Goal: Task Accomplishment & Management: Use online tool/utility

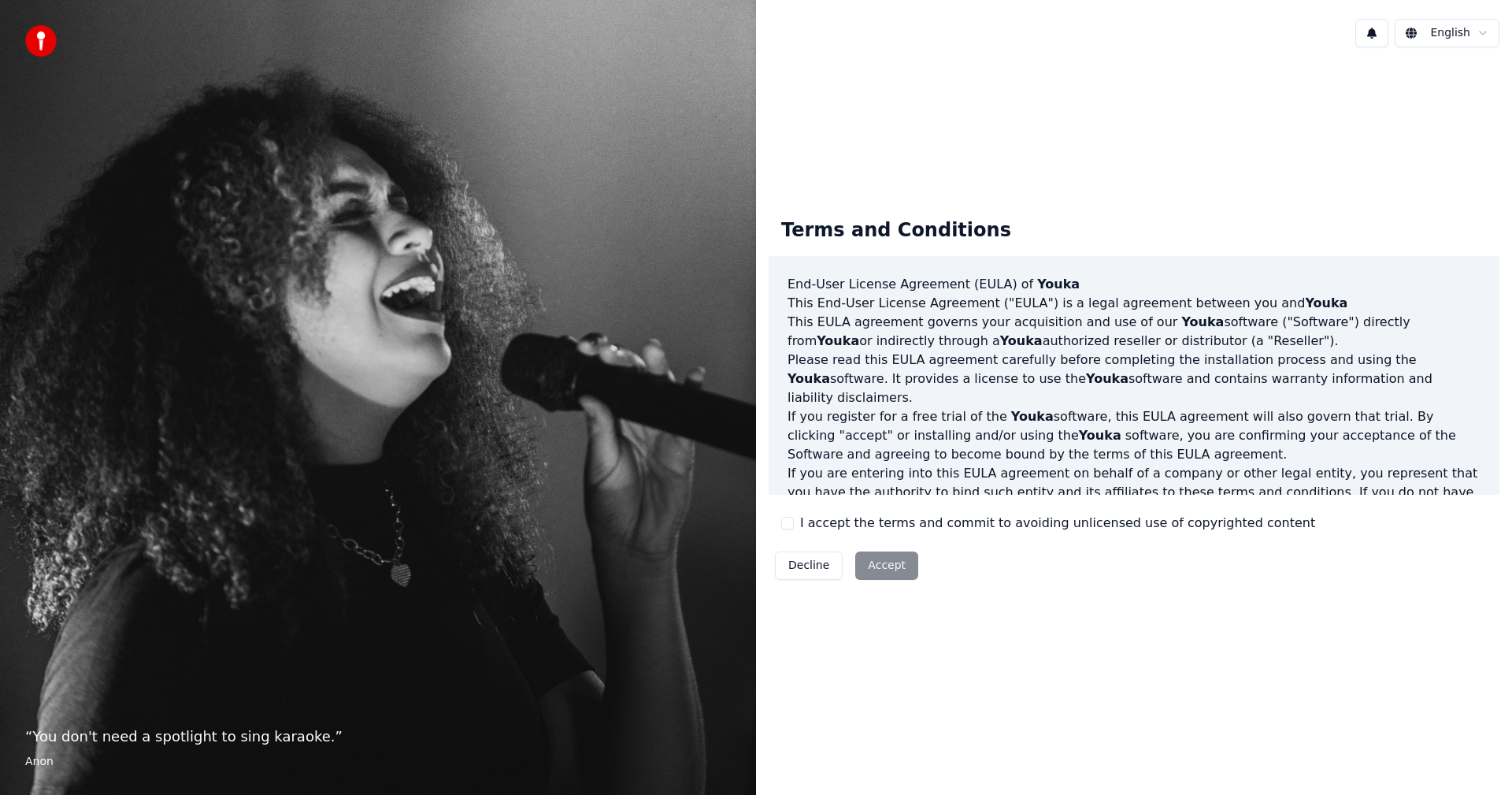
click at [796, 528] on div "I accept the terms and commit to avoiding unlicensed use of copyrighted content" at bounding box center [1048, 523] width 534 height 19
click at [776, 528] on div "Terms and Conditions End-User License Agreement (EULA) of Youka This End-User L…" at bounding box center [1134, 395] width 731 height 380
click at [794, 524] on div "I accept the terms and commit to avoiding unlicensed use of copyrighted content" at bounding box center [1048, 523] width 534 height 19
click at [789, 525] on button "I accept the terms and commit to avoiding unlicensed use of copyrighted content" at bounding box center [788, 523] width 13 height 13
click at [875, 569] on button "Accept" at bounding box center [887, 566] width 63 height 28
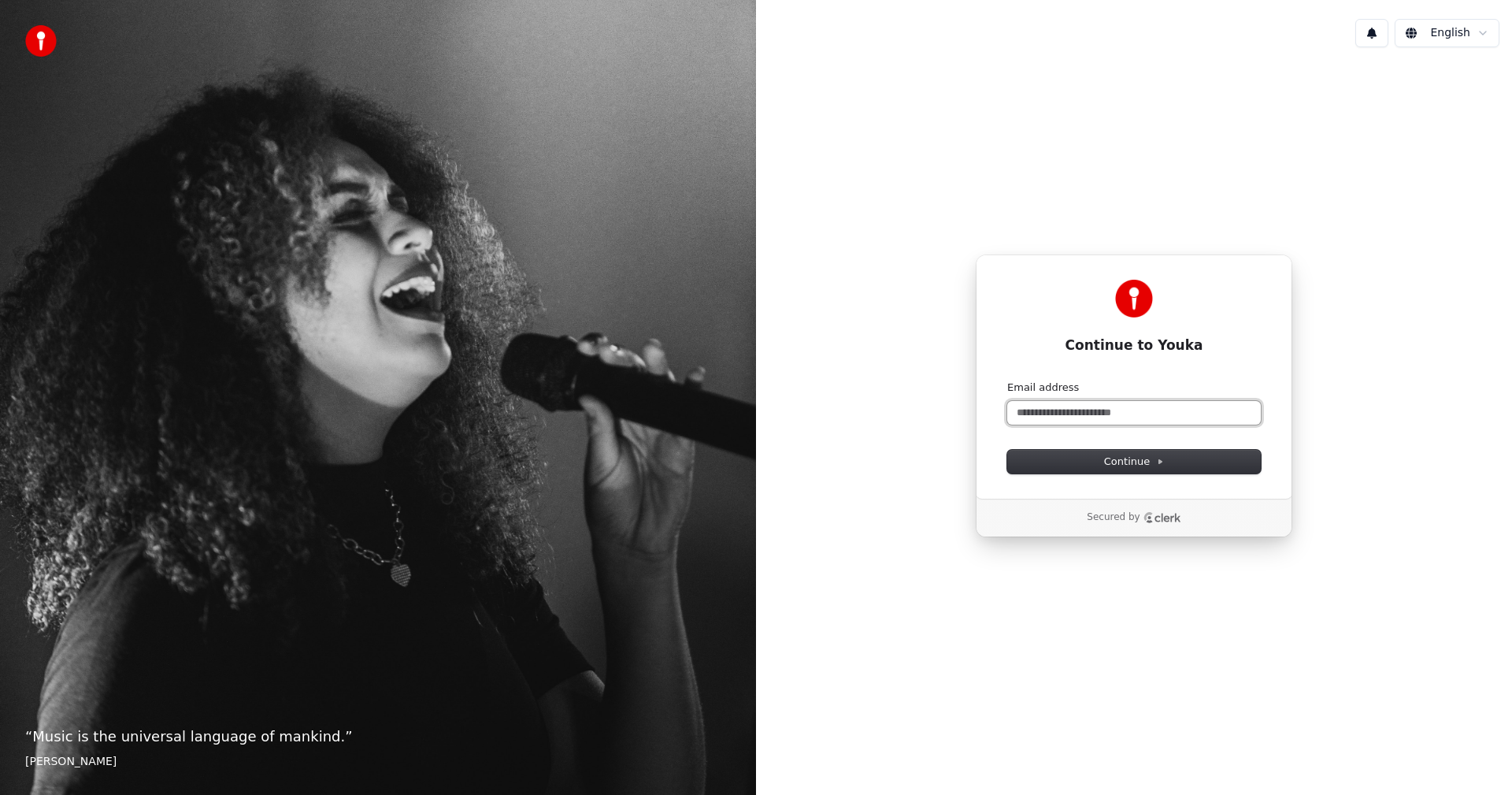
click at [1074, 414] on input "Email address" at bounding box center [1134, 413] width 254 height 24
click at [1224, 463] on button "Continue" at bounding box center [1134, 462] width 254 height 24
type input "**********"
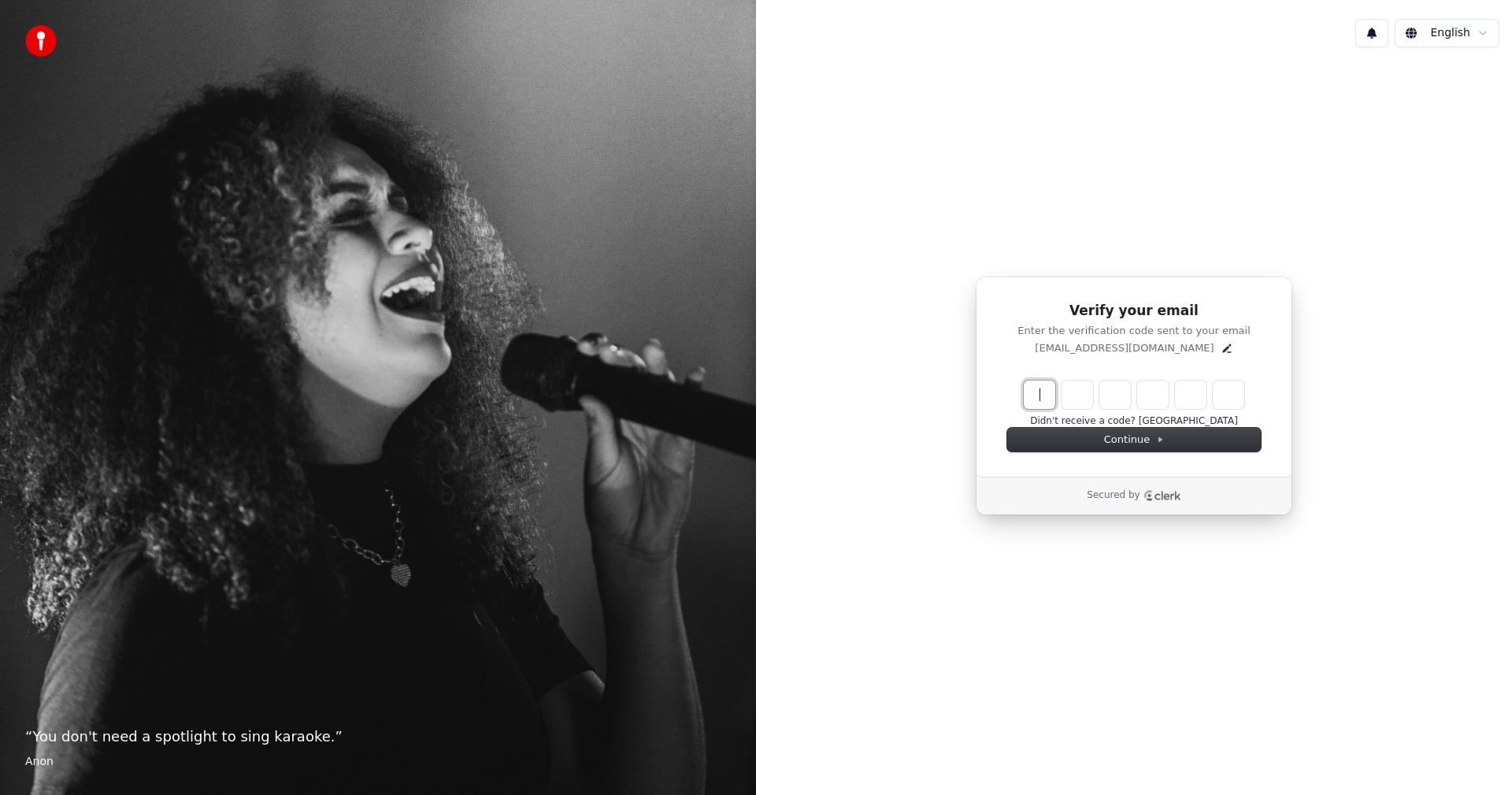
click at [1051, 395] on input "Enter verification code" at bounding box center [1149, 394] width 252 height 28
type input "******"
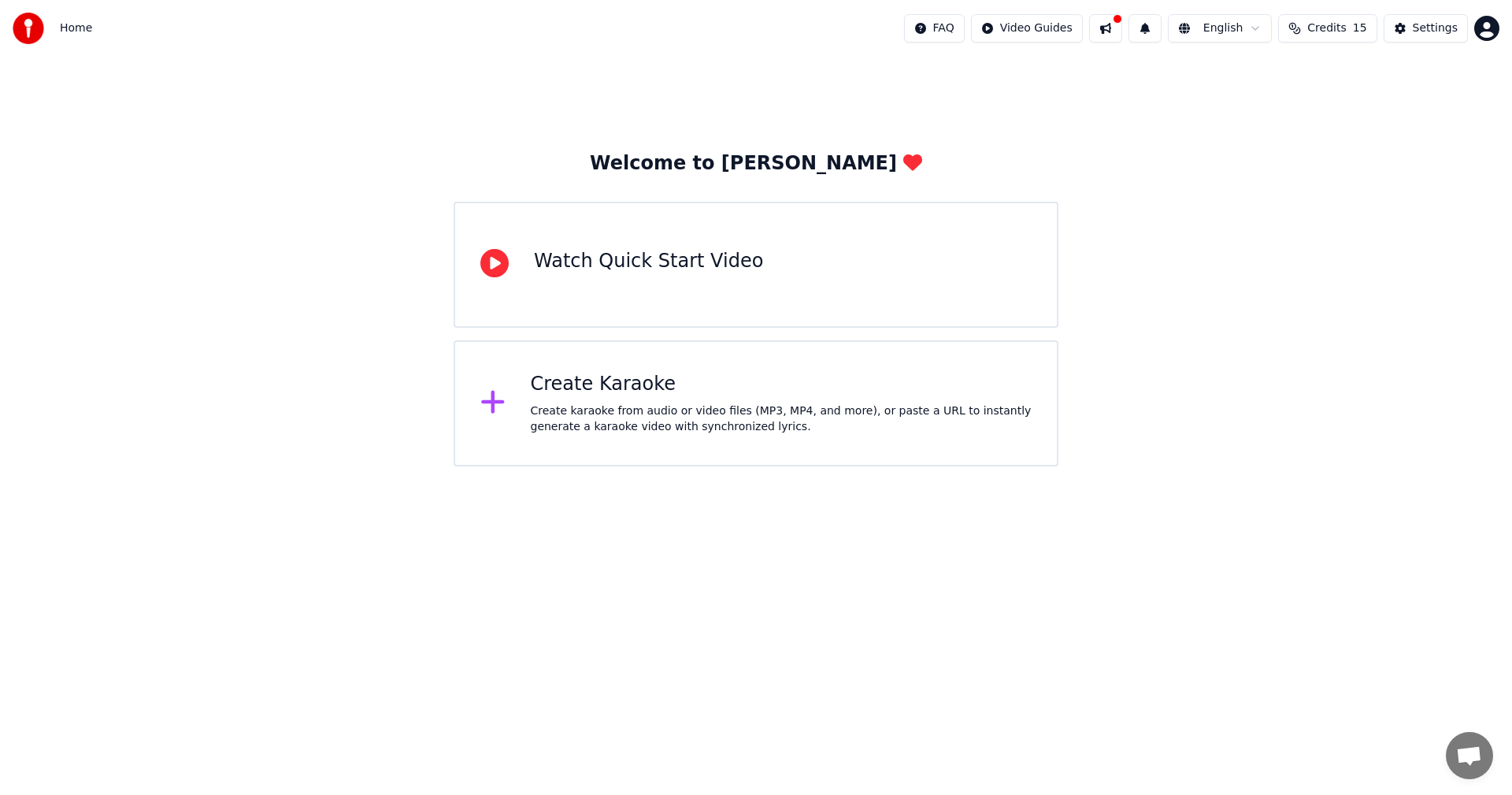
click at [604, 369] on div "Create Karaoke Create karaoke from audio or video files (MP3, MP4, and more), o…" at bounding box center [756, 404] width 605 height 126
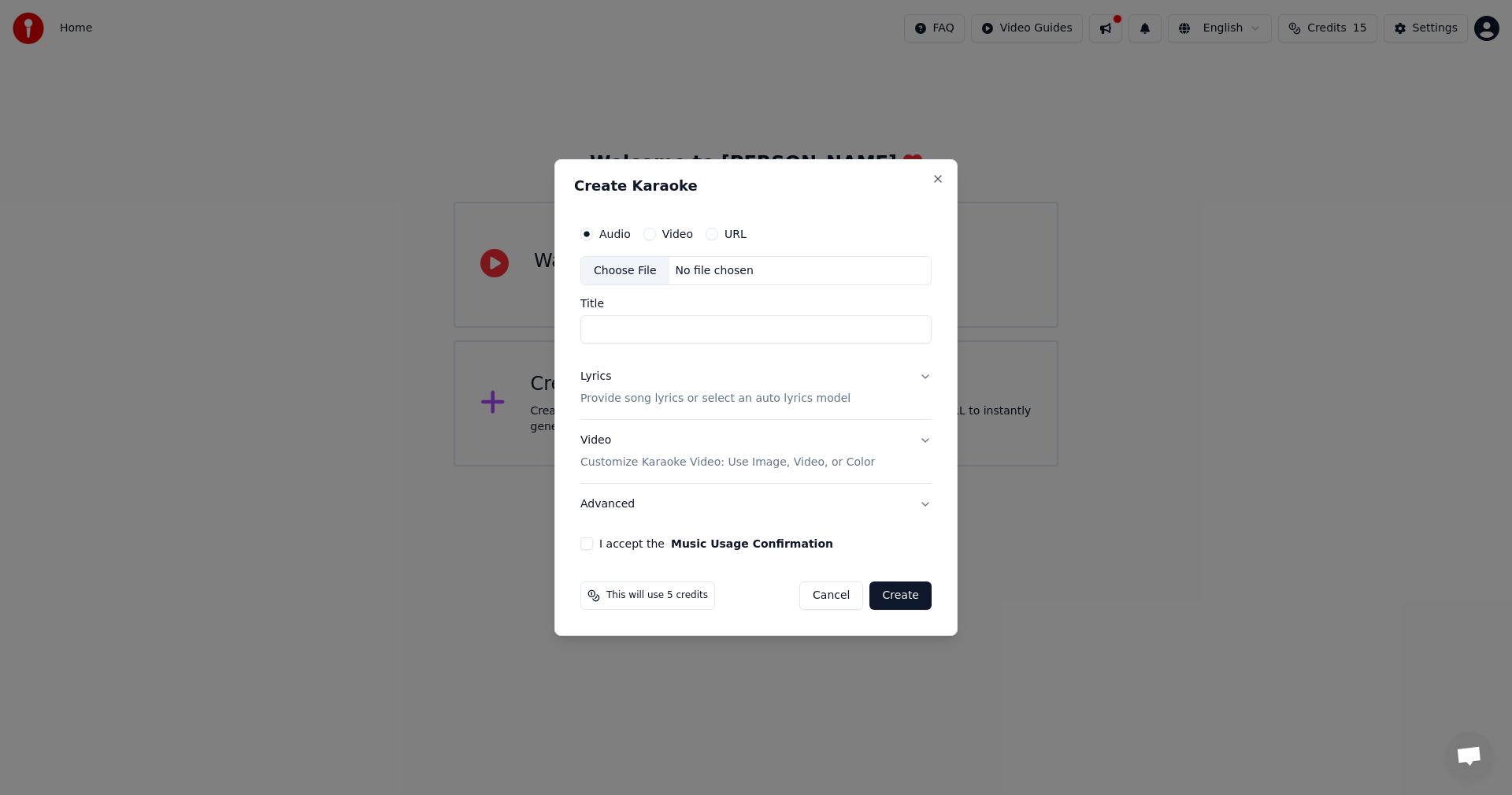
click at [907, 351] on div "Audio Video URL Choose File No file chosen Title Lyrics Provide song lyrics or …" at bounding box center [756, 384] width 364 height 345
click at [715, 287] on div "Audio Video URL Choose File No file chosen Title" at bounding box center [756, 281] width 352 height 126
click at [702, 345] on div "Audio Video URL Choose File No file chosen Title Lyrics Provide song lyrics or …" at bounding box center [756, 384] width 364 height 345
click at [713, 337] on input "Title" at bounding box center [756, 330] width 352 height 28
drag, startPoint x: 635, startPoint y: 229, endPoint x: 664, endPoint y: 240, distance: 31.0
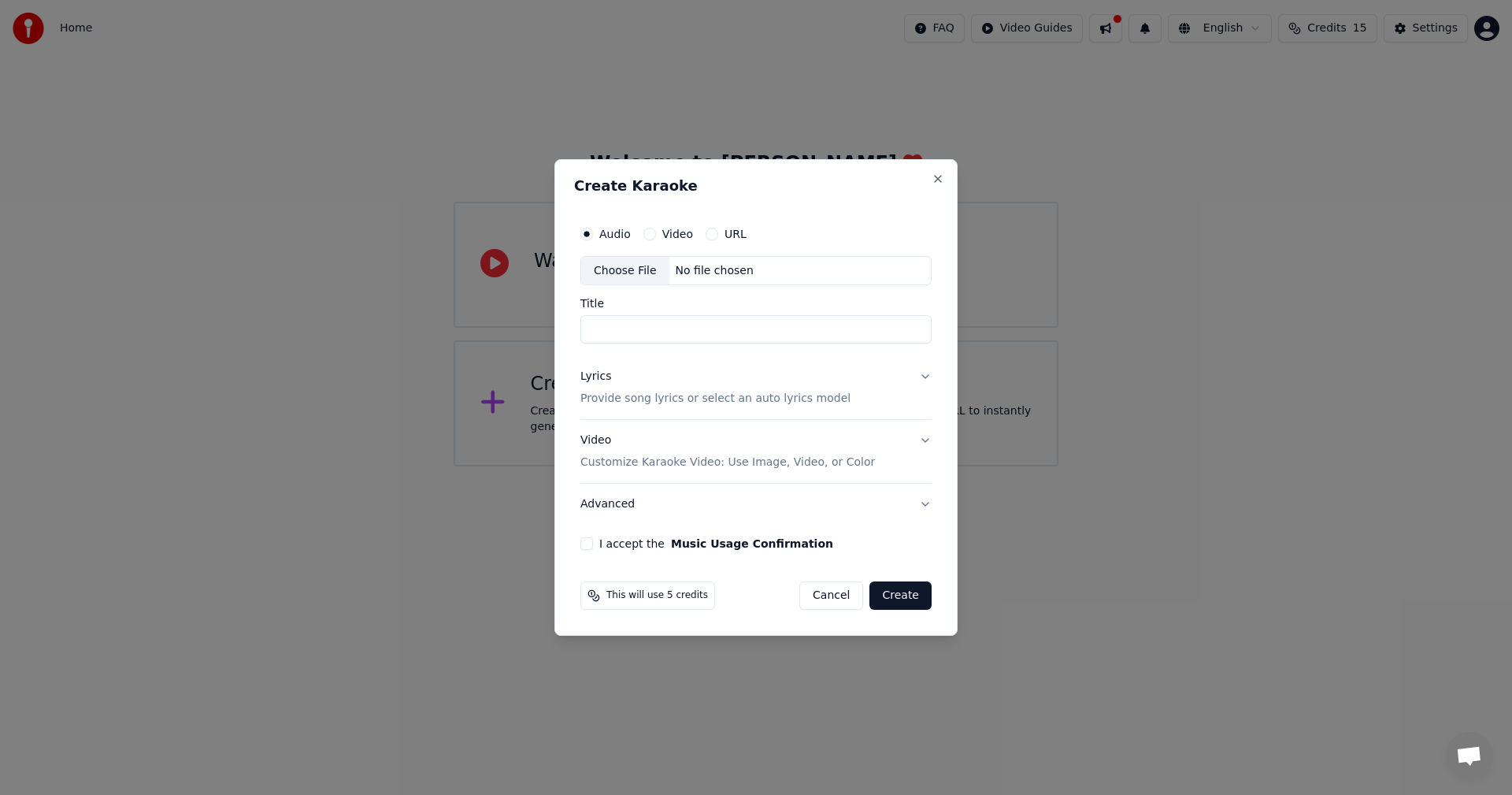
click at [639, 232] on div "Audio Video URL" at bounding box center [664, 234] width 166 height 13
click at [656, 232] on div "Video" at bounding box center [668, 234] width 50 height 13
click at [630, 247] on div "Audio Video URL" at bounding box center [756, 234] width 352 height 32
click at [652, 236] on button "Video" at bounding box center [649, 234] width 13 height 13
click at [709, 235] on button "URL" at bounding box center [712, 234] width 13 height 13
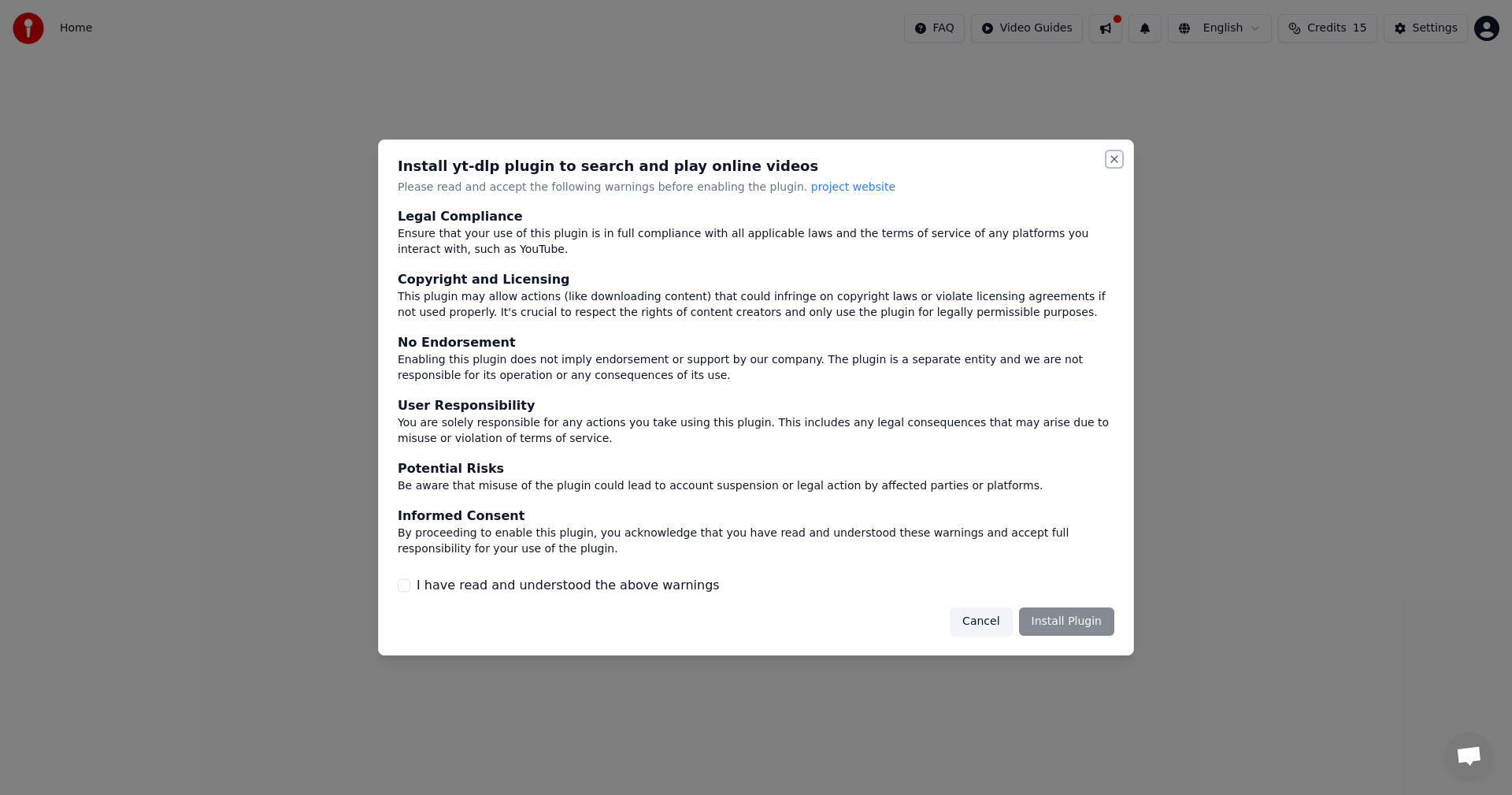
click at [1113, 157] on button "Close" at bounding box center [1115, 159] width 13 height 13
click at [1107, 151] on div "Install yt-dlp plugin to search and play online videos Please read and accept t…" at bounding box center [756, 398] width 756 height 517
click at [1118, 158] on button "Close" at bounding box center [1115, 159] width 13 height 13
click at [1119, 160] on button "Close" at bounding box center [1115, 159] width 13 height 13
click at [984, 619] on button "Cancel" at bounding box center [980, 622] width 62 height 28
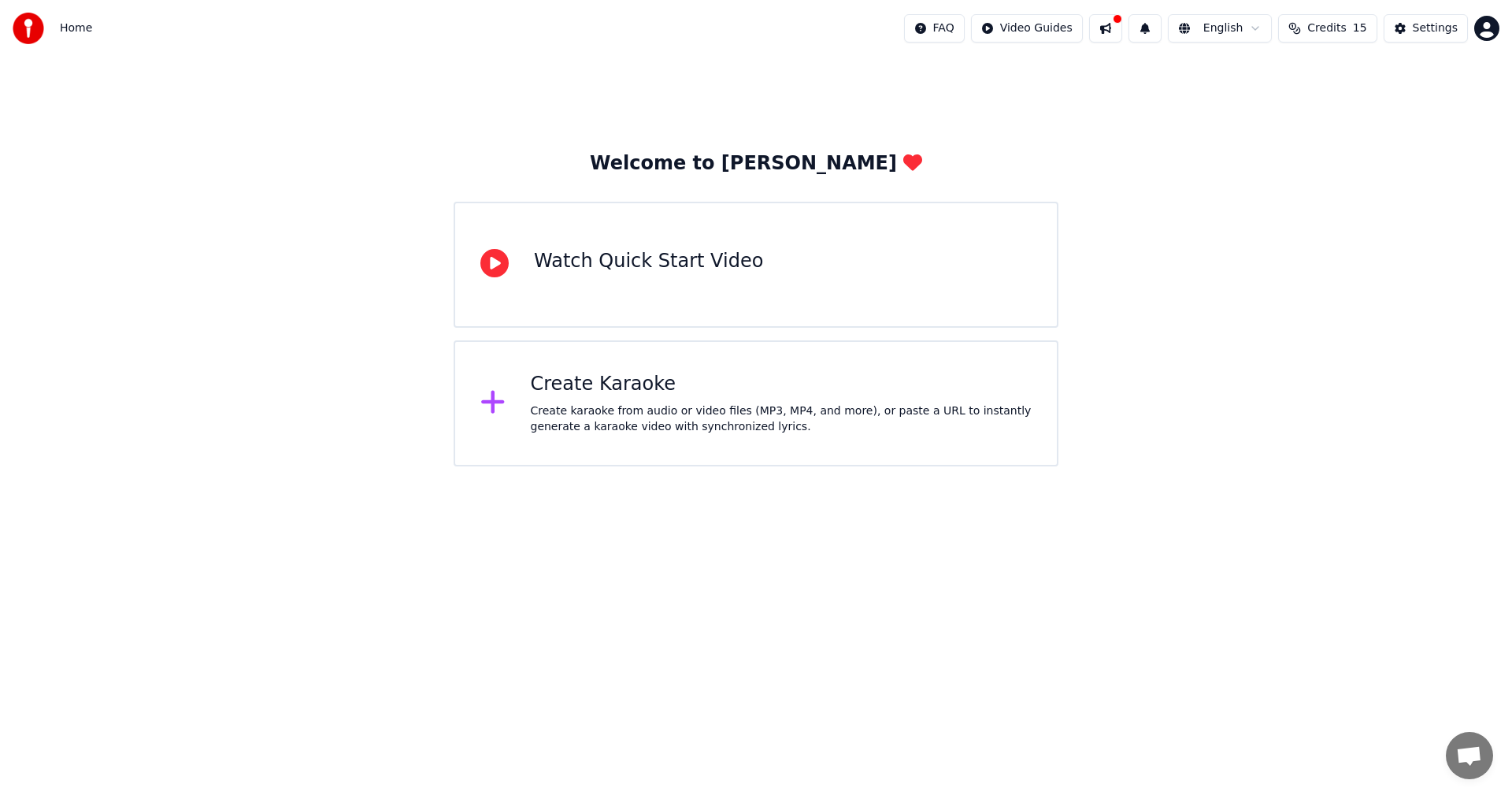
click at [627, 403] on div "Create karaoke from audio or video files (MP3, MP4, and more), or paste a URL t…" at bounding box center [781, 419] width 502 height 32
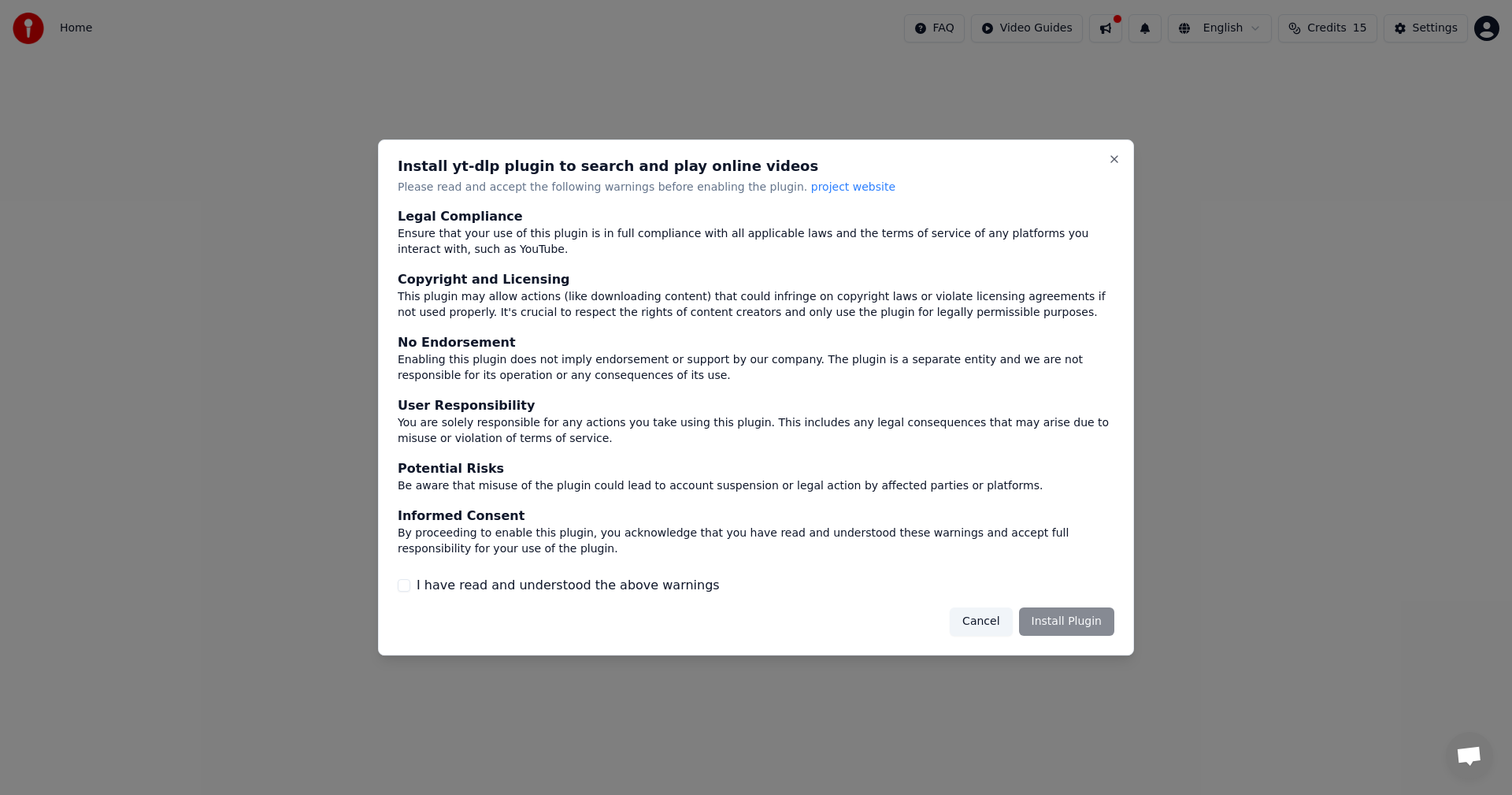
click at [991, 608] on button "Cancel" at bounding box center [980, 622] width 62 height 28
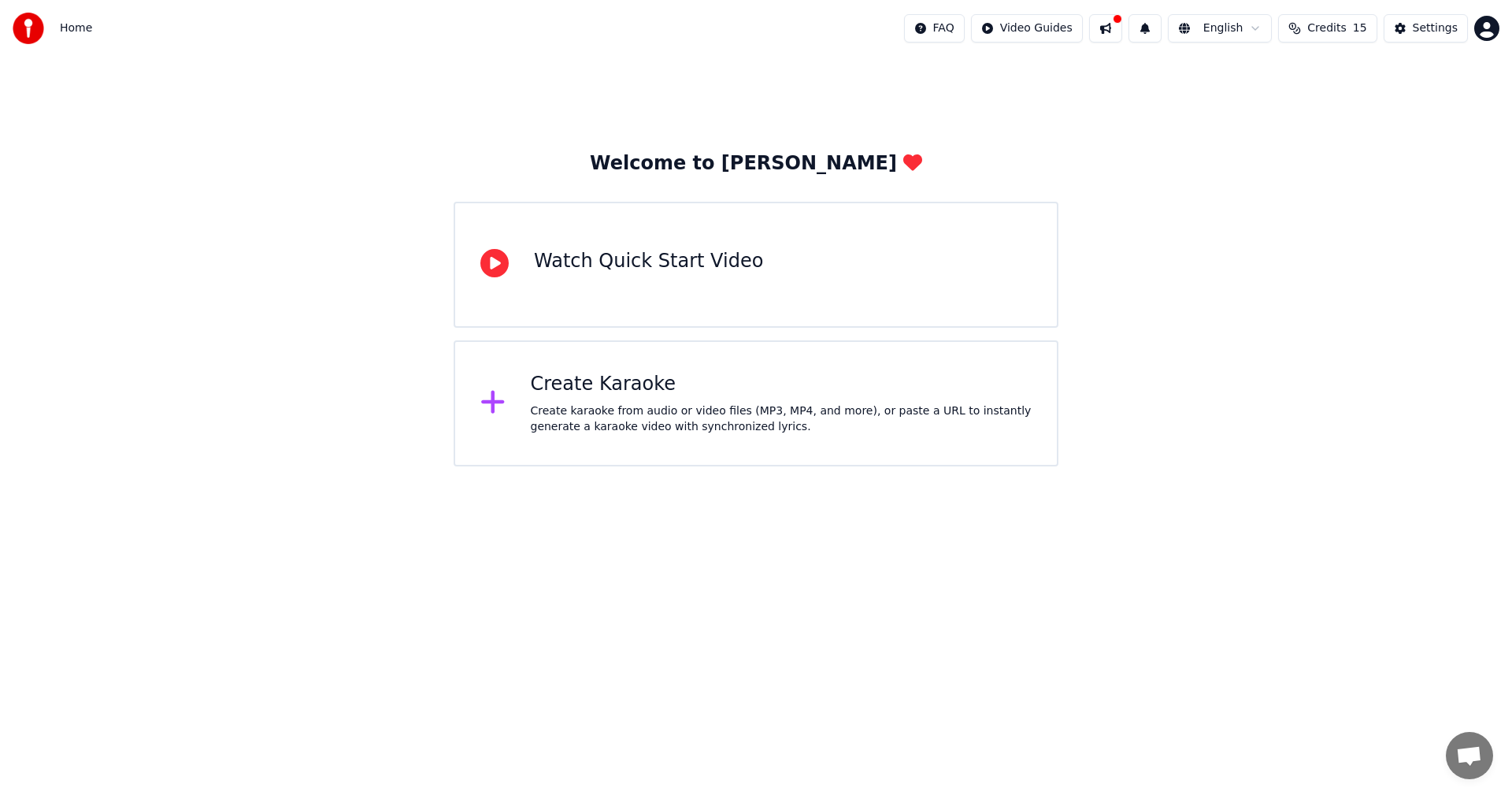
click at [677, 237] on div "Watch Quick Start Video" at bounding box center [756, 265] width 605 height 126
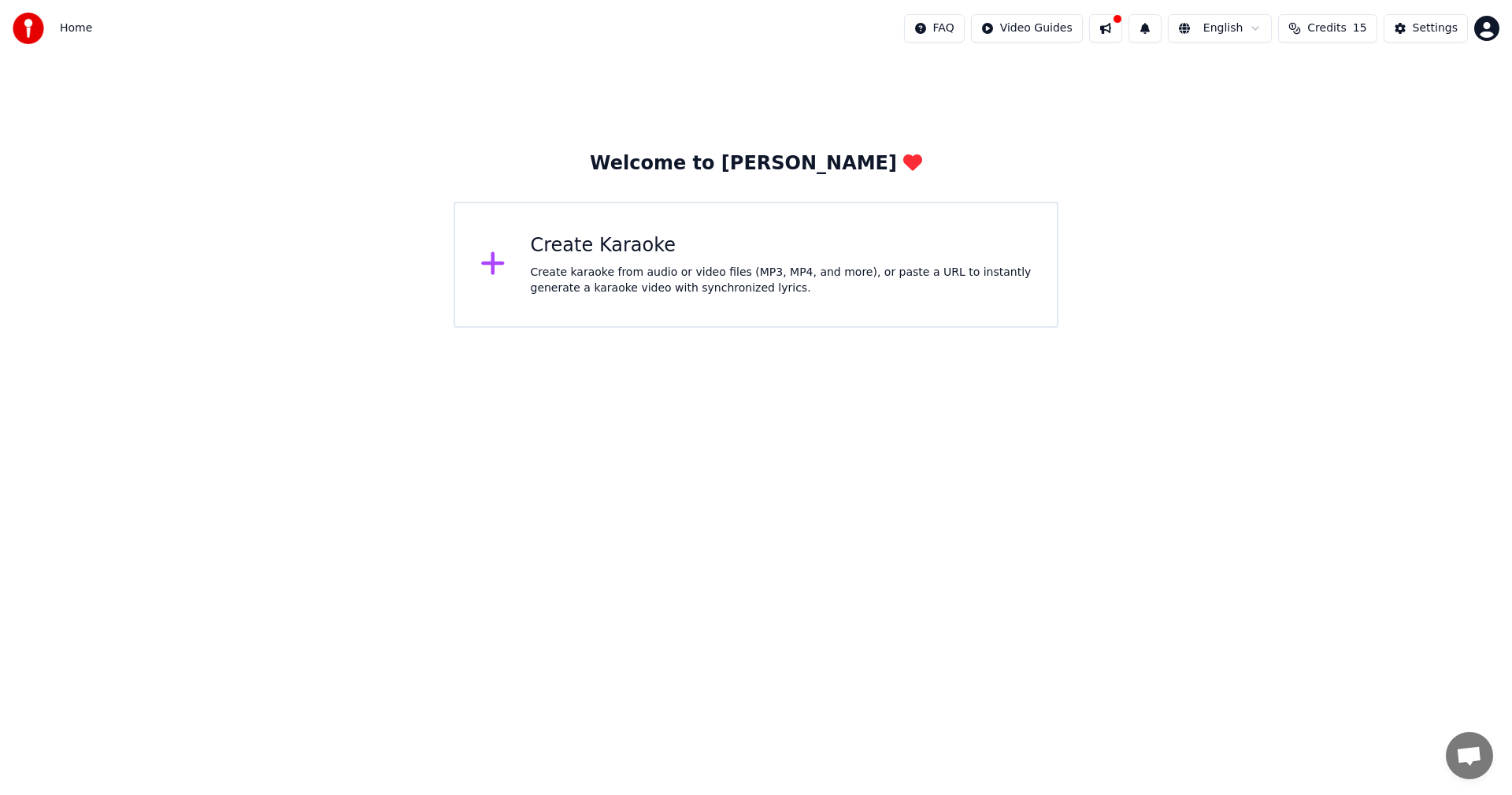
click at [700, 238] on div "Create Karaoke" at bounding box center [781, 246] width 502 height 25
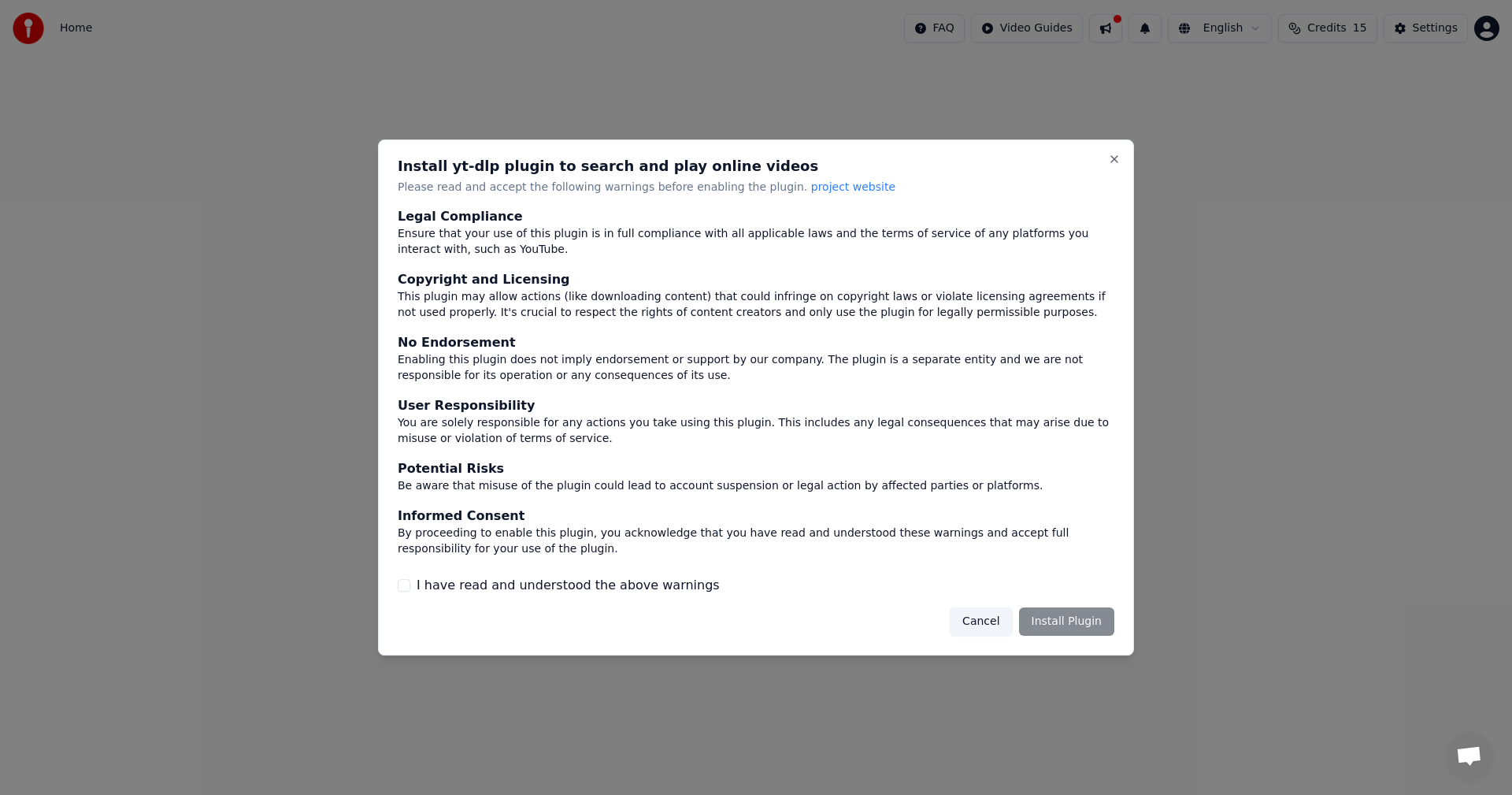
click at [10, 24] on div at bounding box center [756, 398] width 1512 height 795
click at [979, 628] on button "Cancel" at bounding box center [980, 622] width 62 height 28
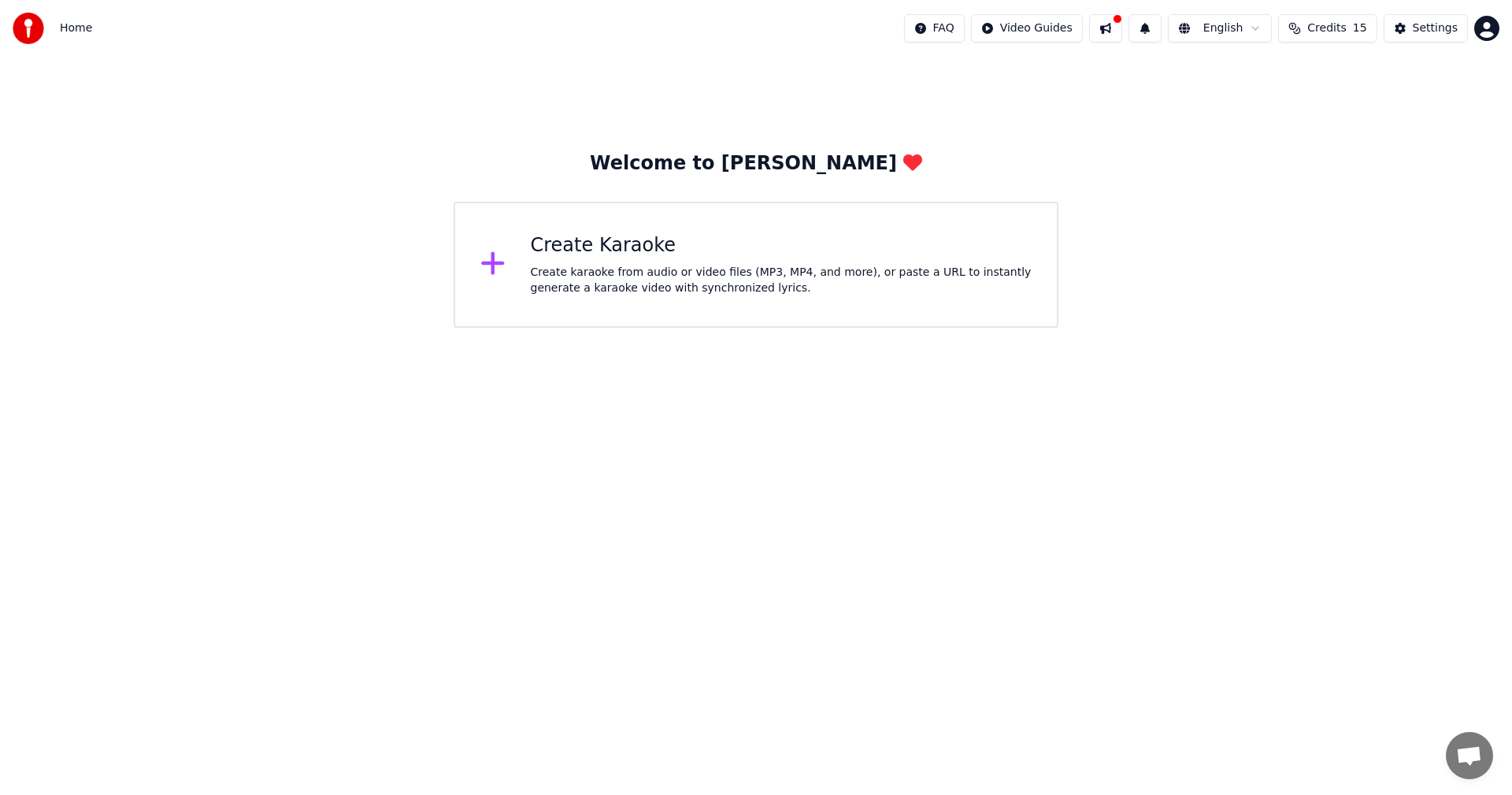
click at [57, 9] on div "Home FAQ Video Guides English Credits 15 Settings" at bounding box center [756, 28] width 1512 height 57
click at [44, 28] on div at bounding box center [33, 28] width 41 height 32
click at [6, 28] on div "Home FAQ Video Guides English Credits 15 Settings" at bounding box center [756, 28] width 1512 height 57
click at [28, 8] on div "Home FAQ Video Guides English Credits 15 Settings" at bounding box center [756, 28] width 1512 height 57
click at [25, 45] on div "Home FAQ Video Guides English Credits 15 Settings" at bounding box center [756, 28] width 1512 height 57
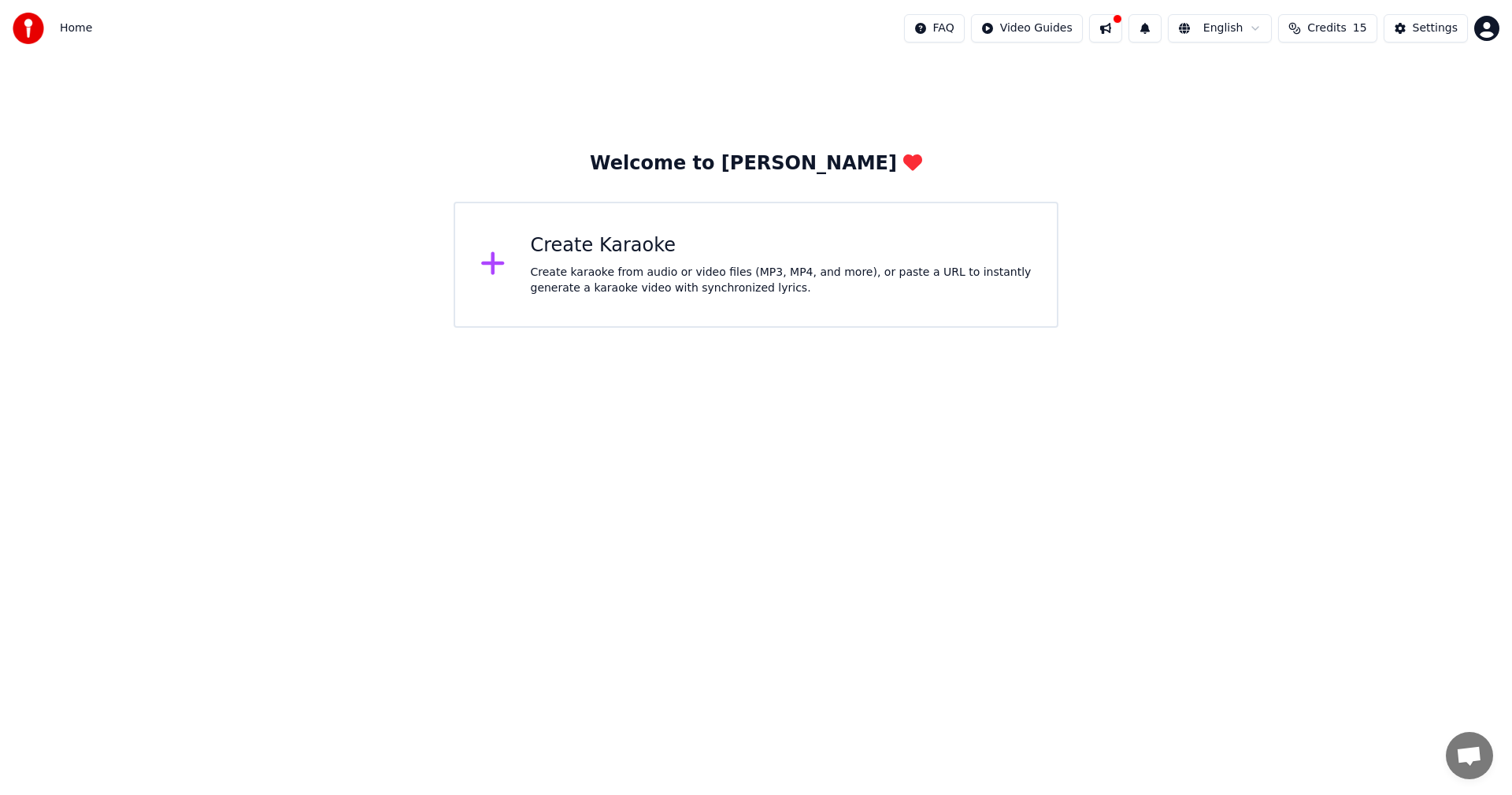
click at [32, 23] on img at bounding box center [28, 28] width 32 height 32
click at [522, 258] on div "Create Karaoke Create karaoke from audio or video files (MP3, MP4, and more), o…" at bounding box center [756, 265] width 605 height 126
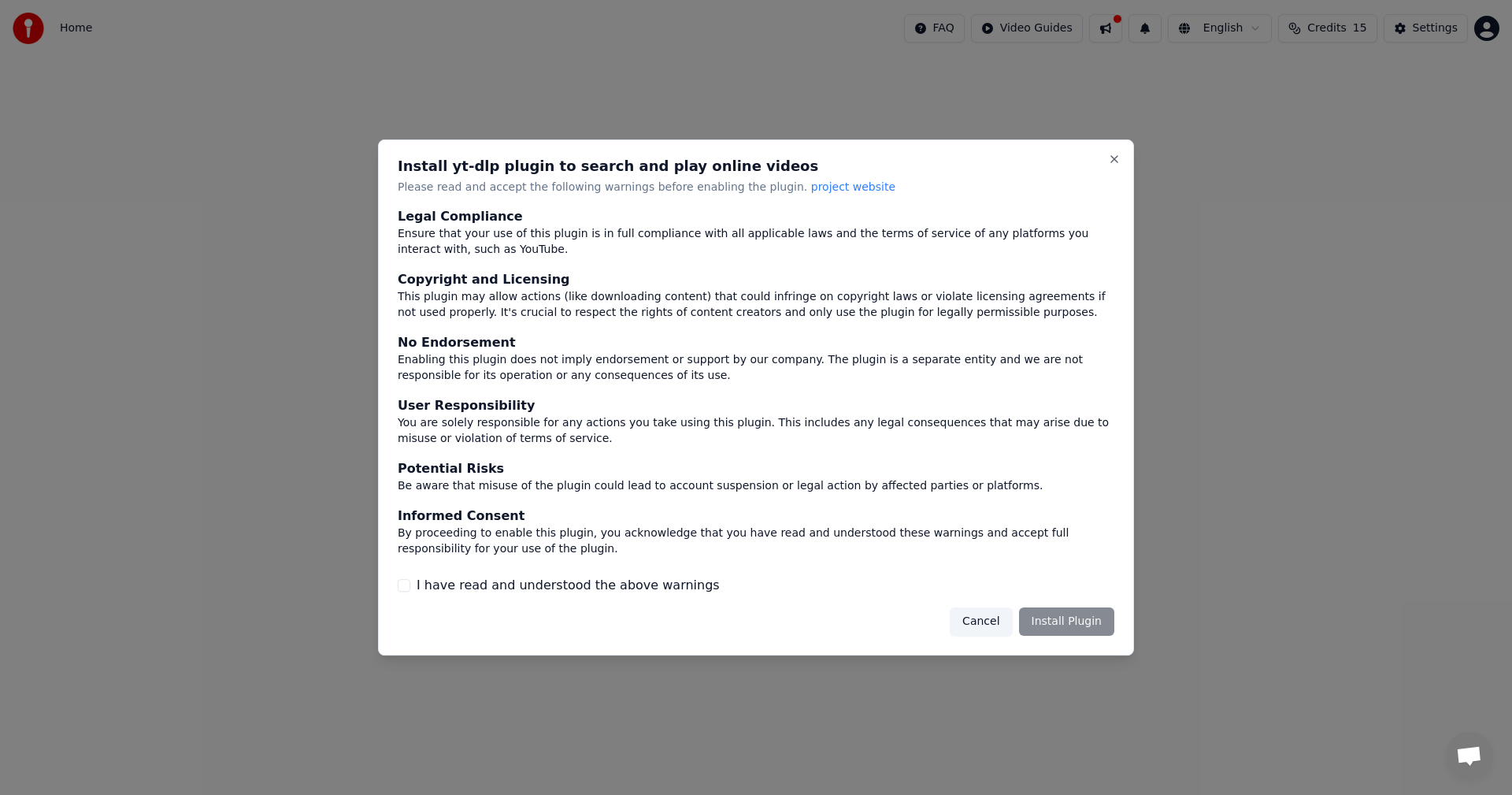
click at [1292, 187] on div at bounding box center [756, 398] width 1512 height 795
click at [989, 614] on button "Cancel" at bounding box center [980, 622] width 62 height 28
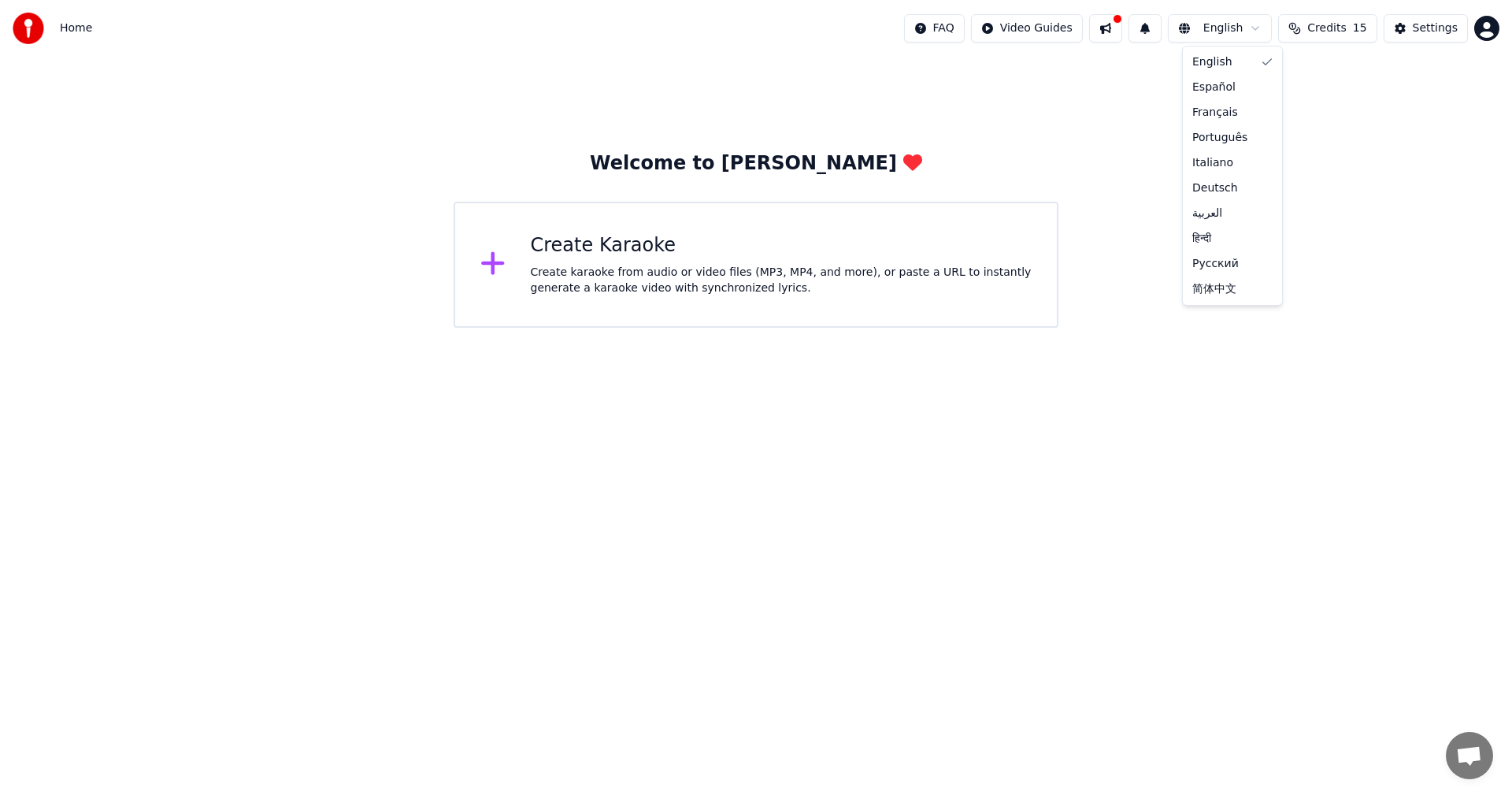
click at [1262, 22] on html "Home FAQ Video Guides English Credits 15 Settings Welcome to Youka Create Karao…" at bounding box center [756, 164] width 1512 height 328
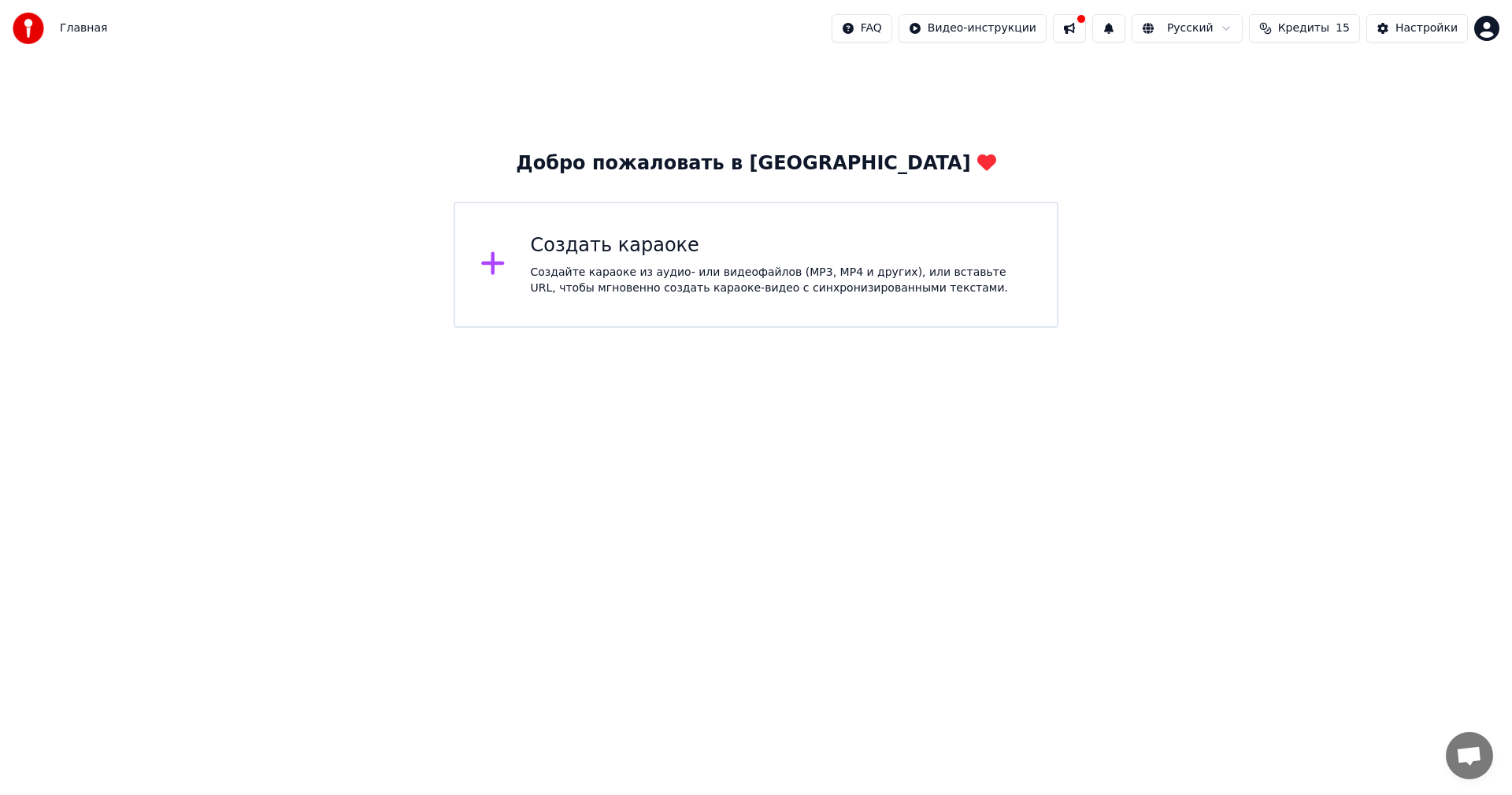
click at [631, 245] on div "Создать караоке" at bounding box center [781, 246] width 502 height 25
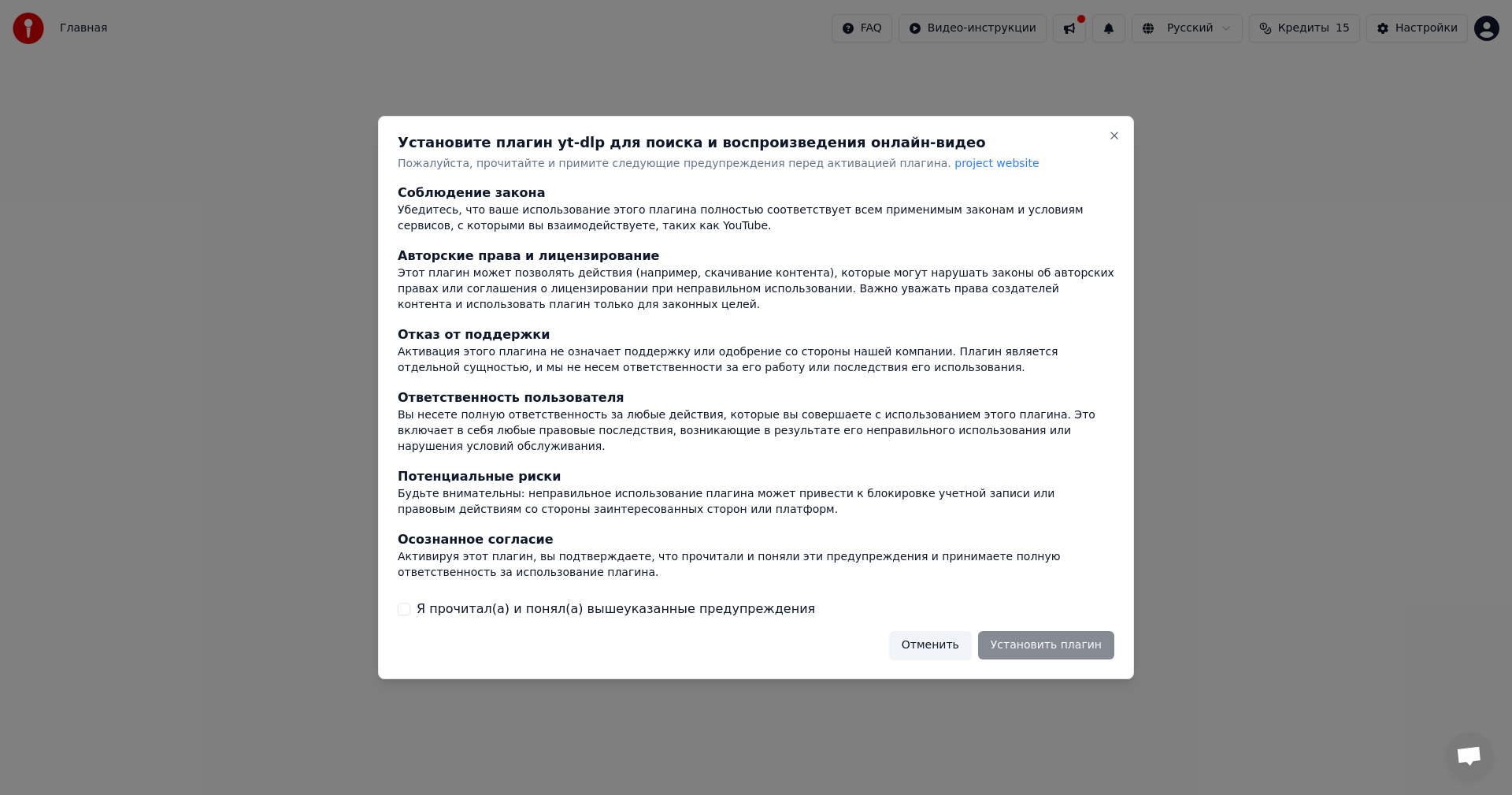
click at [1089, 631] on div "Отменить Установить плагин" at bounding box center [1001, 646] width 225 height 28
click at [407, 609] on div "Я прочитал(а) и понял(а) вышеуказанные предупреждения" at bounding box center [755, 609] width 717 height 19
click at [407, 603] on button "Я прочитал(а) и понял(а) вышеуказанные предупреждения" at bounding box center [404, 609] width 13 height 13
click at [1081, 631] on button "Установить плагин" at bounding box center [1046, 646] width 136 height 28
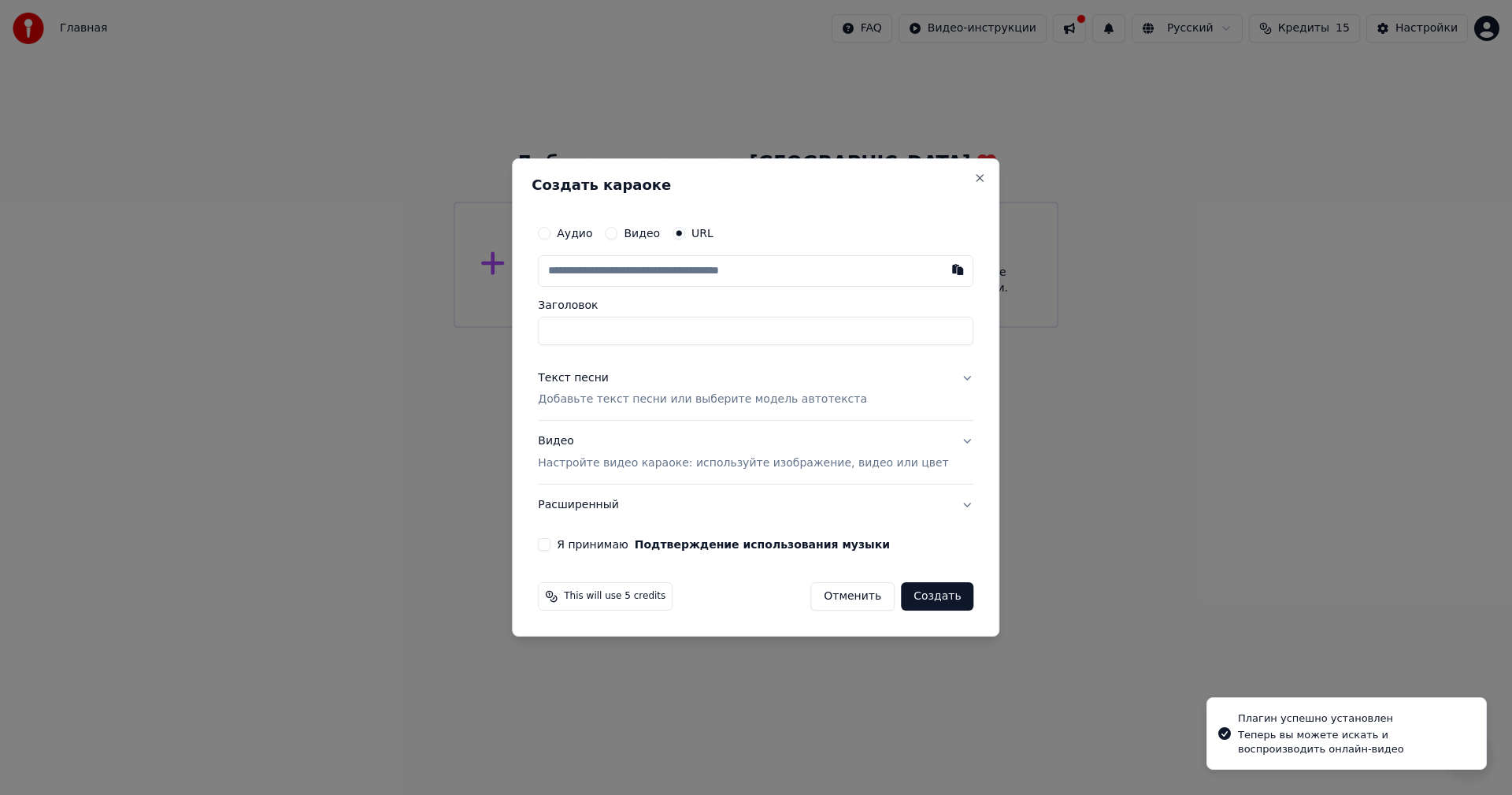
click at [743, 258] on input "text" at bounding box center [755, 271] width 435 height 32
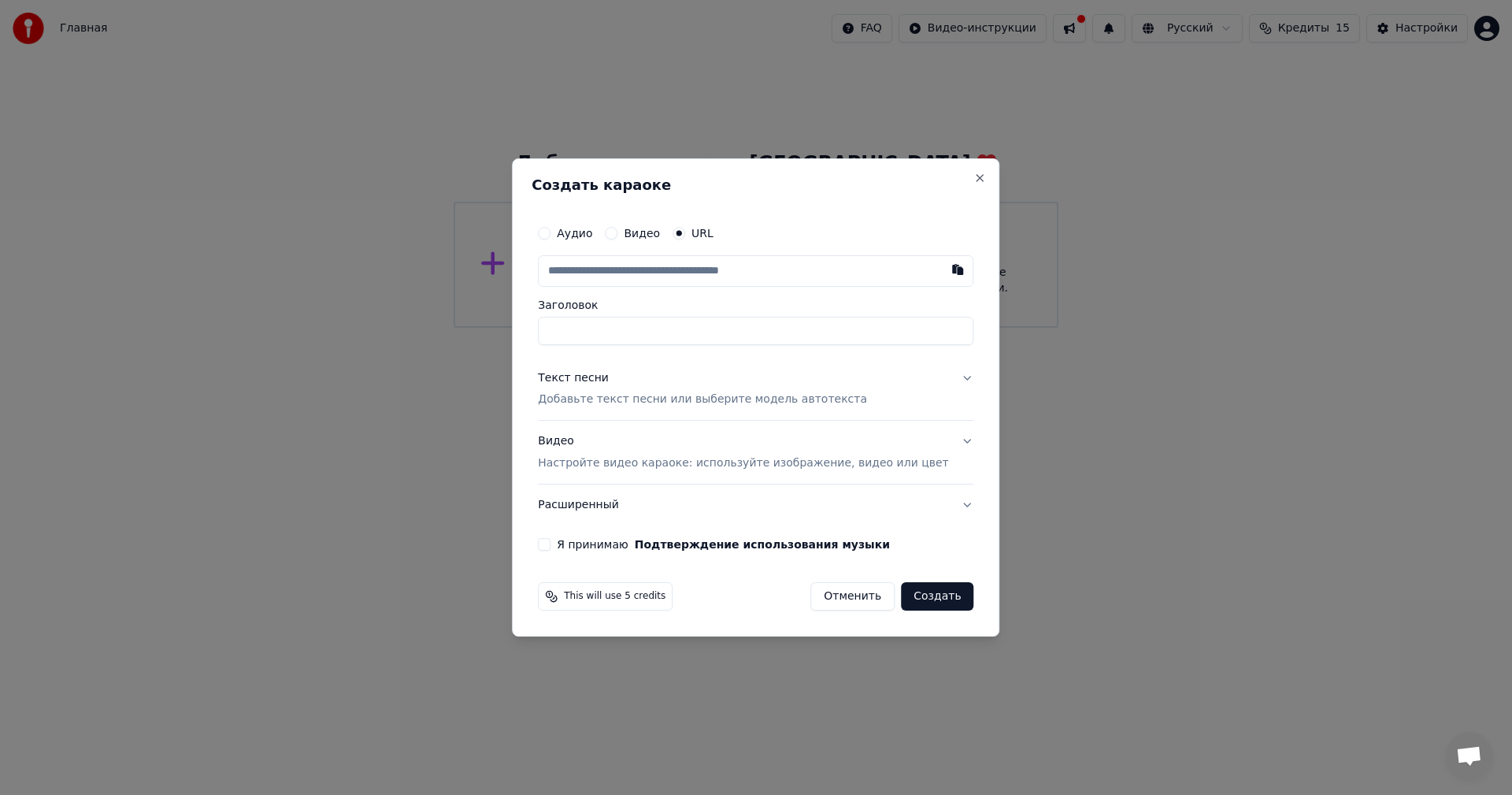
click at [551, 229] on button "Аудио" at bounding box center [544, 233] width 13 height 13
click at [944, 374] on button "Текст песни Добавьте текст песни или выберите модель автотекста" at bounding box center [755, 389] width 435 height 63
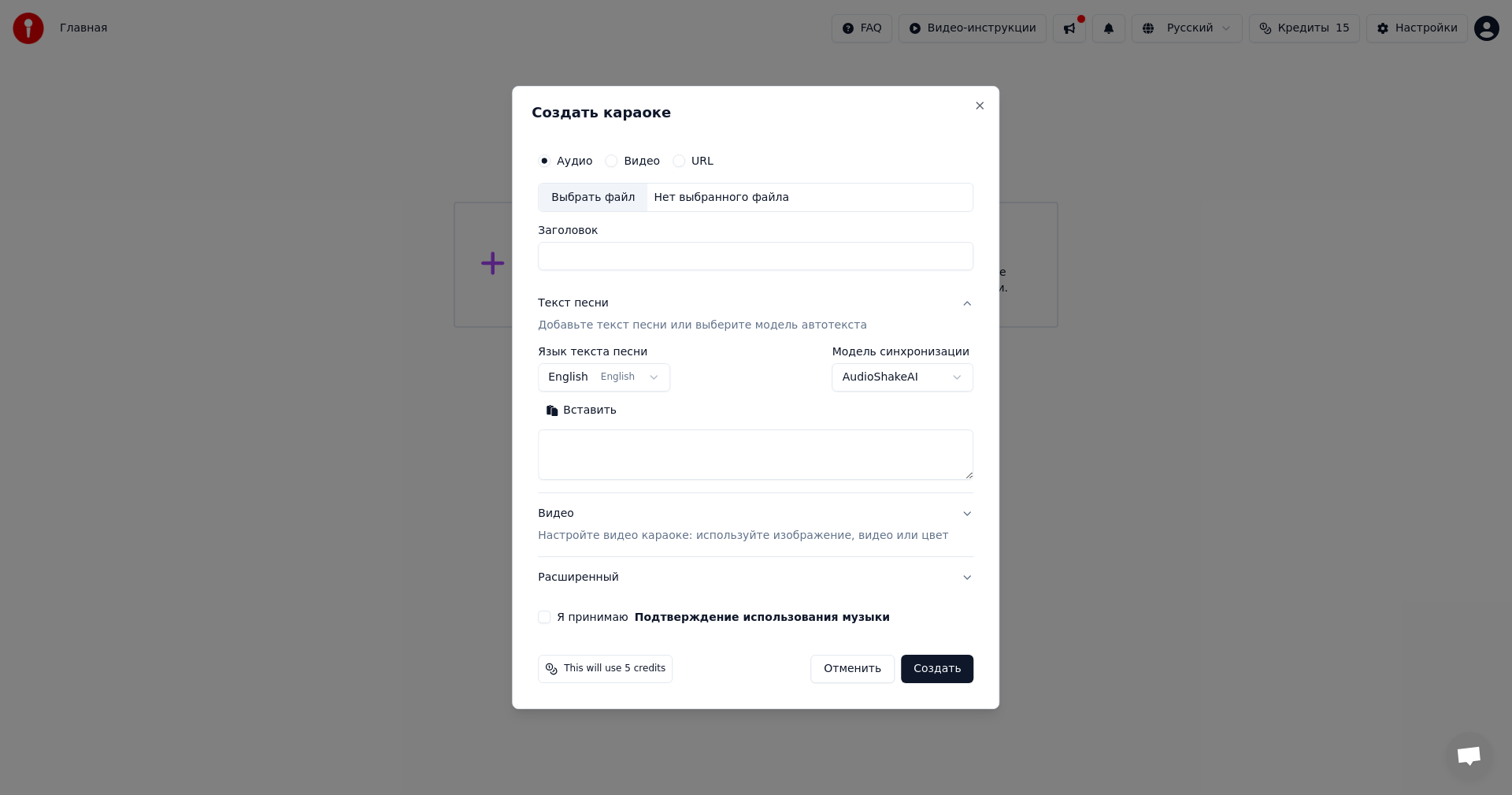
click at [666, 328] on body "**********" at bounding box center [756, 164] width 1512 height 328
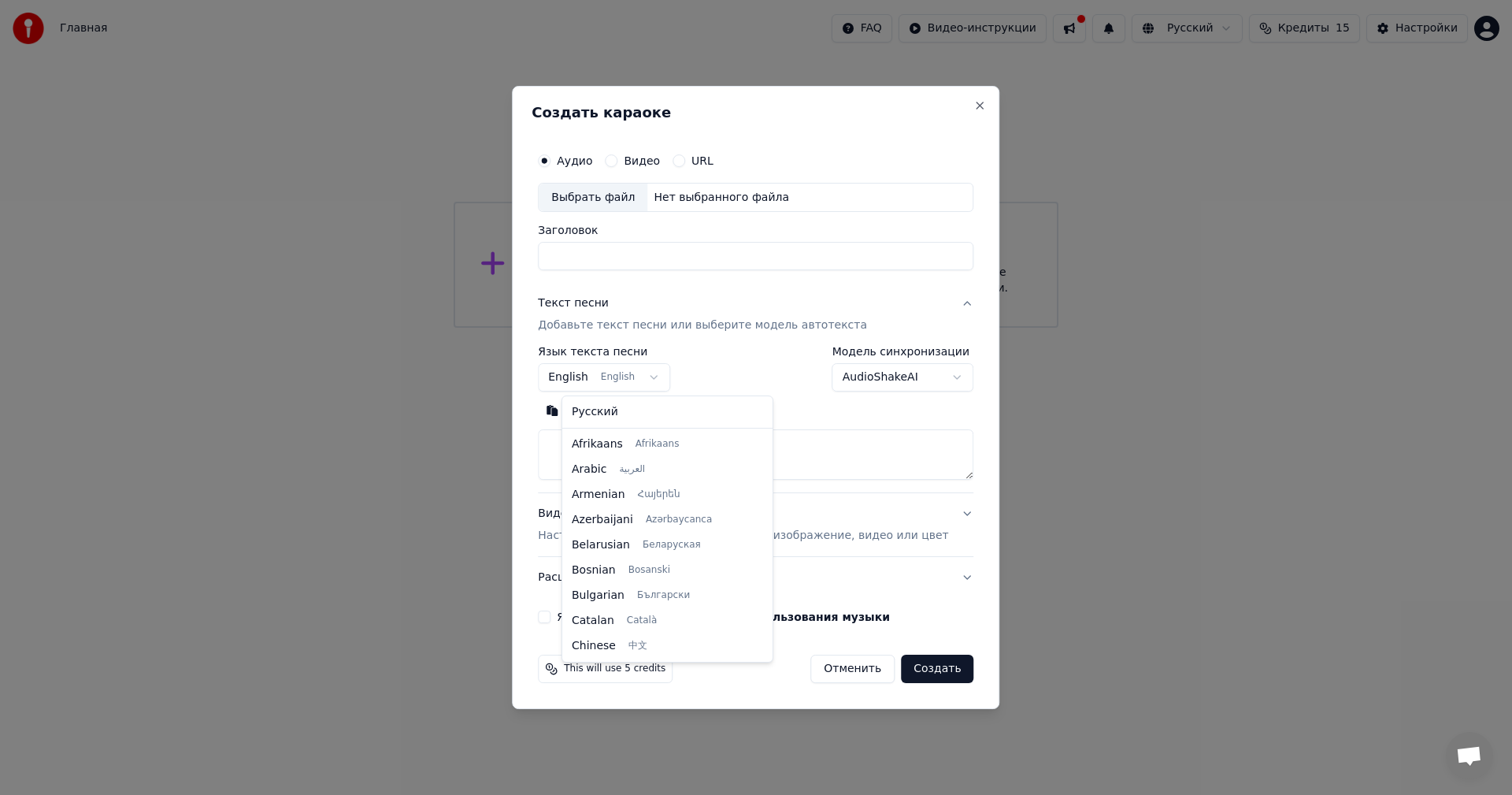
scroll to position [126, 0]
select select "**"
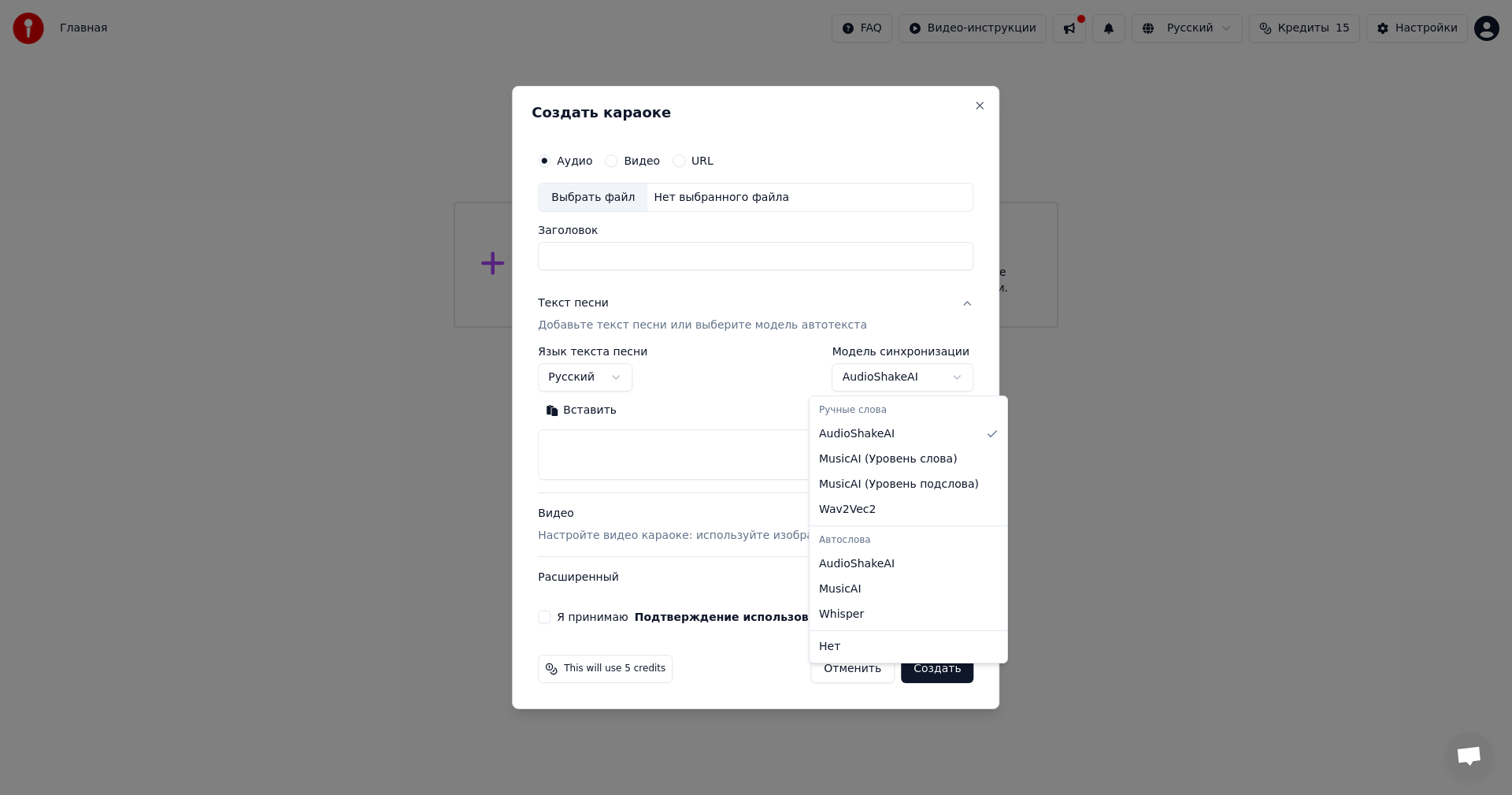
click at [938, 328] on body "**********" at bounding box center [756, 164] width 1512 height 328
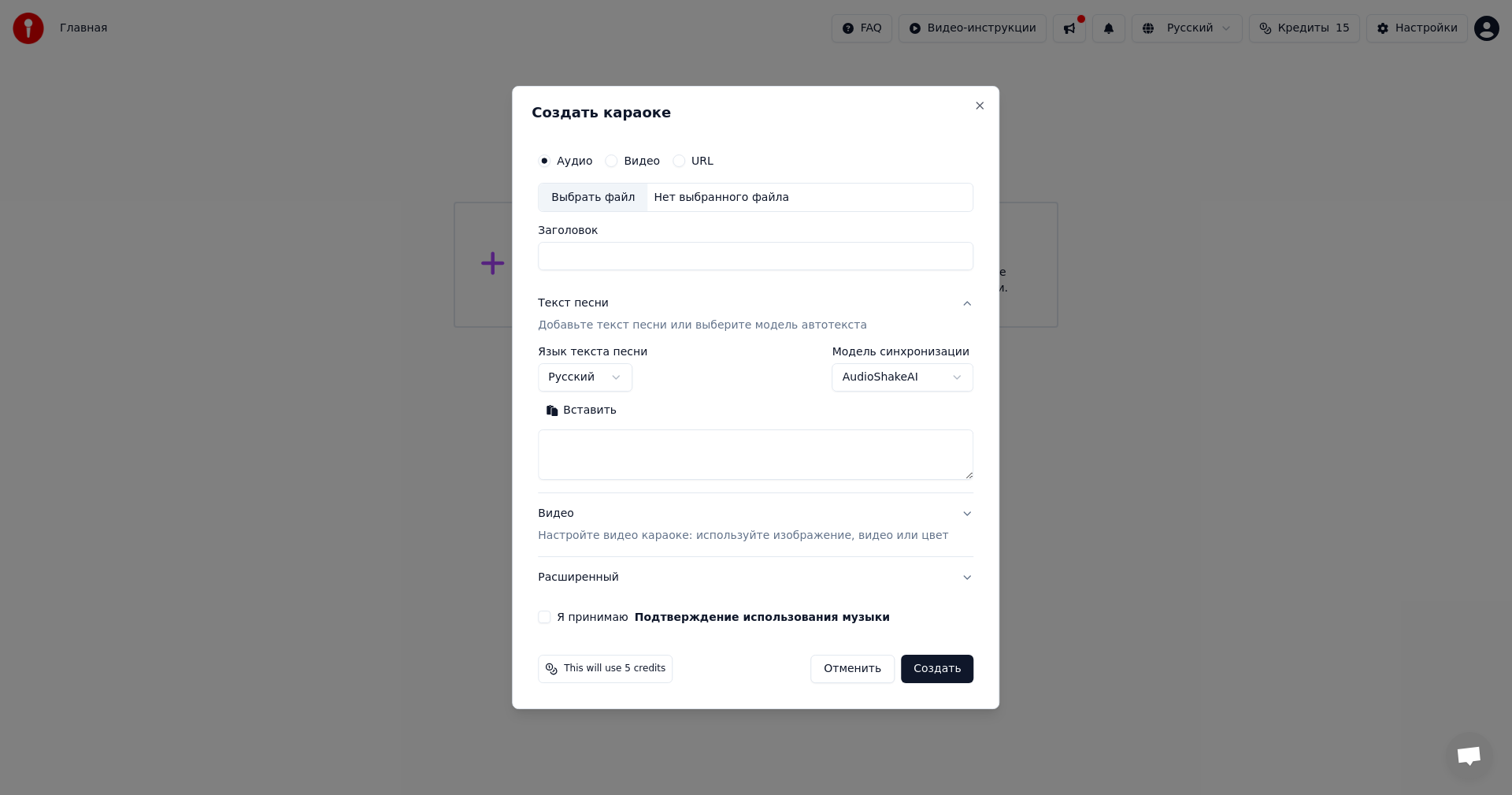
click at [938, 328] on body "**********" at bounding box center [756, 164] width 1512 height 328
click at [683, 445] on textarea at bounding box center [755, 455] width 435 height 51
click at [699, 350] on div "**********" at bounding box center [755, 370] width 435 height 46
click at [589, 198] on div "Выбрать файл" at bounding box center [593, 198] width 109 height 28
type input "**********"
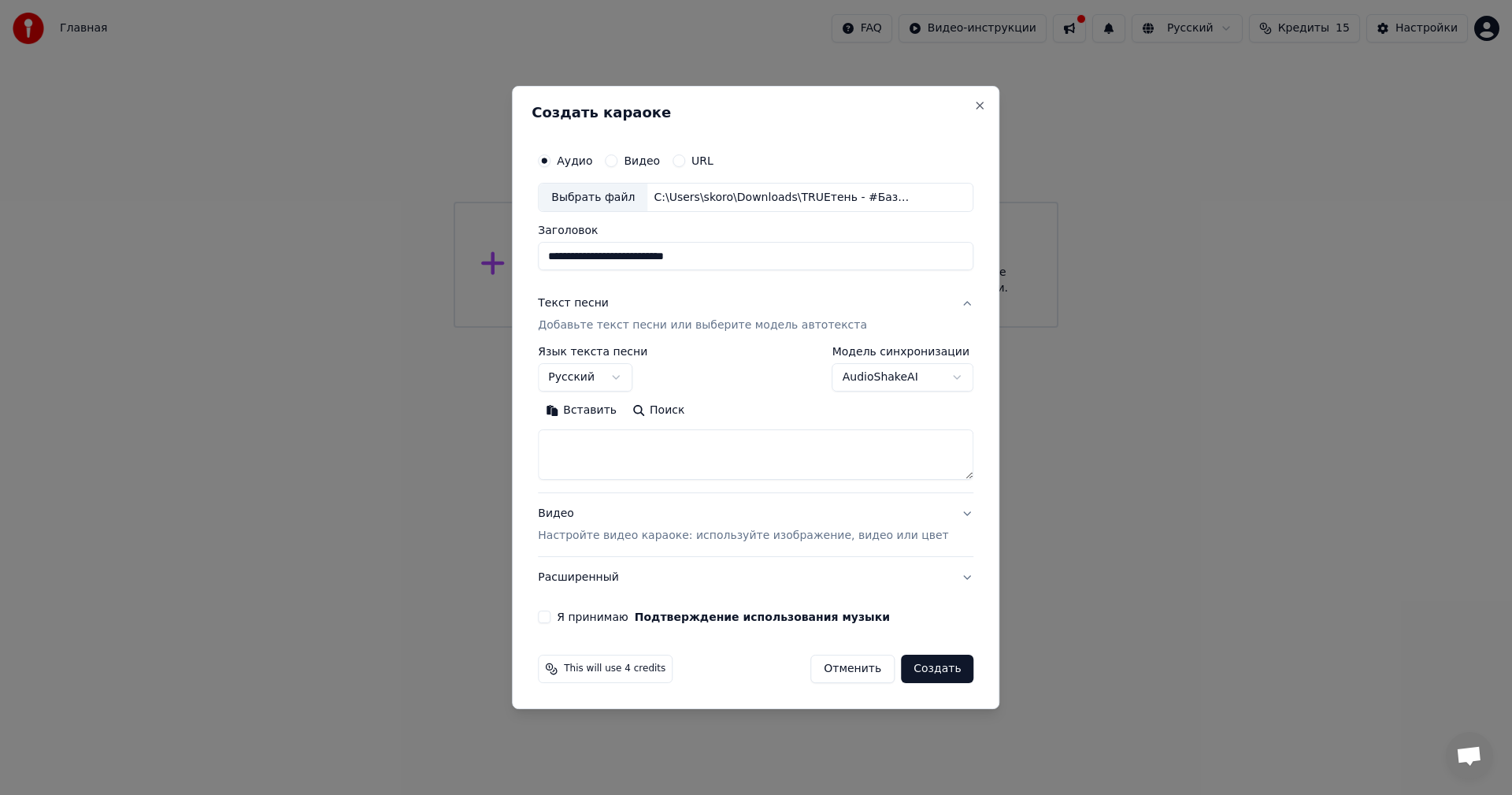
click at [617, 326] on p "Добавьте текст песни или выберите модель автотекста" at bounding box center [702, 326] width 329 height 16
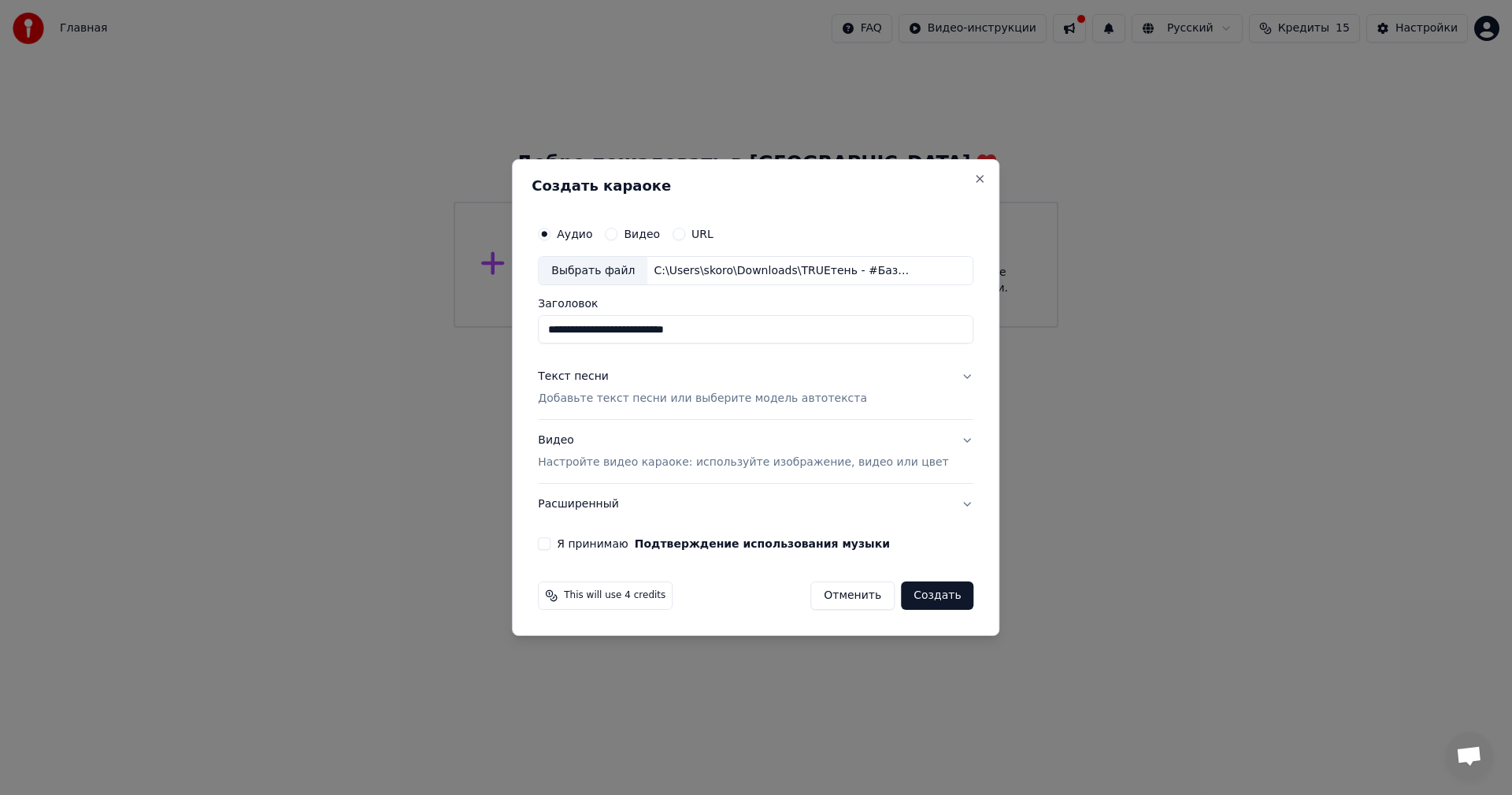
click at [604, 408] on button "Текст песни Добавьте текст песни или выберите модель автотекста" at bounding box center [755, 389] width 435 height 63
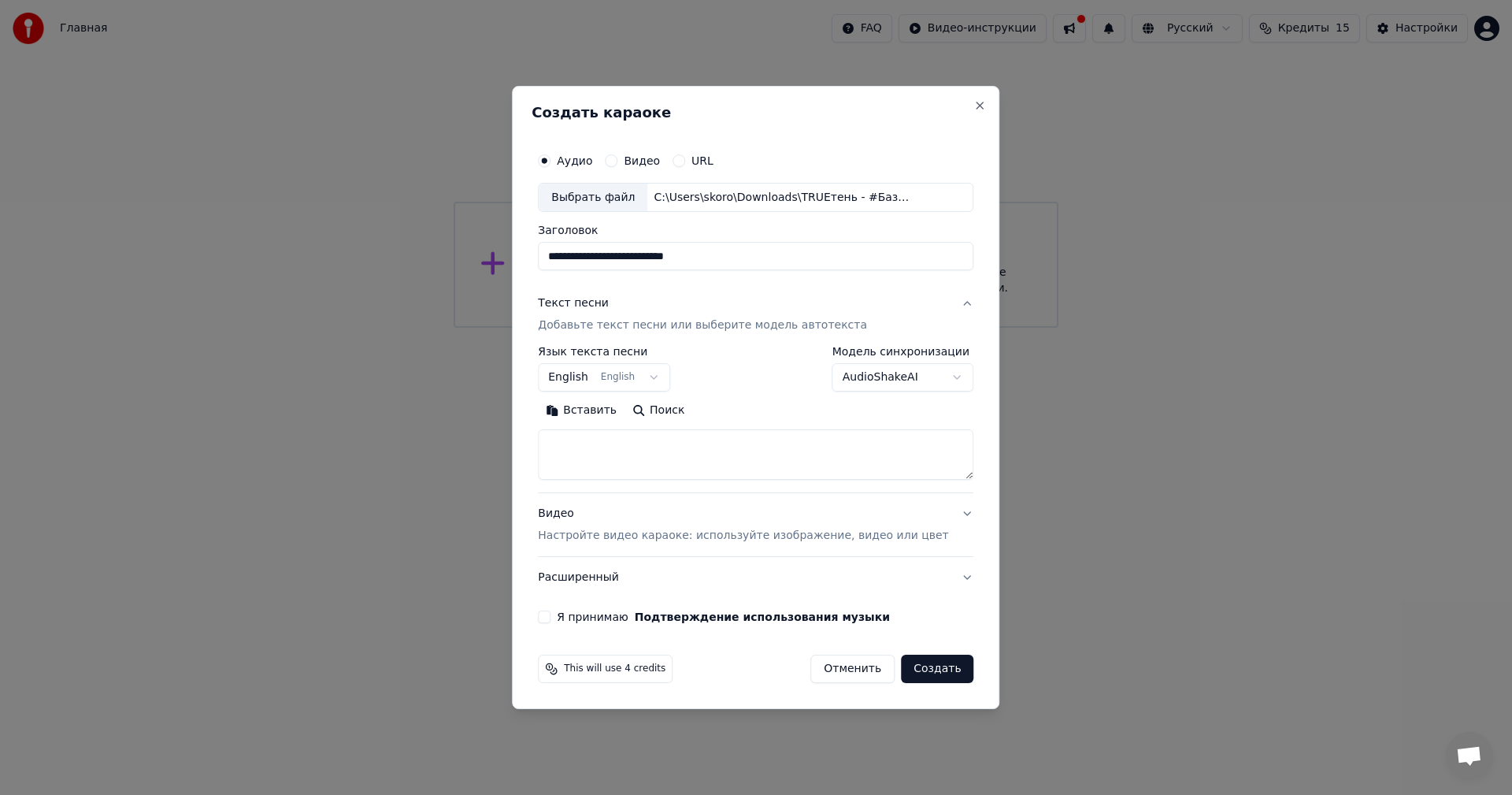
click at [605, 462] on textarea at bounding box center [755, 455] width 435 height 51
click at [677, 328] on body "**********" at bounding box center [756, 164] width 1512 height 328
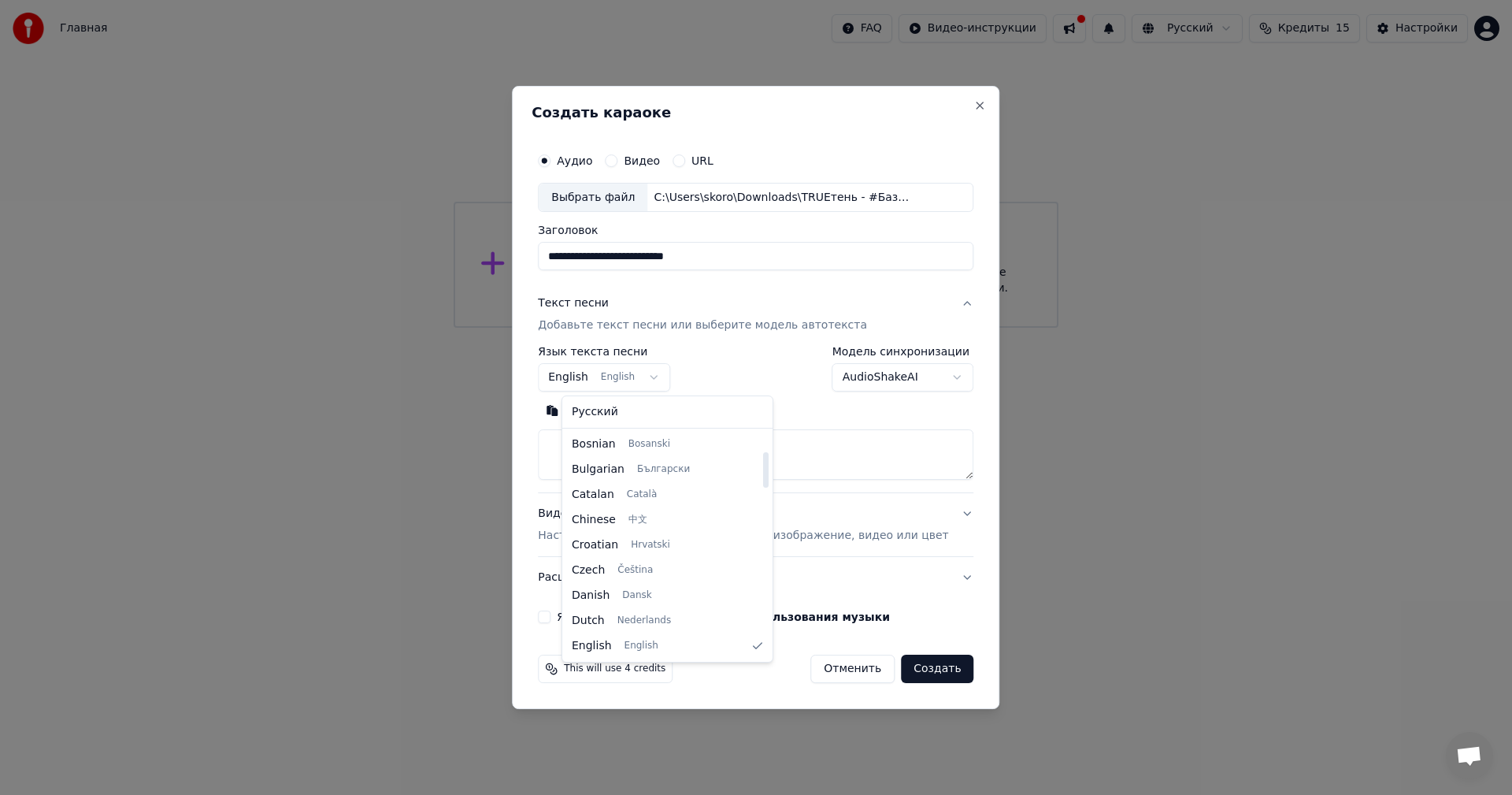
select select "**"
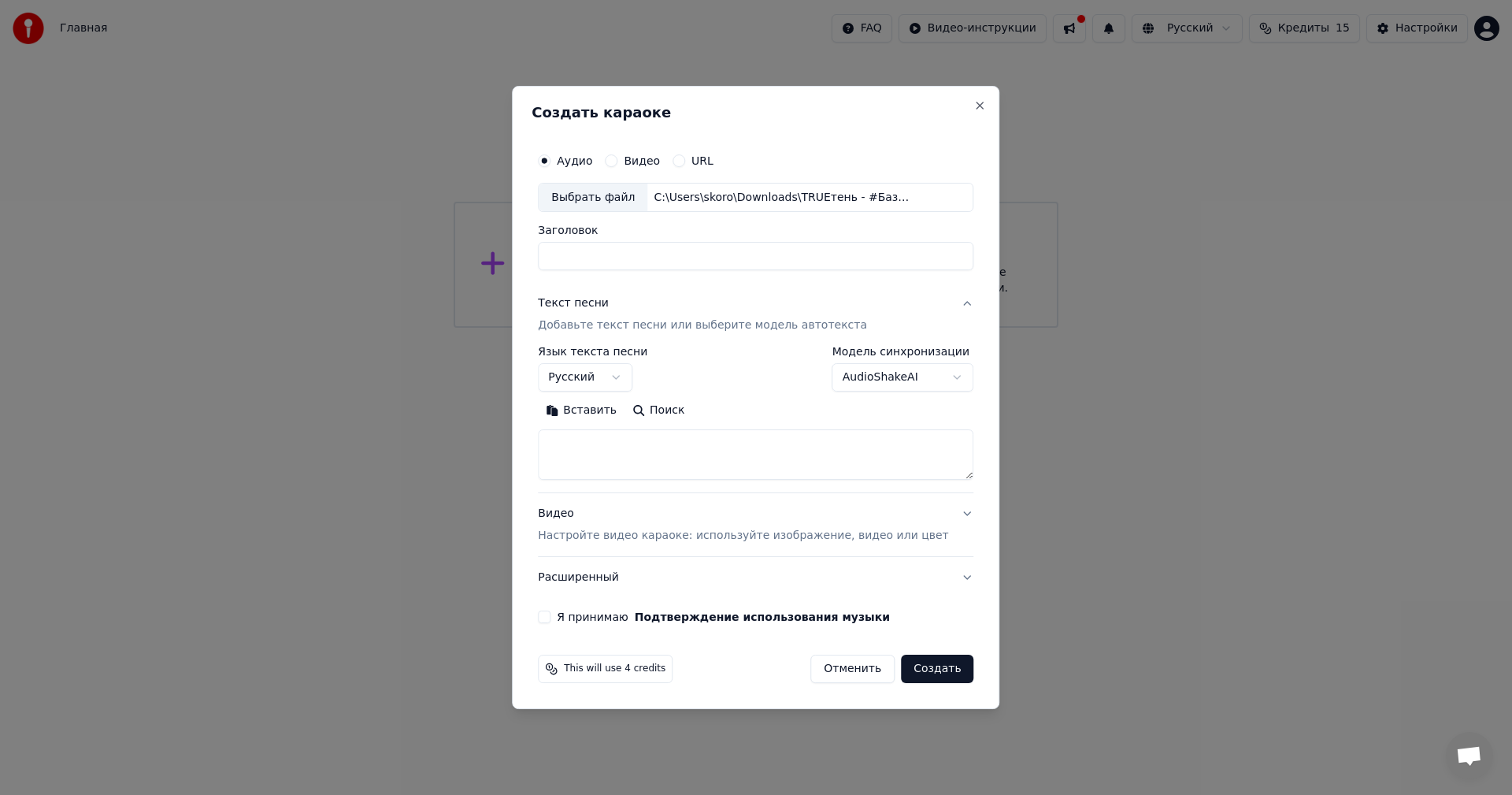
select select
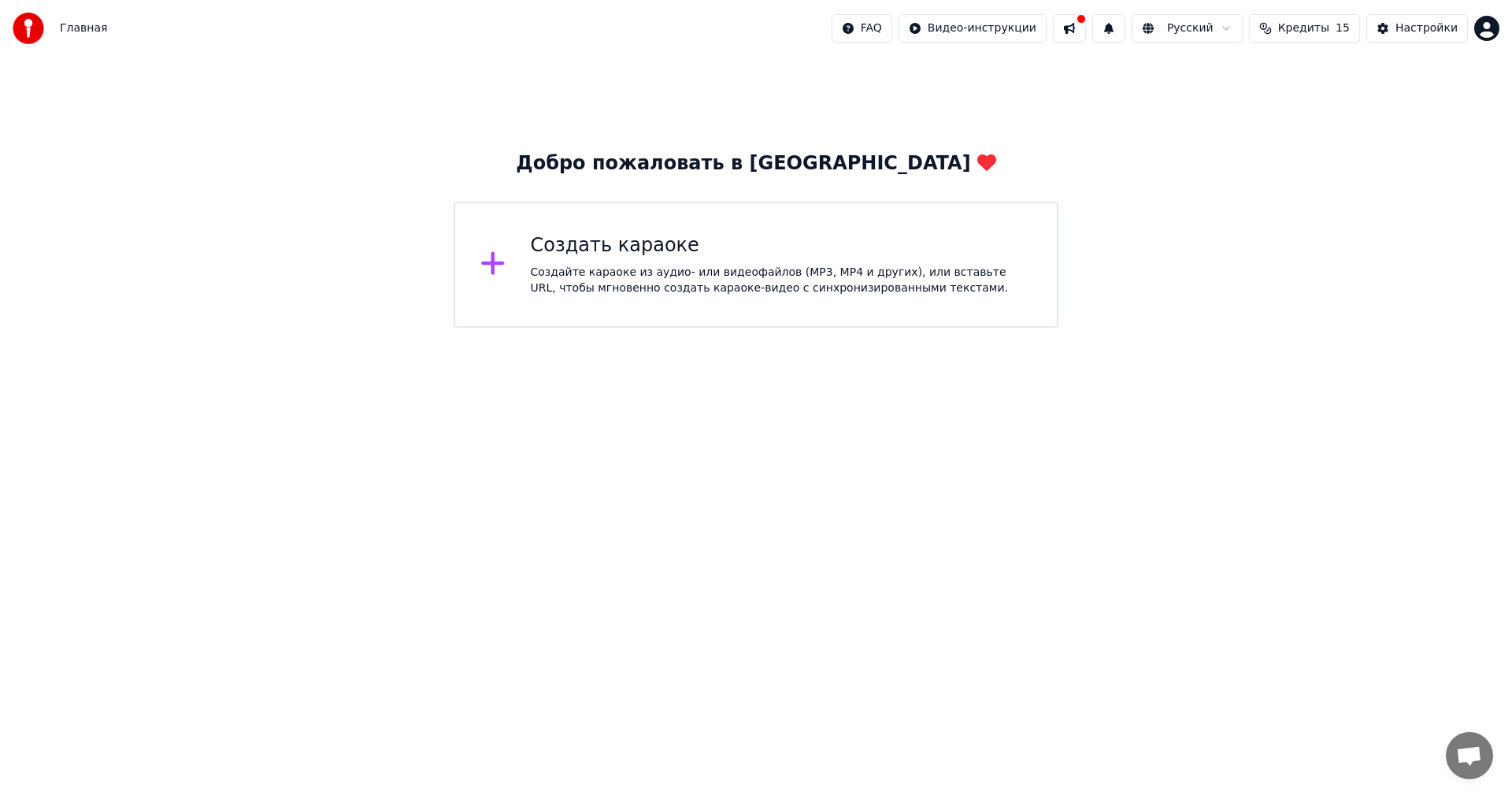
click at [871, 283] on div "Создайте караоке из аудио- или видеофайлов (MP3, MP4 и других), или вставьте UR…" at bounding box center [781, 281] width 502 height 32
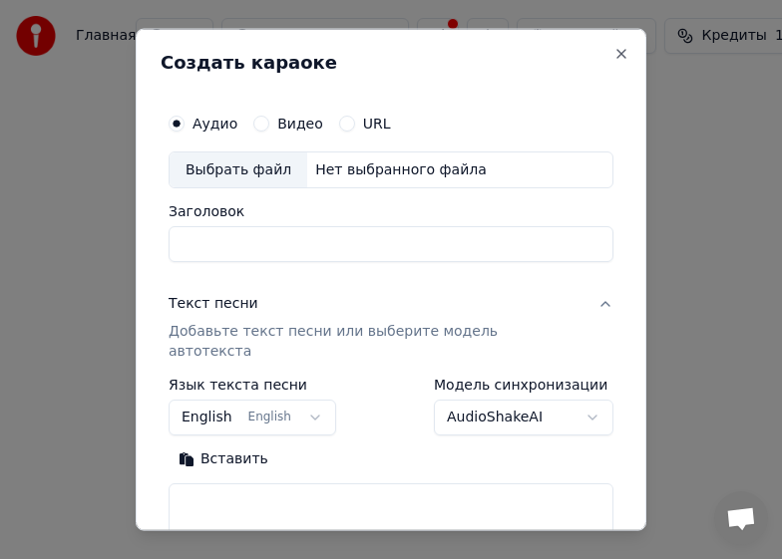
click at [240, 191] on div "Аудио Видео URL Выбрать файл Нет выбранного файла Заголовок" at bounding box center [390, 183] width 445 height 160
click at [246, 175] on div "Выбрать файл" at bounding box center [238, 170] width 138 height 36
type input "**********"
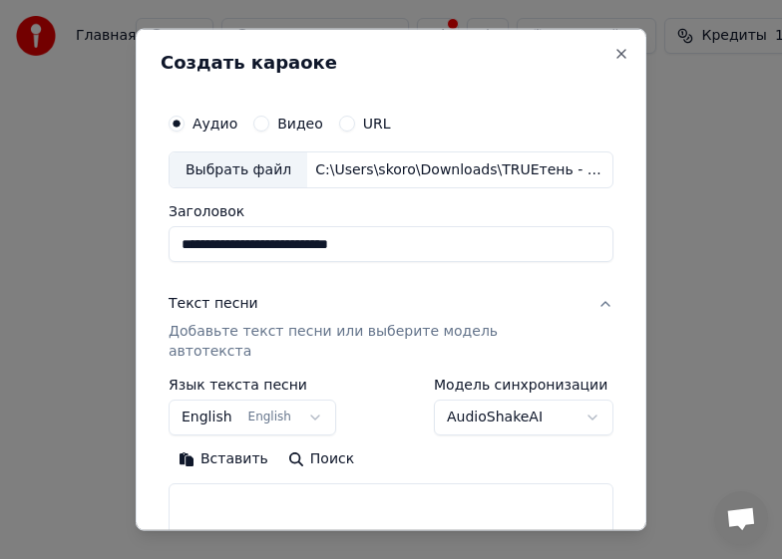
click at [288, 327] on p "Добавьте текст песни или выберите модель автотекста" at bounding box center [374, 342] width 413 height 40
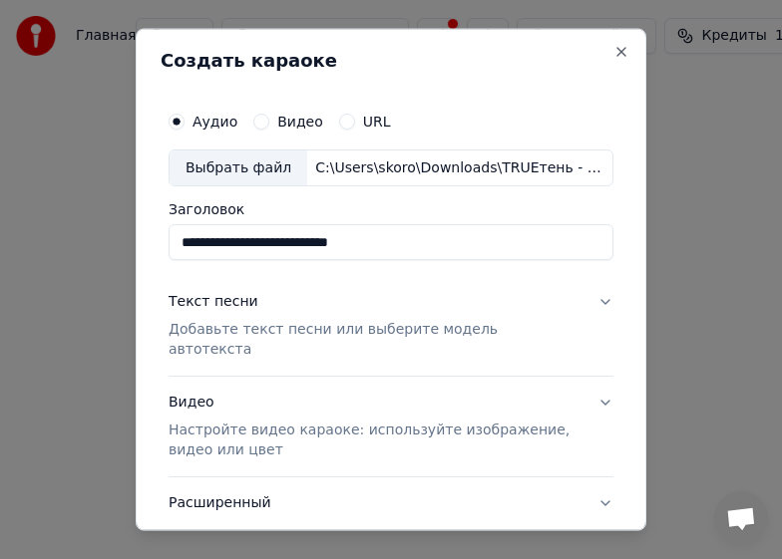
scroll to position [0, 0]
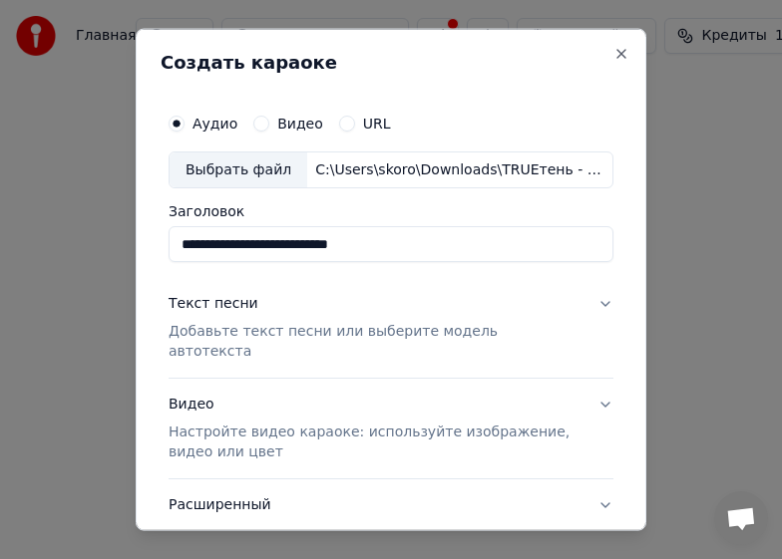
click at [570, 317] on button "Текст песни Добавьте текст песни или выберите модель автотекста" at bounding box center [390, 328] width 445 height 100
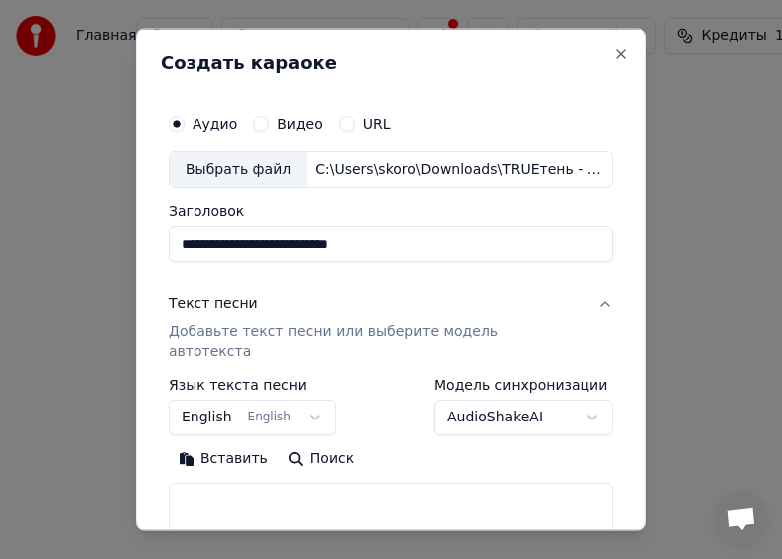
click at [311, 390] on body "**********" at bounding box center [391, 247] width 782 height 494
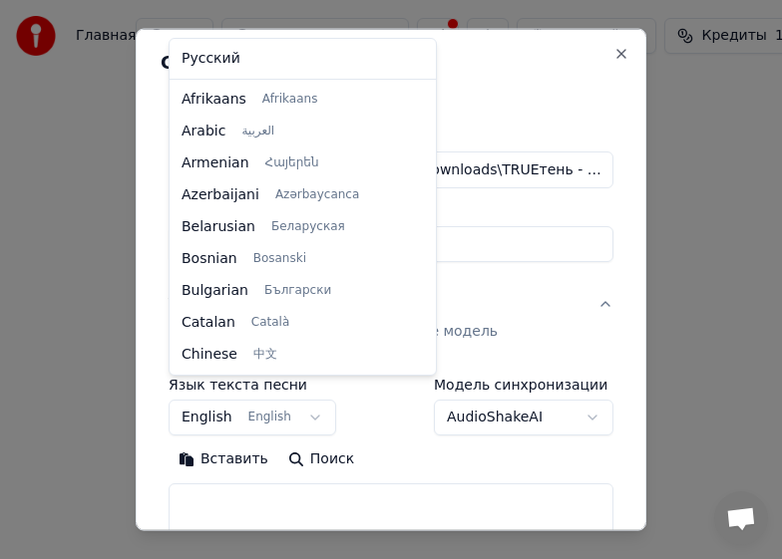
scroll to position [160, 0]
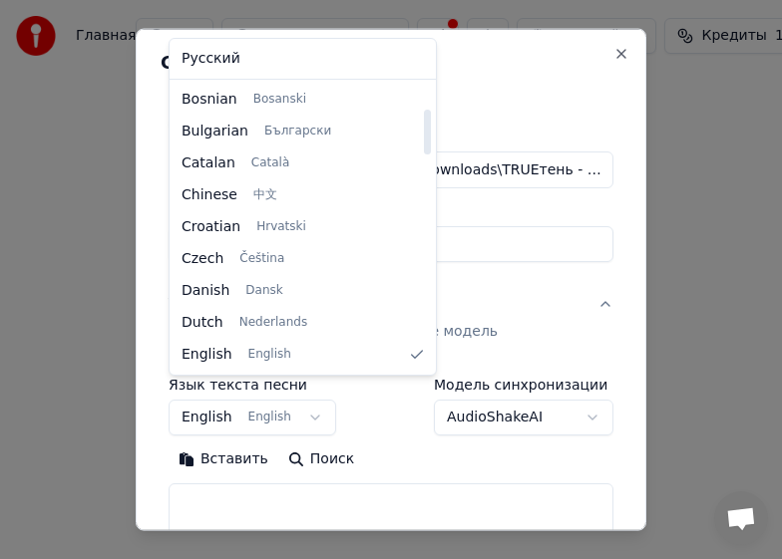
select select "**"
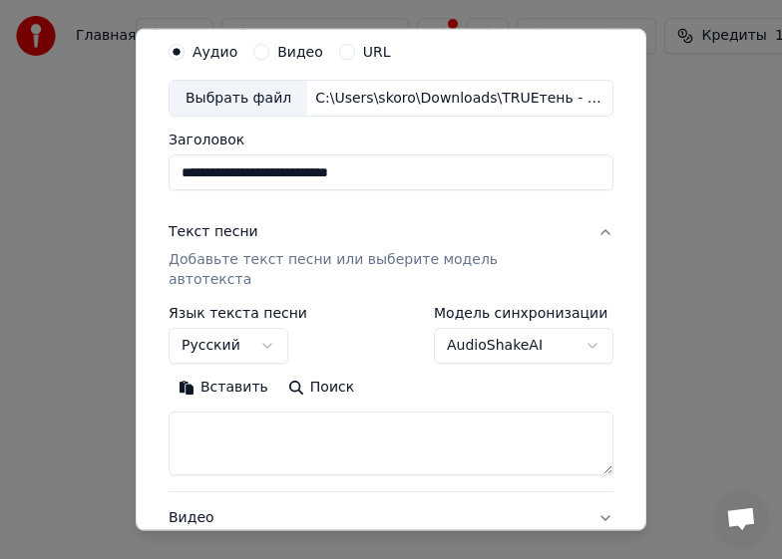
scroll to position [100, 0]
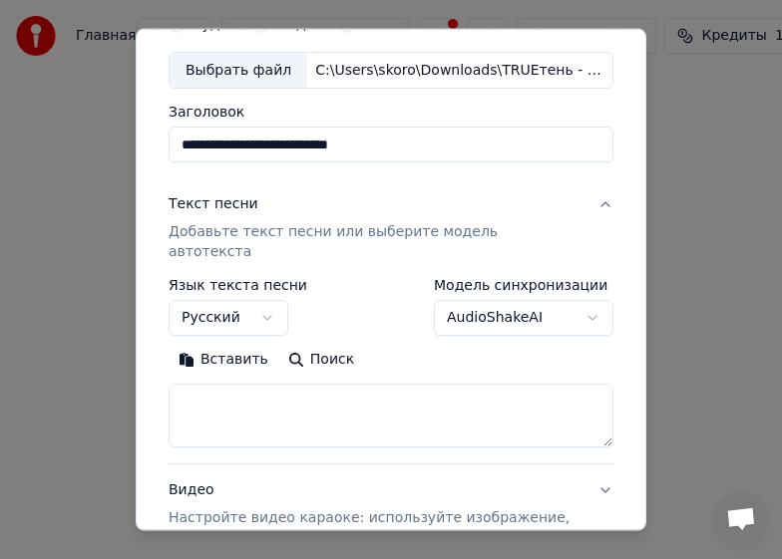
click at [288, 384] on textarea at bounding box center [390, 416] width 445 height 64
paste textarea "**********"
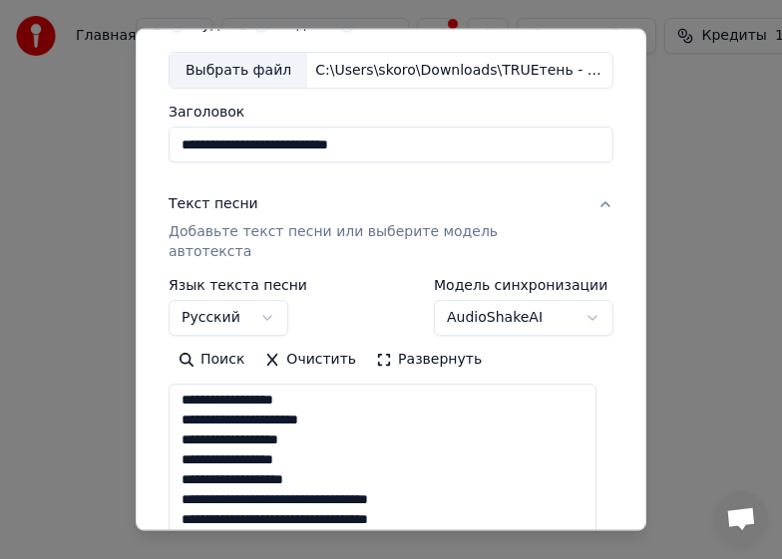
scroll to position [918, 0]
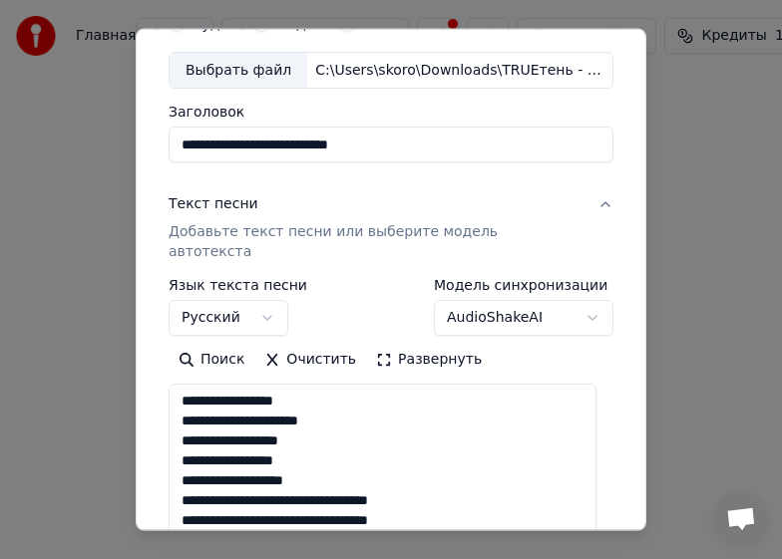
drag, startPoint x: 591, startPoint y: 426, endPoint x: 649, endPoint y: 557, distance: 143.7
click at [649, 494] on body "**********" at bounding box center [391, 247] width 782 height 494
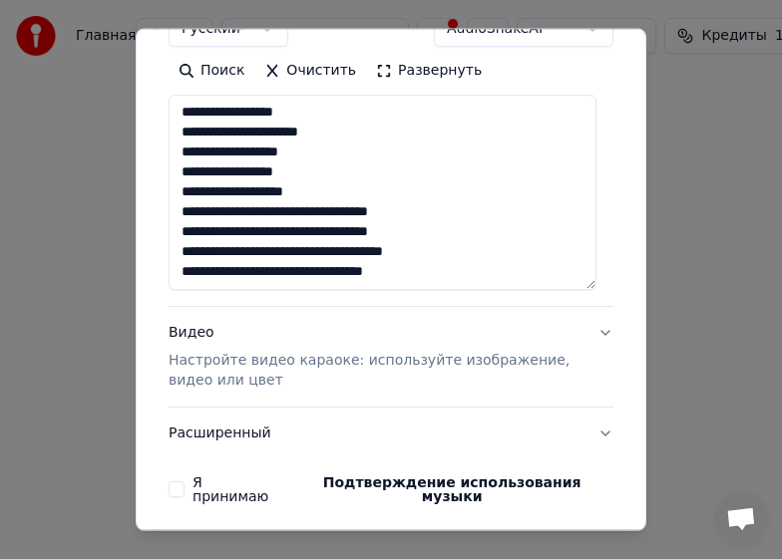
scroll to position [399, 0]
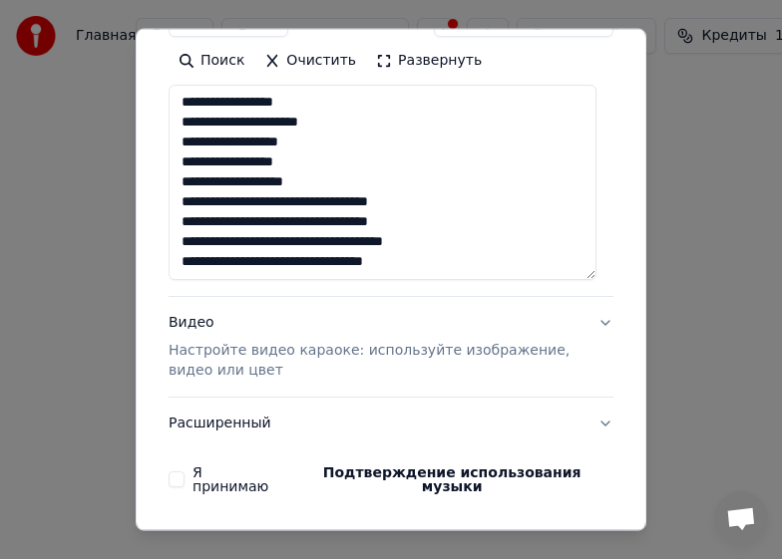
type textarea "**********"
click at [187, 342] on p "Настройте видео караоке: используйте изображение, видео или цвет" at bounding box center [374, 361] width 413 height 40
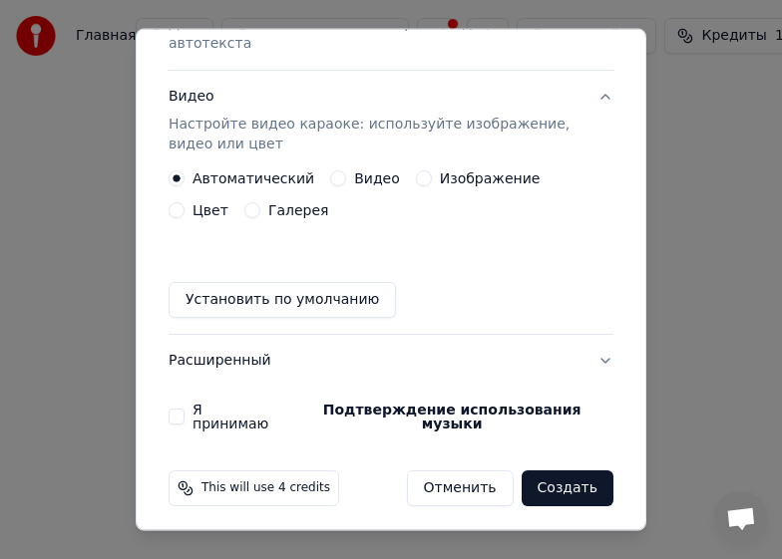
scroll to position [284, 0]
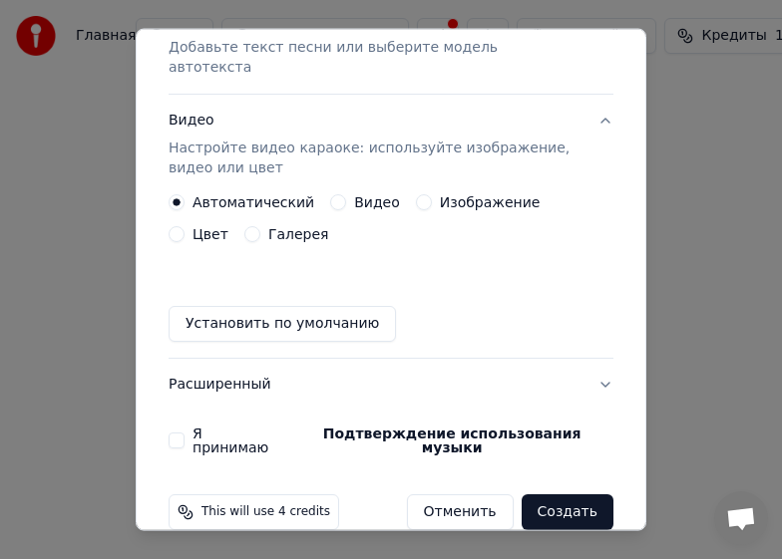
click at [416, 194] on button "Изображение" at bounding box center [424, 202] width 16 height 16
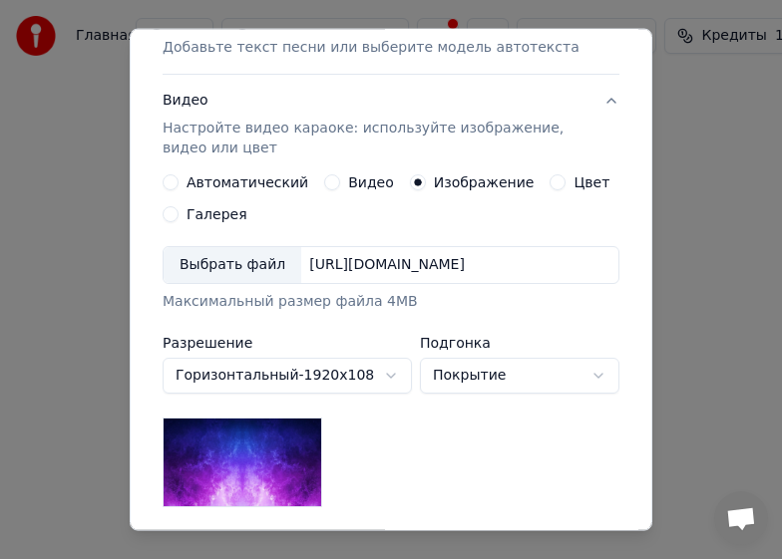
scroll to position [384, 0]
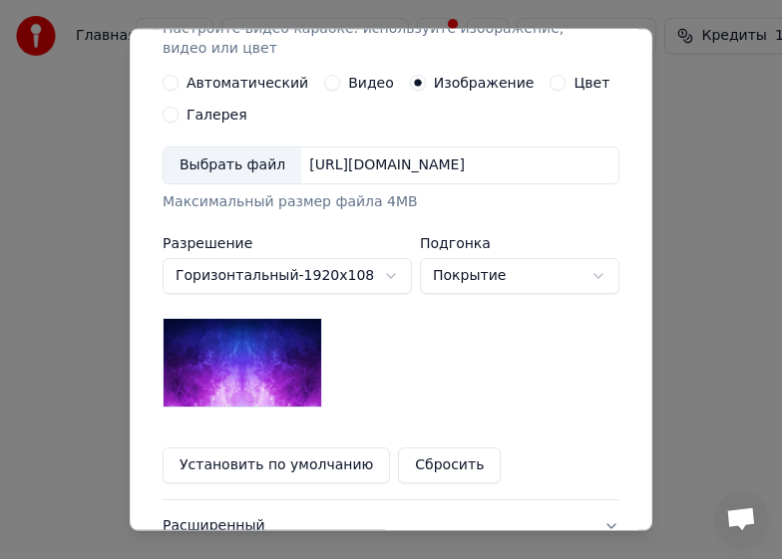
click at [264, 382] on img at bounding box center [242, 363] width 160 height 90
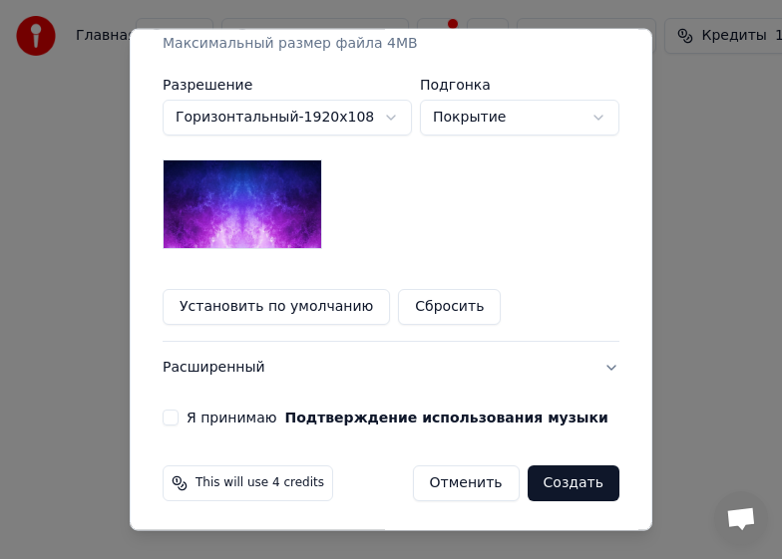
scroll to position [545, 0]
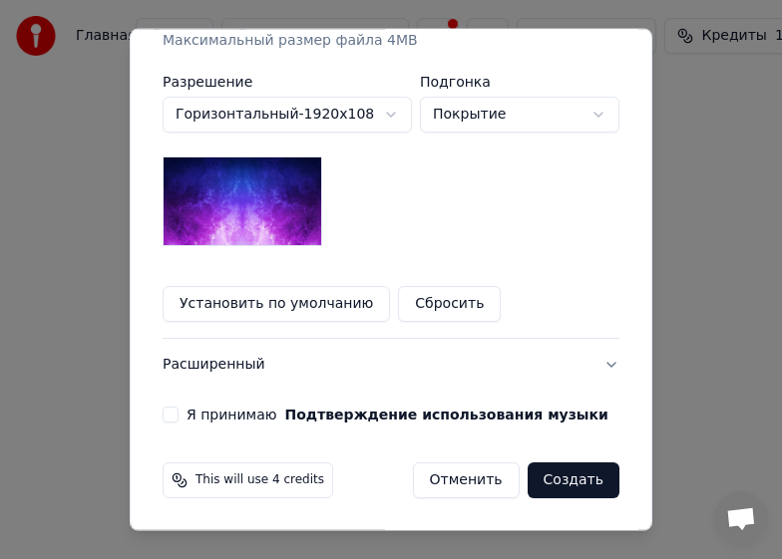
click at [167, 422] on button "Я принимаю Подтверждение использования музыки" at bounding box center [170, 415] width 16 height 16
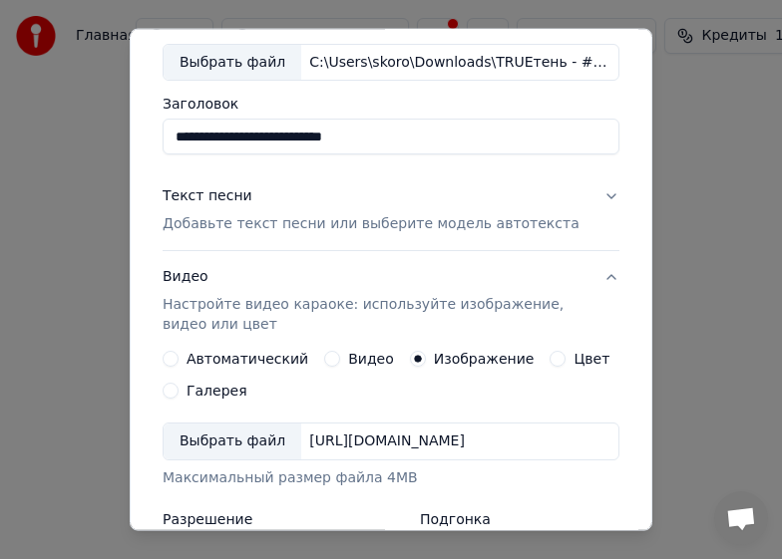
scroll to position [47, 0]
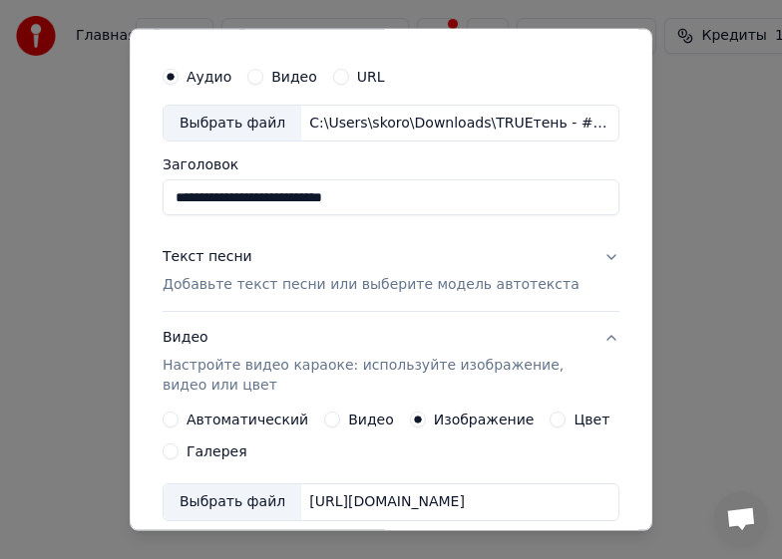
click at [601, 253] on button "Текст песни Добавьте текст песни или выберите модель автотекста" at bounding box center [390, 271] width 457 height 80
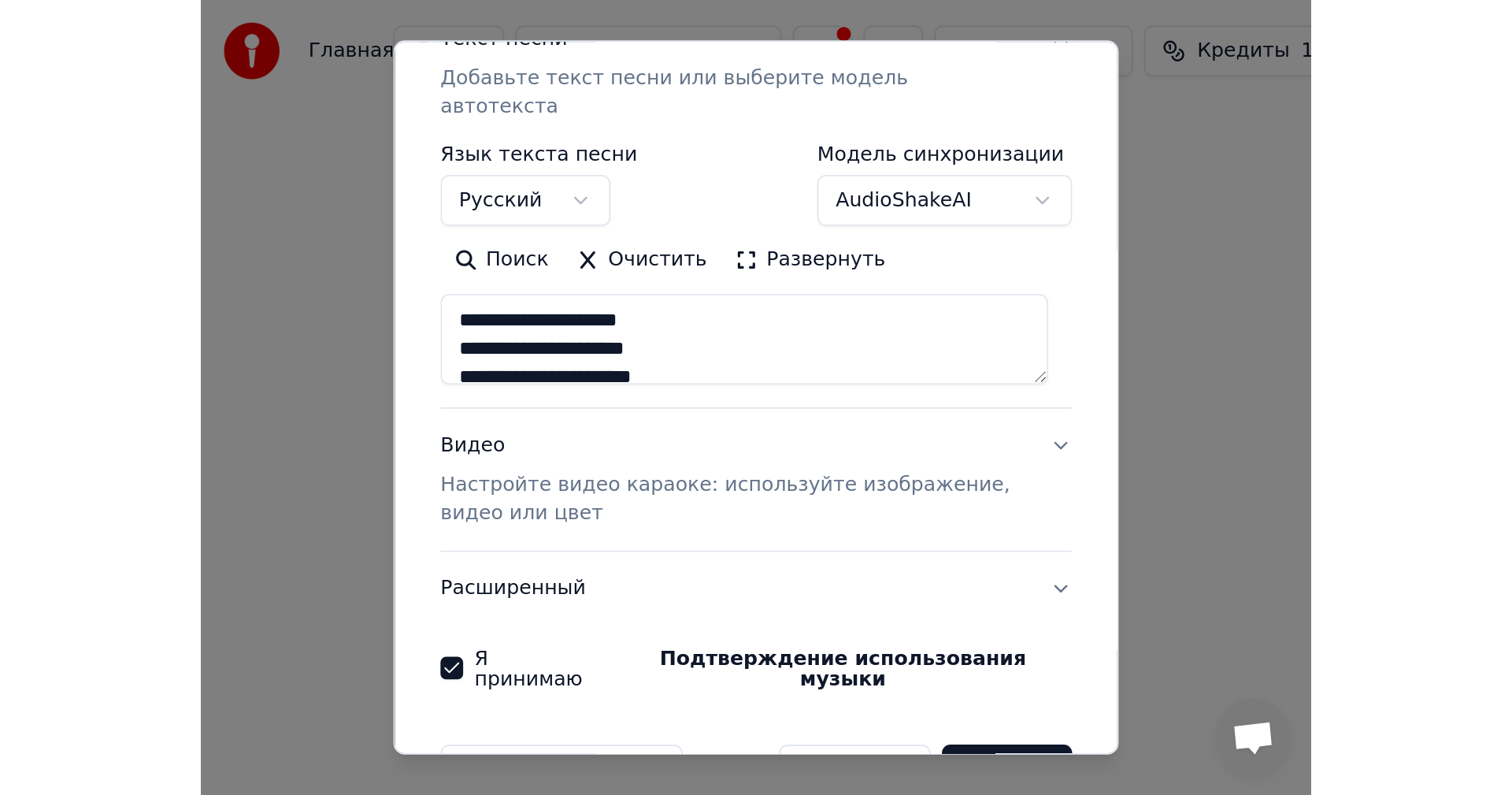
scroll to position [242, 0]
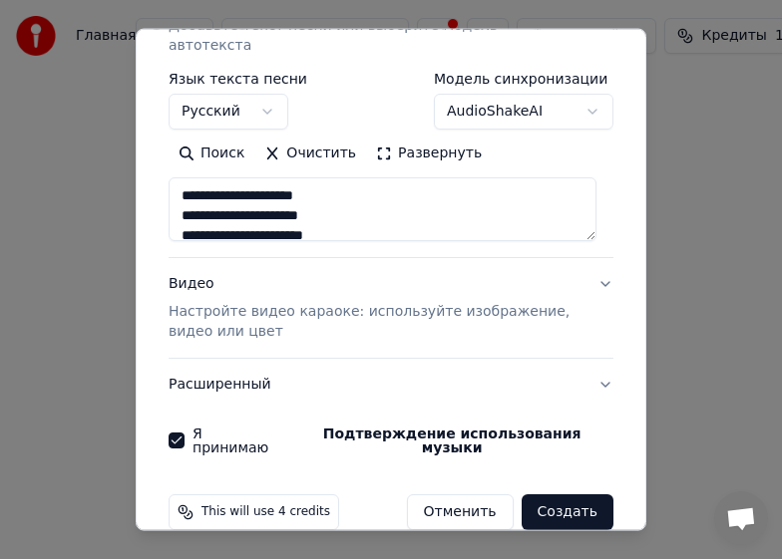
click at [560, 494] on button "Создать" at bounding box center [567, 512] width 92 height 36
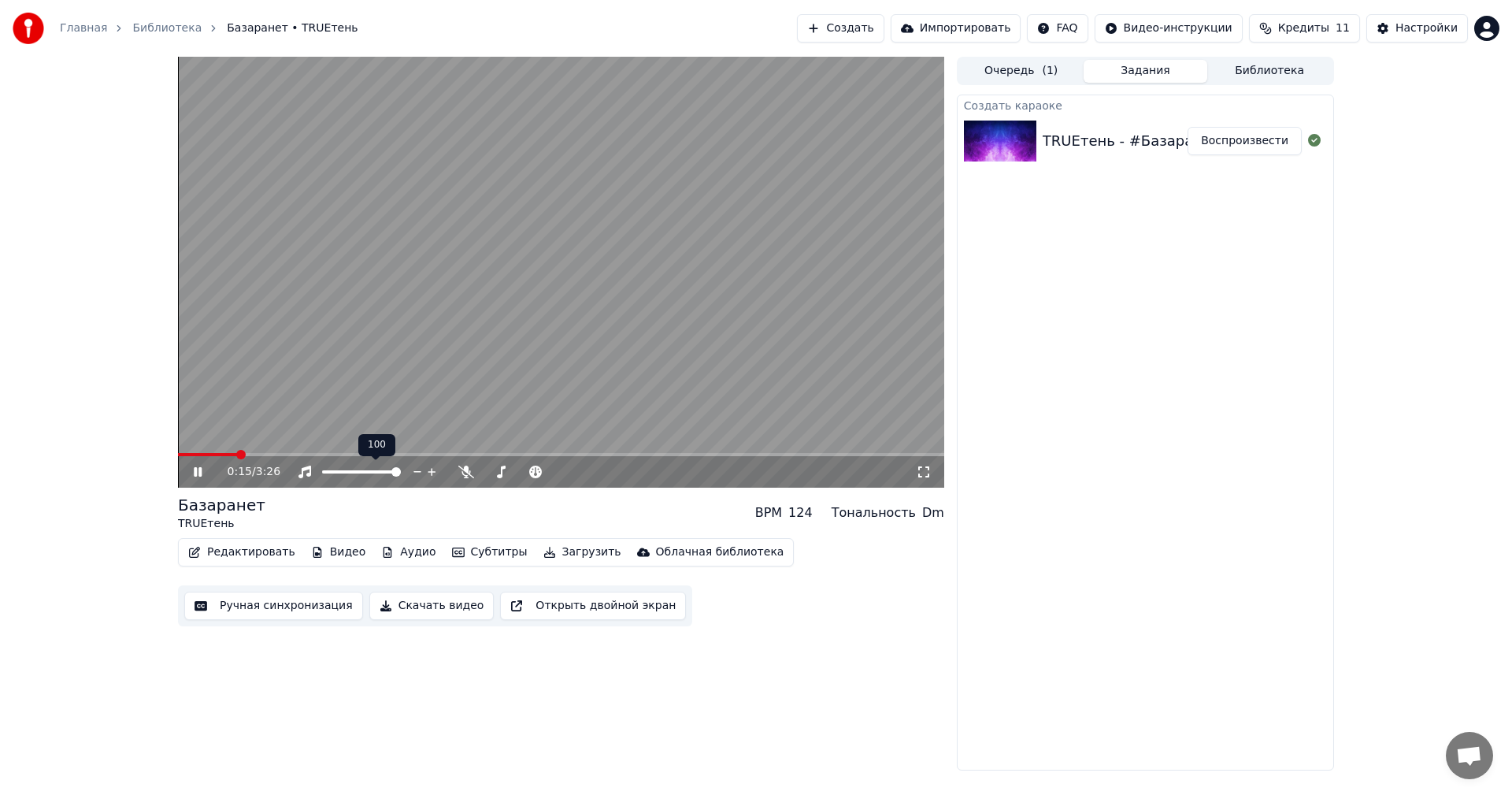
drag, startPoint x: 370, startPoint y: 469, endPoint x: 338, endPoint y: 469, distance: 32.0
click at [338, 469] on div at bounding box center [376, 472] width 126 height 16
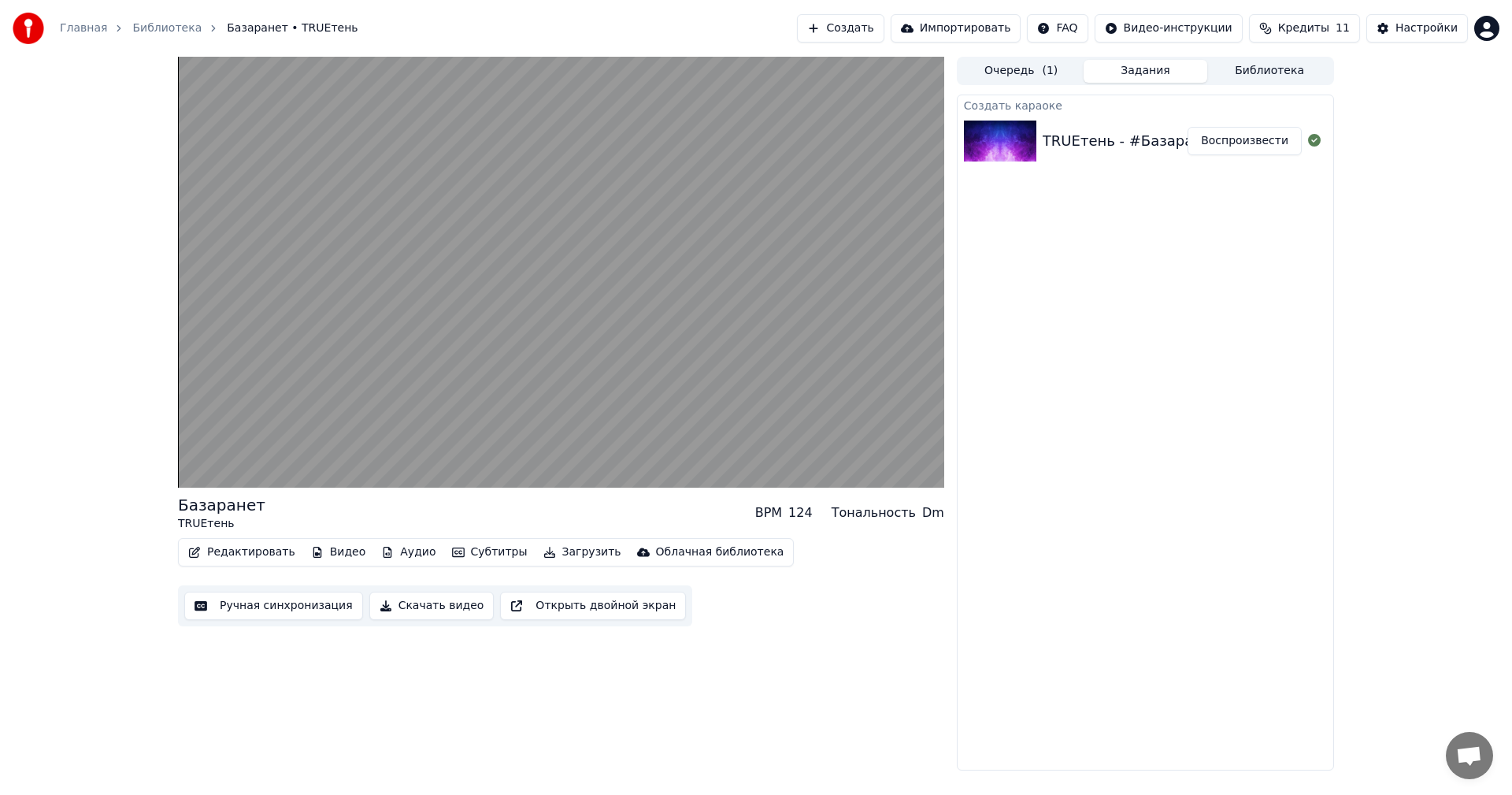
click at [293, 603] on button "Ручная синхронизация" at bounding box center [273, 606] width 179 height 28
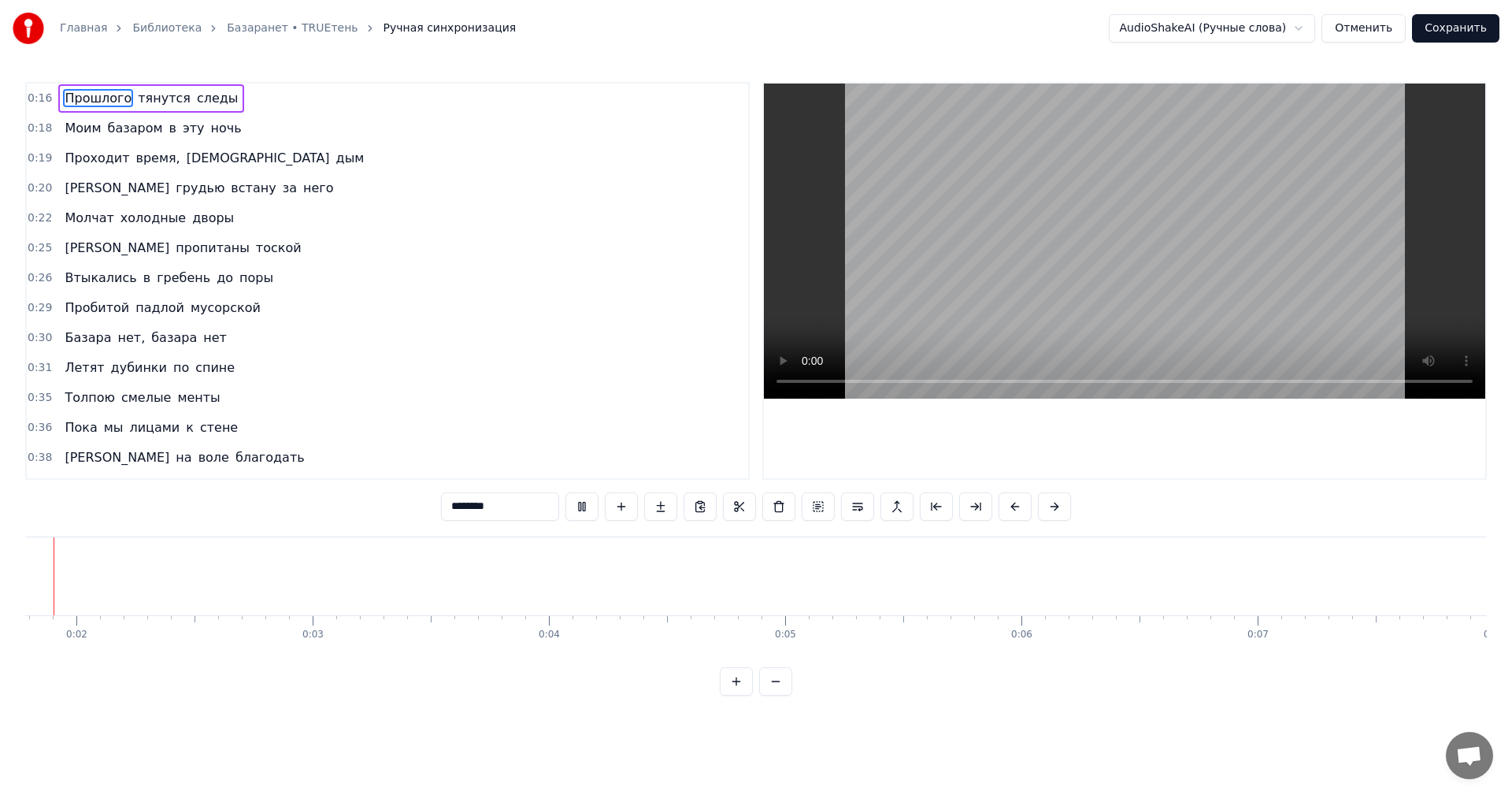
scroll to position [0, 390]
click at [44, 102] on span "0:16" at bounding box center [39, 99] width 24 height 16
click at [47, 101] on span "0:16" at bounding box center [39, 99] width 24 height 16
click at [55, 81] on div "Главная Библиотека Базаранет • TRUEтень Ручная синхронизация AudioShakeAI (Ручн…" at bounding box center [756, 348] width 1512 height 695
click at [133, 88] on div "Прошлого тянутся следы" at bounding box center [151, 99] width 186 height 28
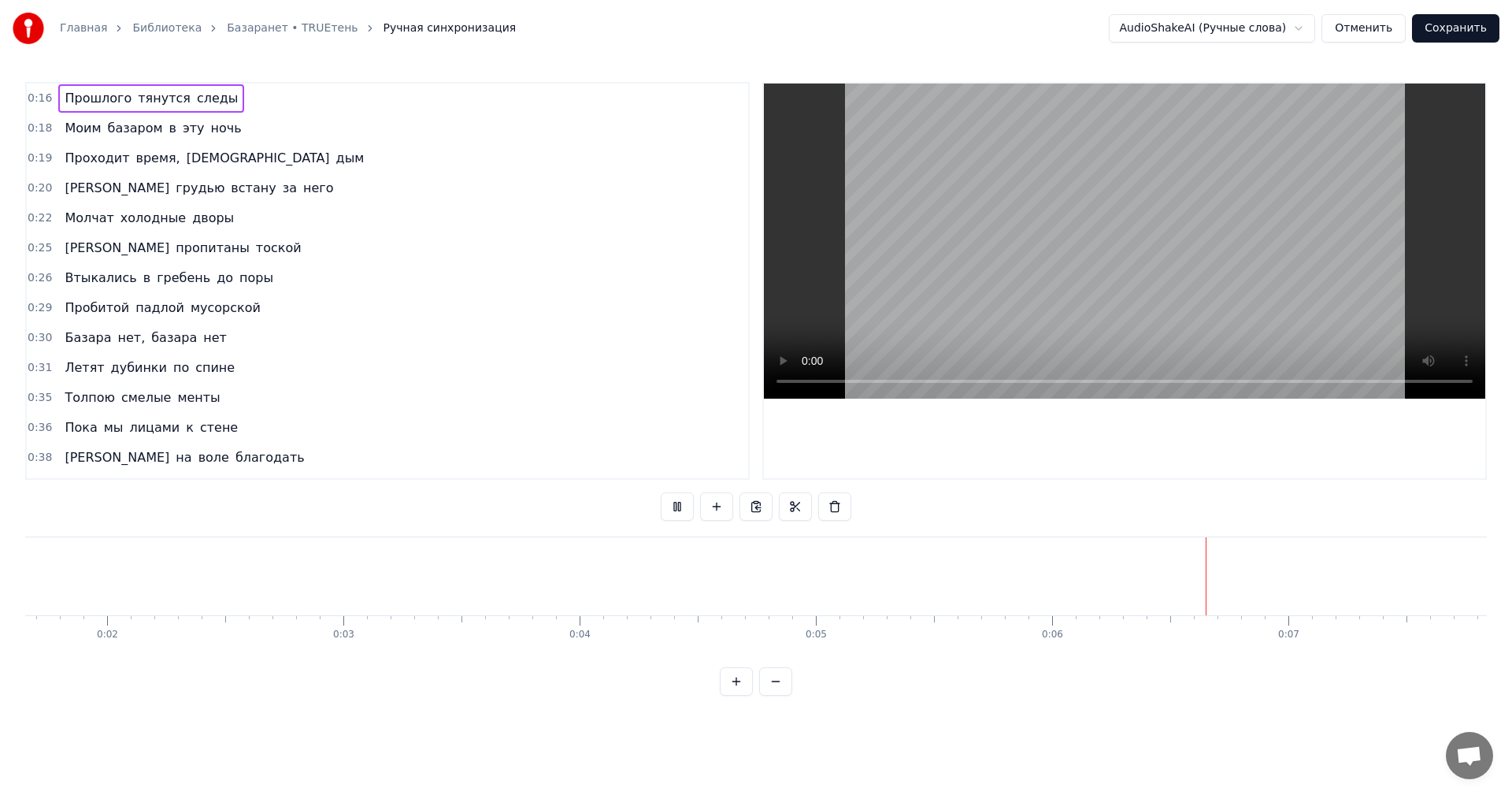
click at [136, 104] on span "тянутся" at bounding box center [164, 98] width 56 height 18
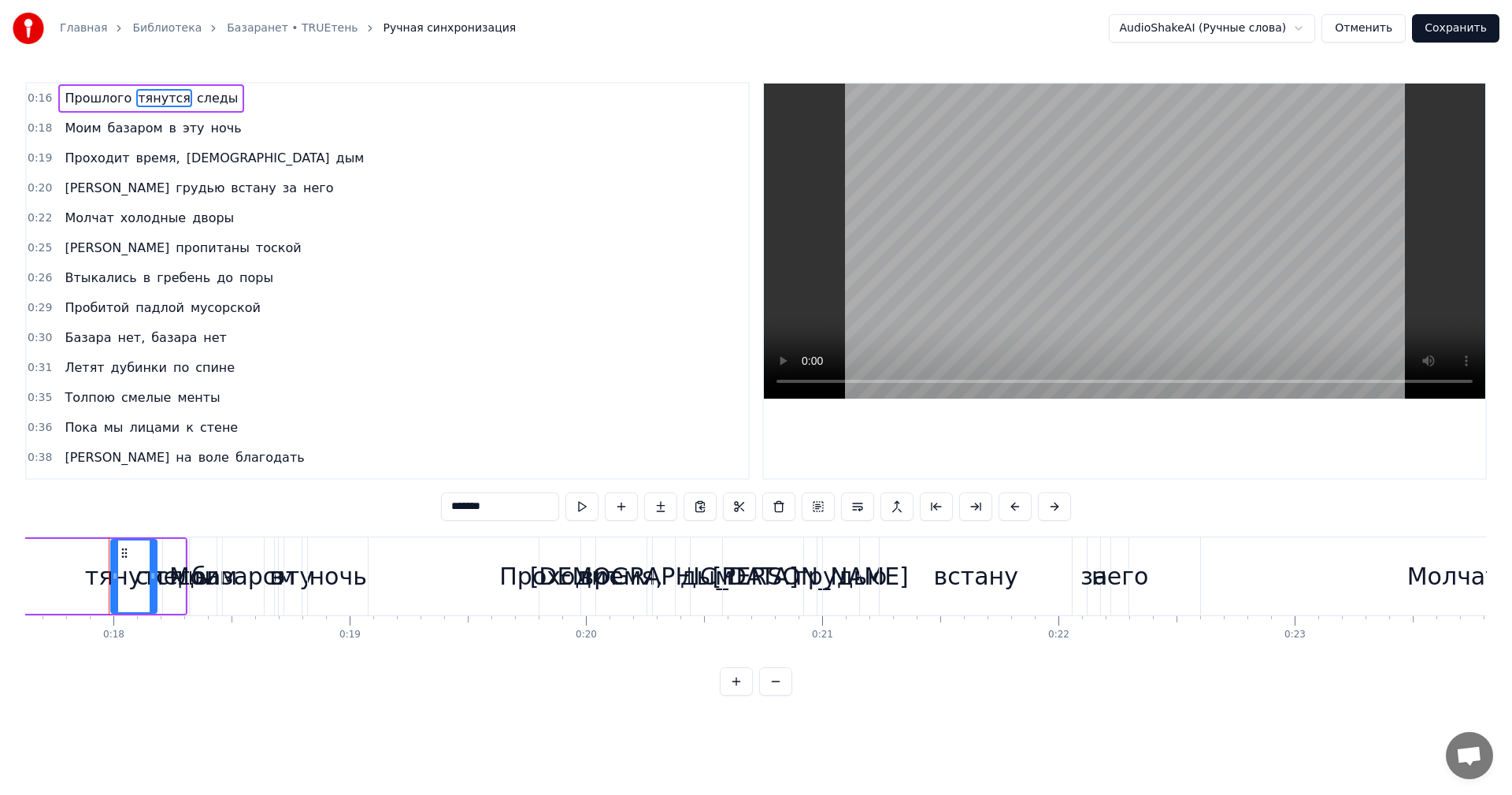
scroll to position [0, 4169]
click at [550, 337] on div "0:30 Базара нет, базара нет" at bounding box center [387, 338] width 721 height 30
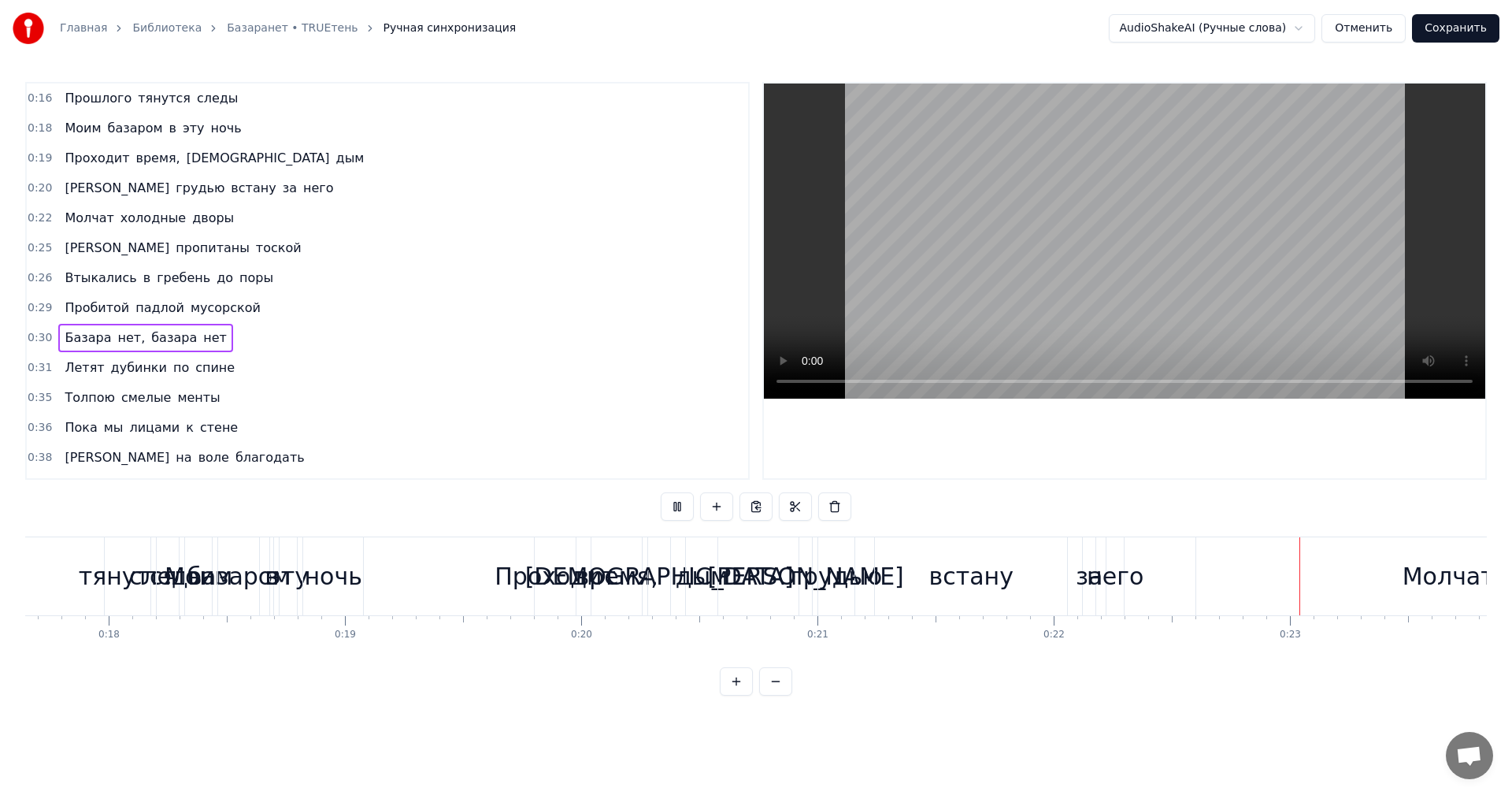
click at [103, 202] on div "Я грудью встану за него" at bounding box center [199, 188] width 281 height 28
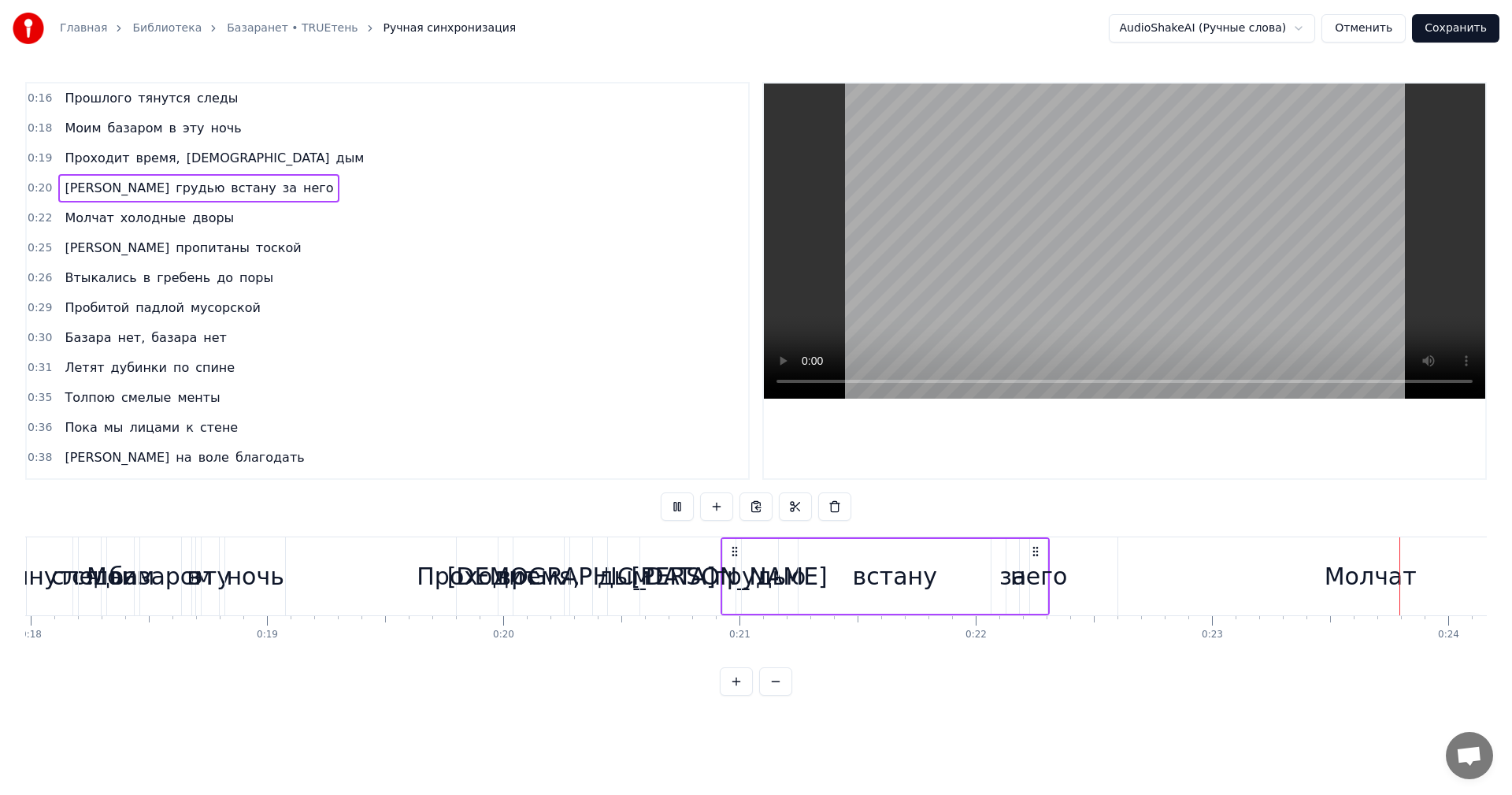
click at [107, 70] on div "Главная Библиотека Базаранет • TRUEтень Ручная синхронизация AudioShakeAI (Ручн…" at bounding box center [756, 348] width 1512 height 695
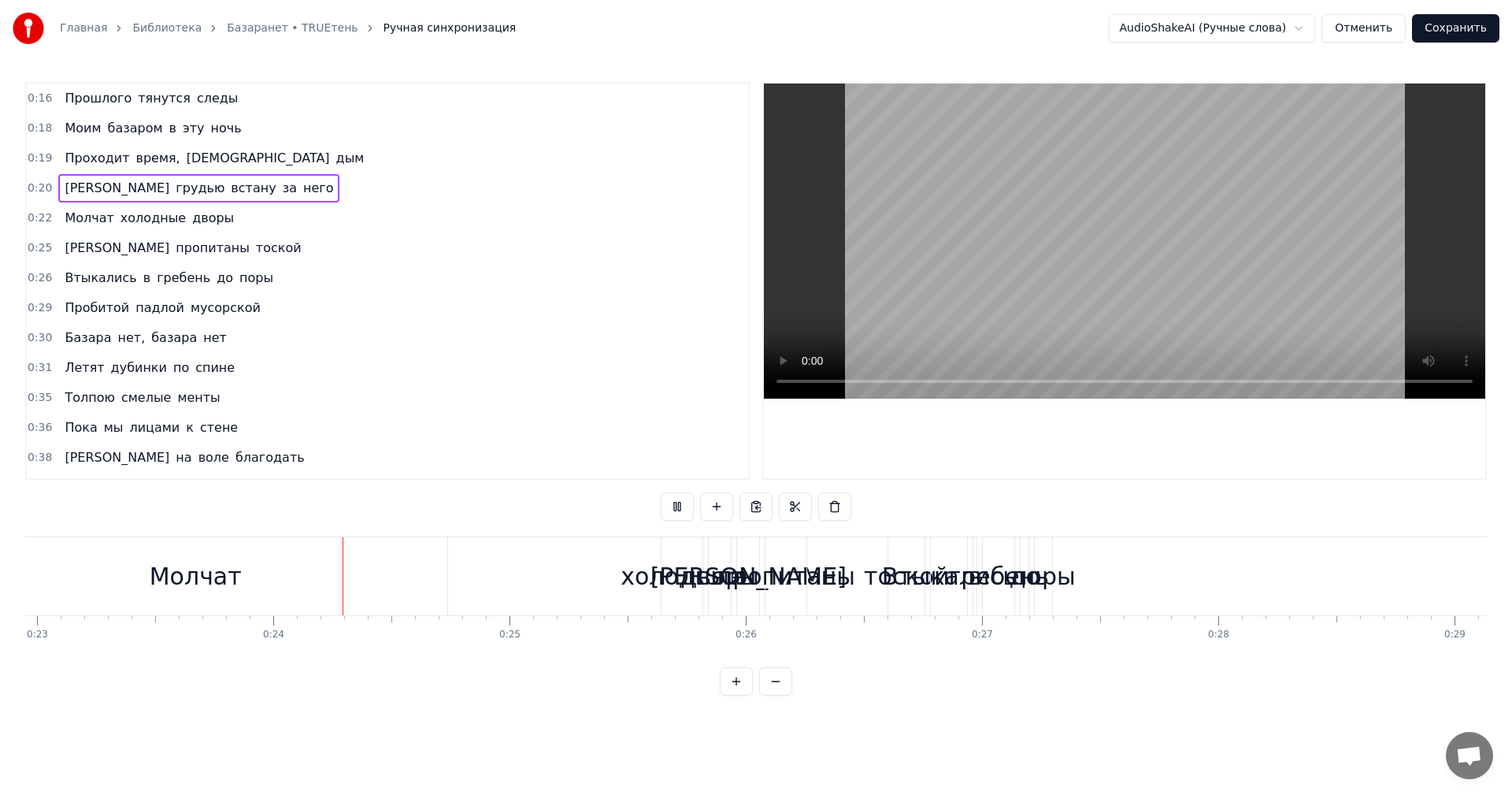
click at [107, 100] on span "Прошлого" at bounding box center [98, 98] width 70 height 18
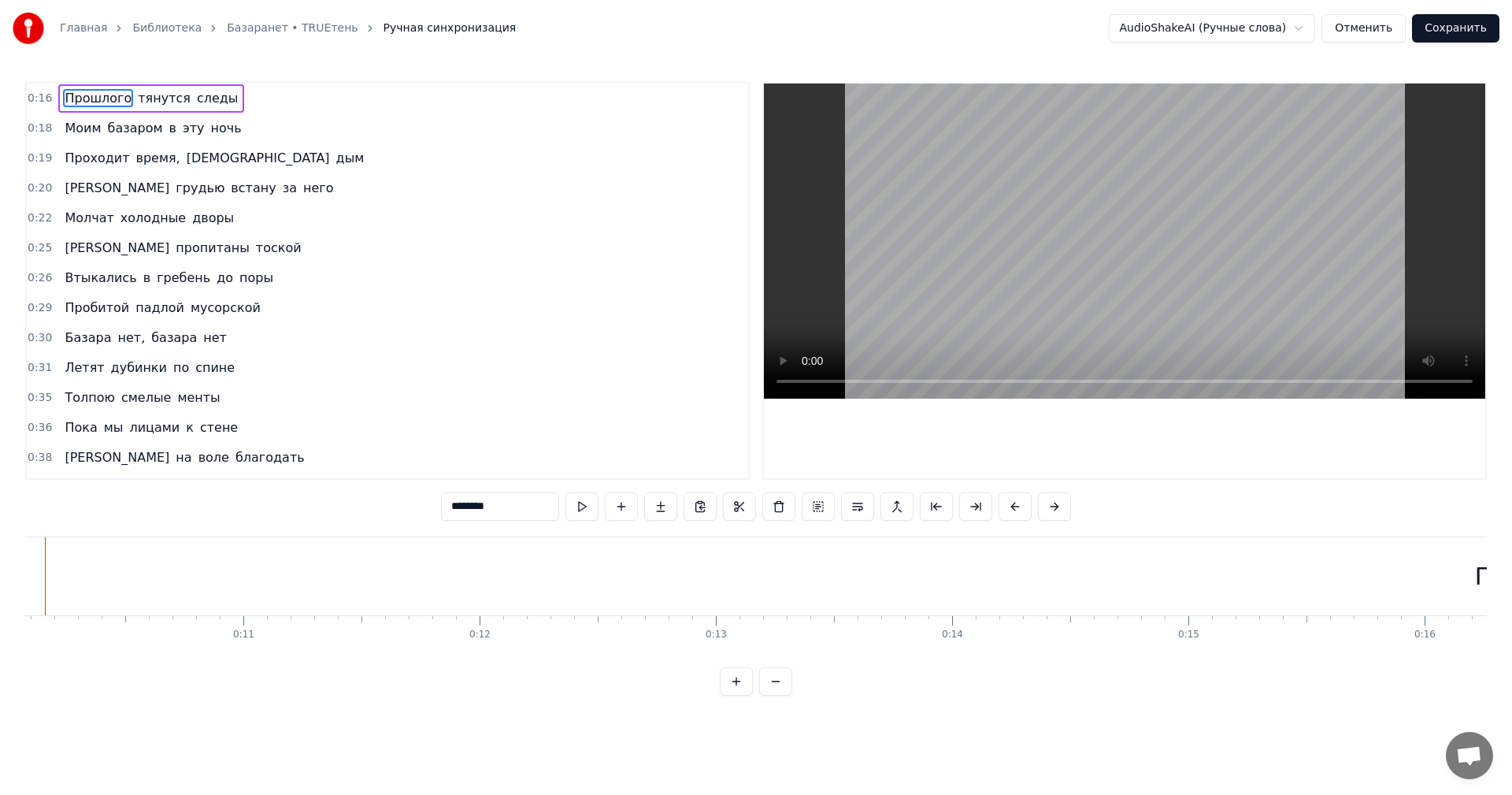
scroll to position [0, 2322]
click at [41, 96] on span "0:16" at bounding box center [39, 99] width 24 height 16
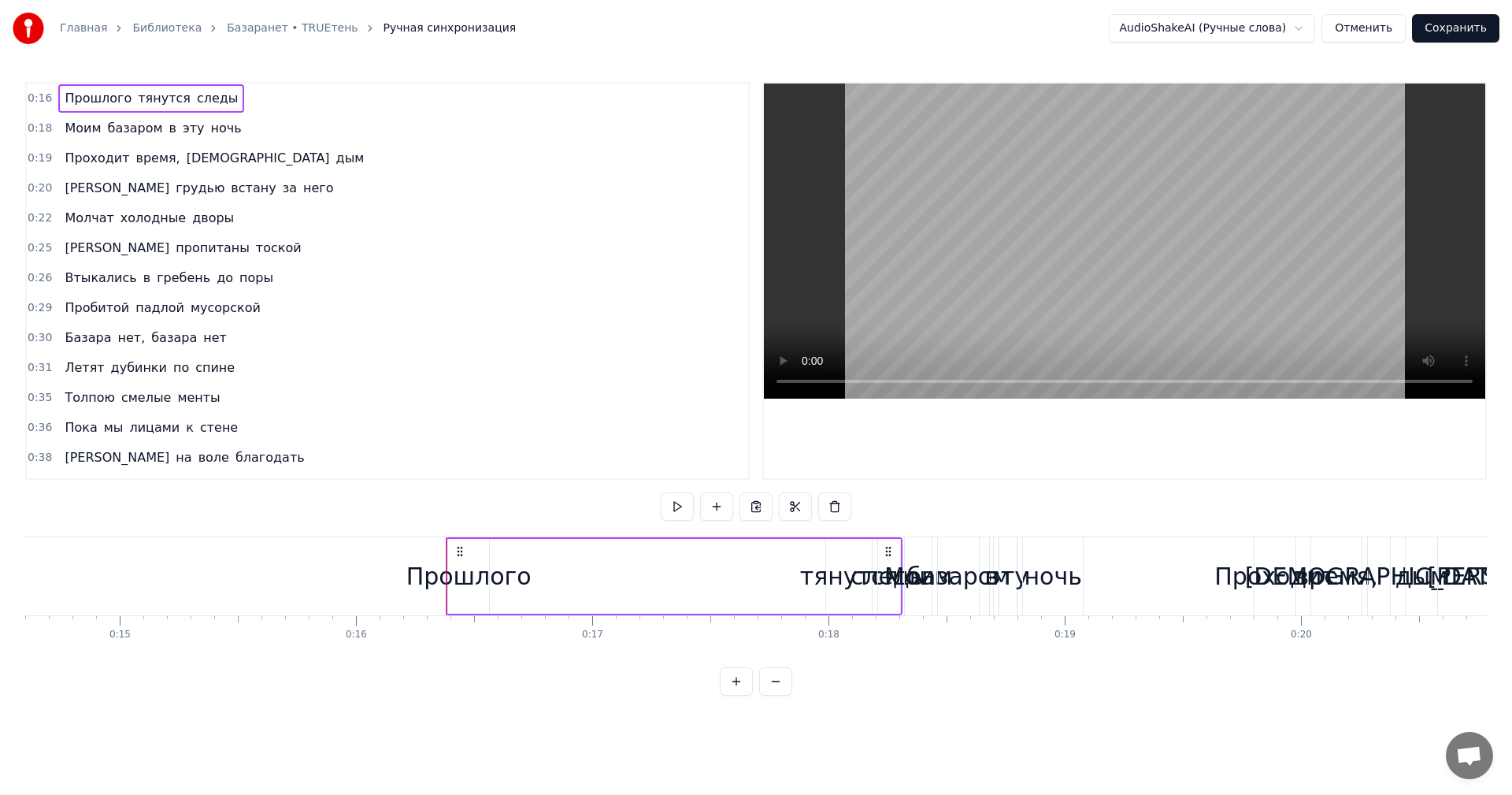
scroll to position [0, 3791]
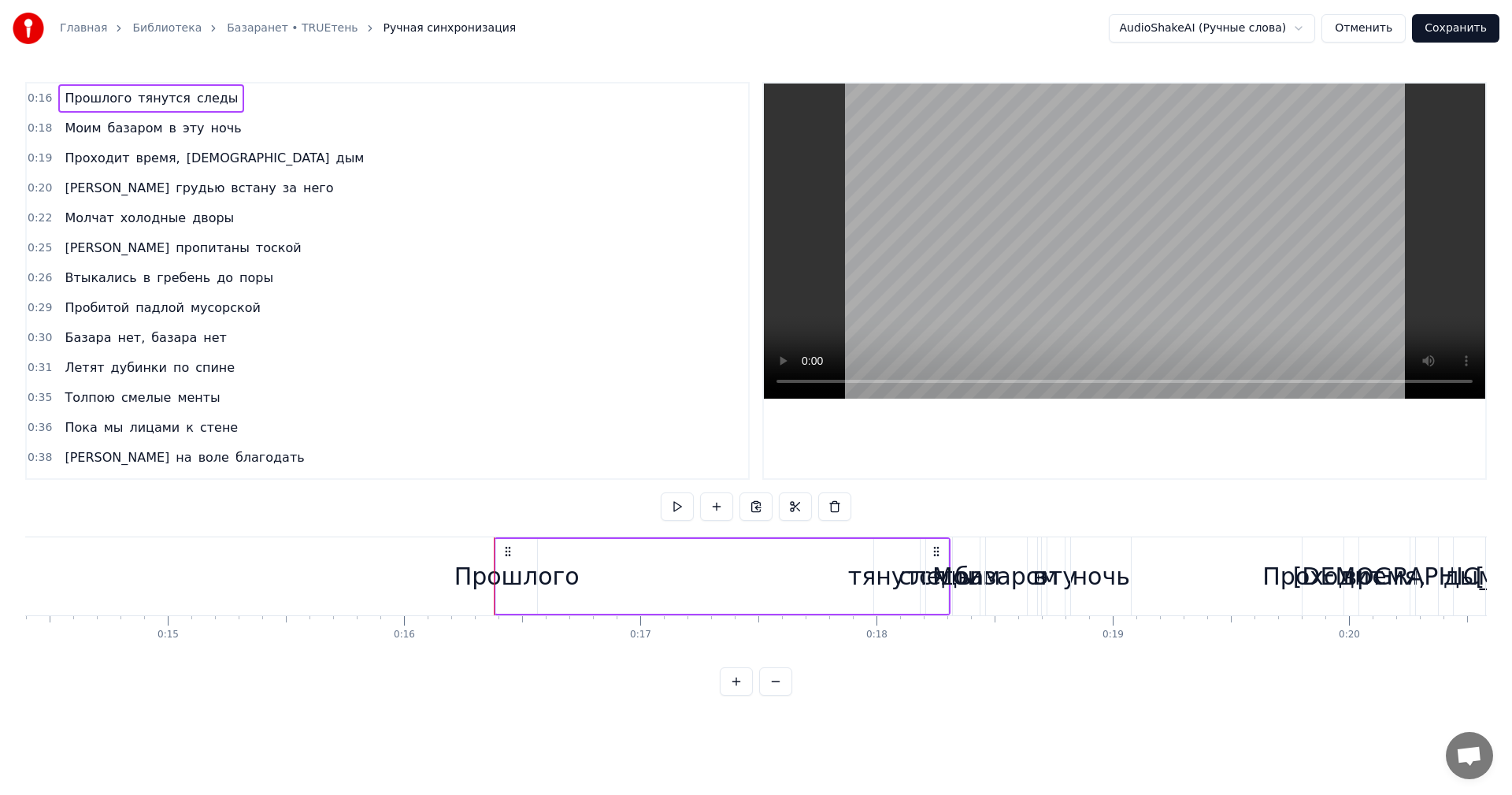
drag, startPoint x: 107, startPoint y: 595, endPoint x: 0, endPoint y: 594, distance: 107.0
click at [0, 594] on div "Главная Библиотека Базаранет • TRUEтень Ручная синхронизация AudioShakeAI (Ручн…" at bounding box center [756, 348] width 1512 height 695
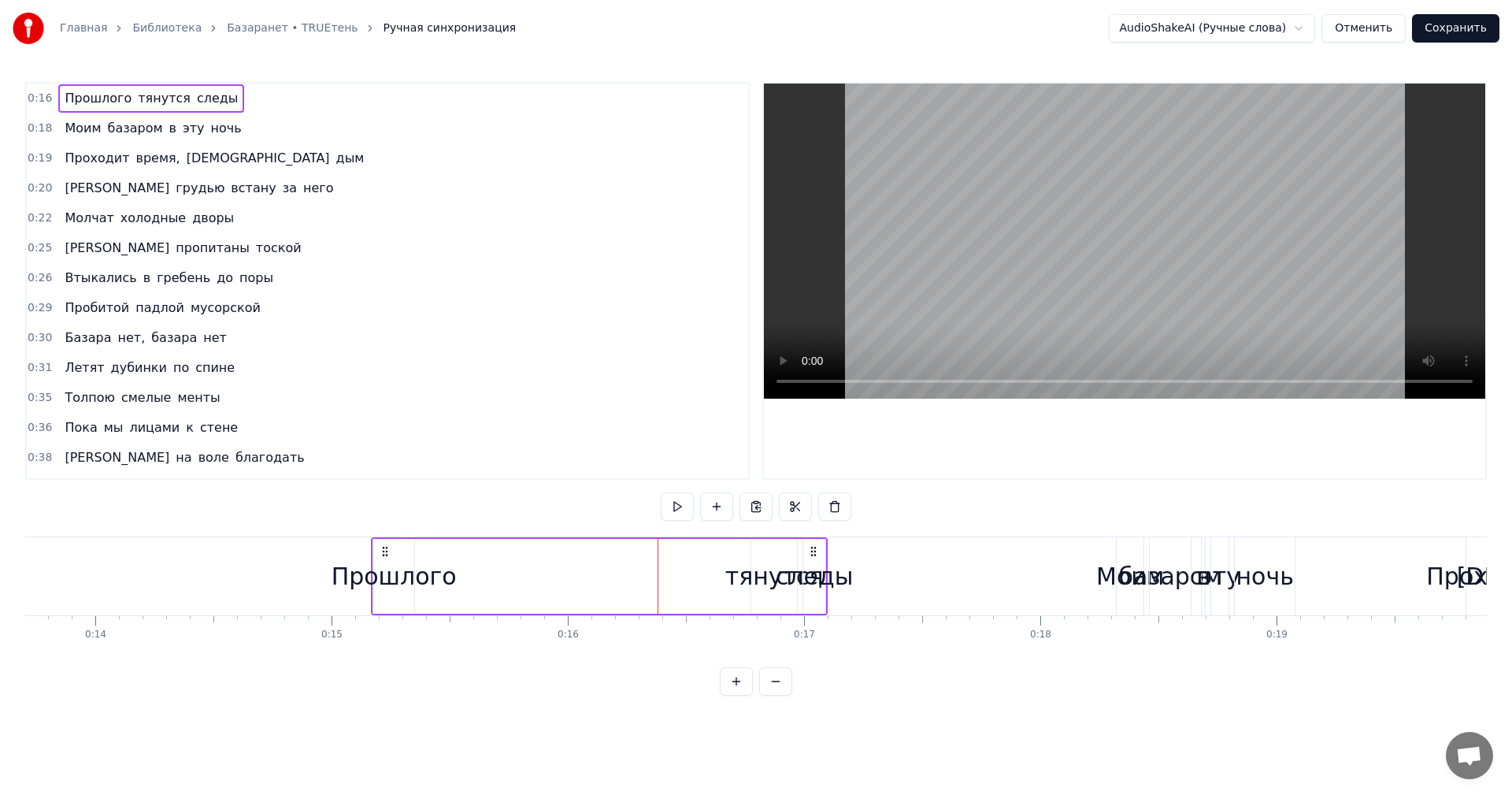
drag, startPoint x: 678, startPoint y: 556, endPoint x: 391, endPoint y: 545, distance: 287.2
click at [391, 545] on icon at bounding box center [385, 552] width 13 height 13
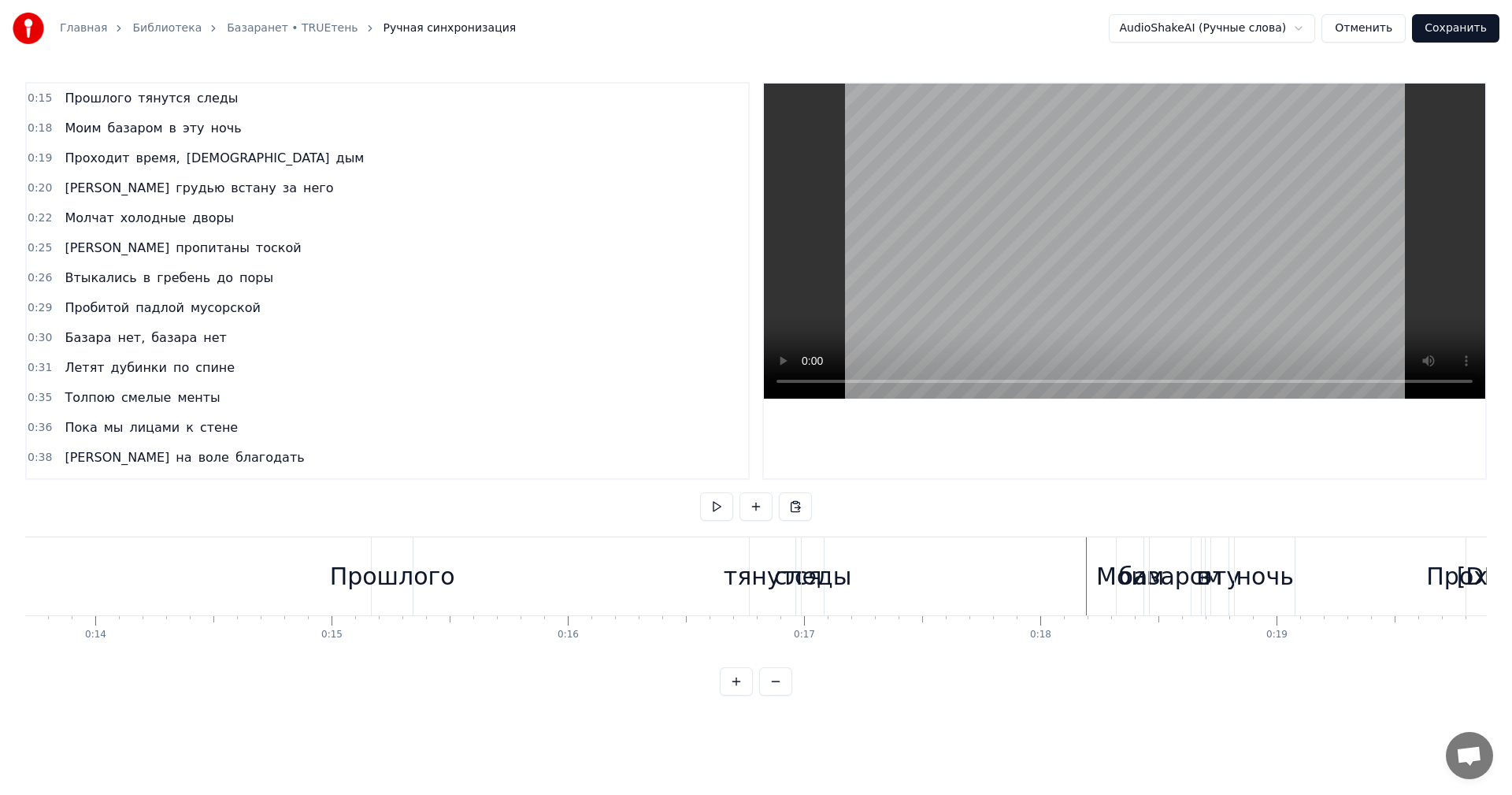
drag, startPoint x: 1281, startPoint y: 578, endPoint x: 1103, endPoint y: 561, distance: 178.8
click at [1116, 561] on div "Моим базаром в эту ночь" at bounding box center [1207, 576] width 182 height 78
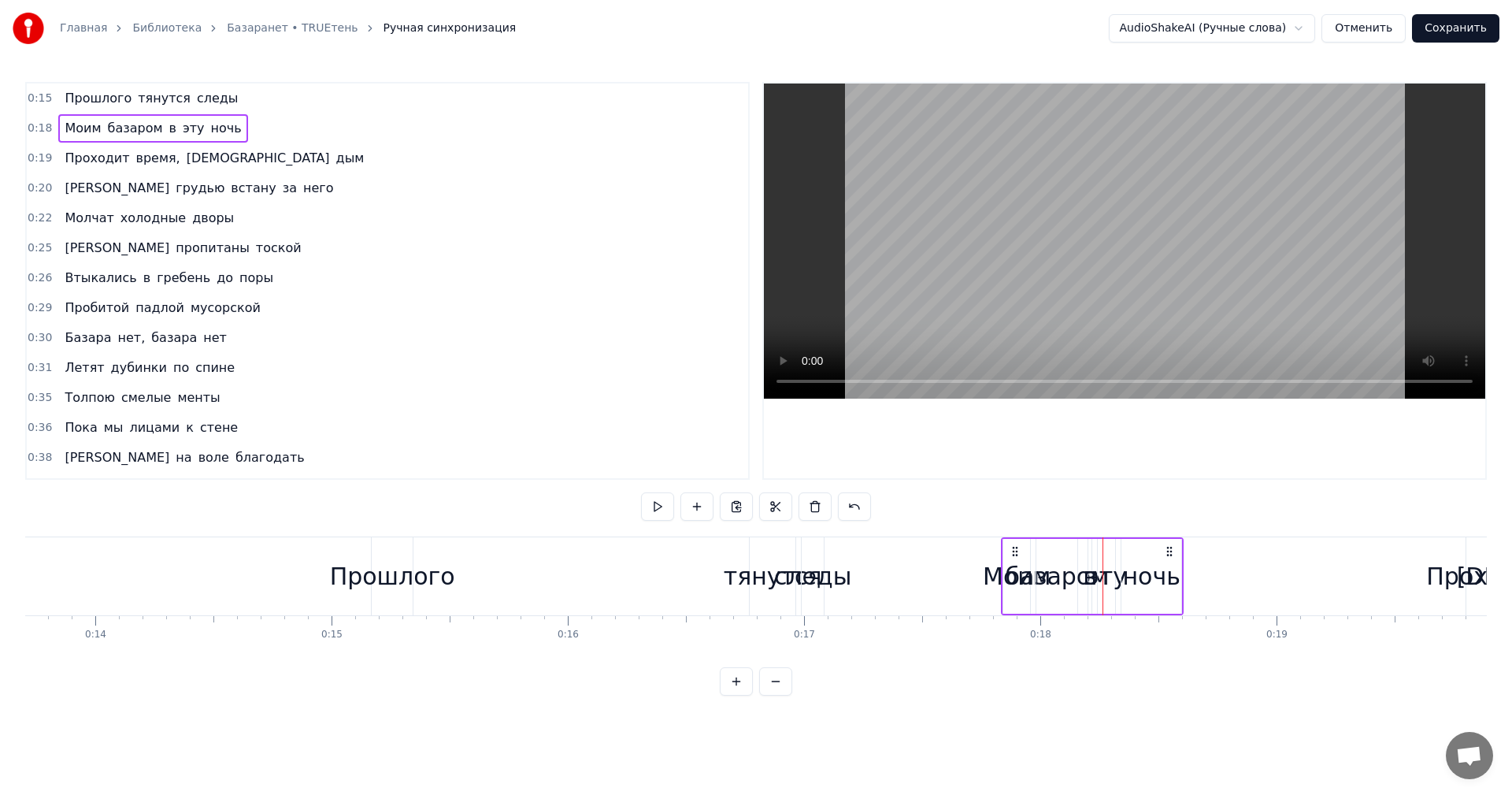
drag, startPoint x: 1131, startPoint y: 554, endPoint x: 1016, endPoint y: 533, distance: 116.9
click at [1016, 533] on div "0:15 Прошлого тянутся следы 0:18 Моим базаром в эту ночь 0:19 Проходит время, т…" at bounding box center [756, 389] width 1461 height 614
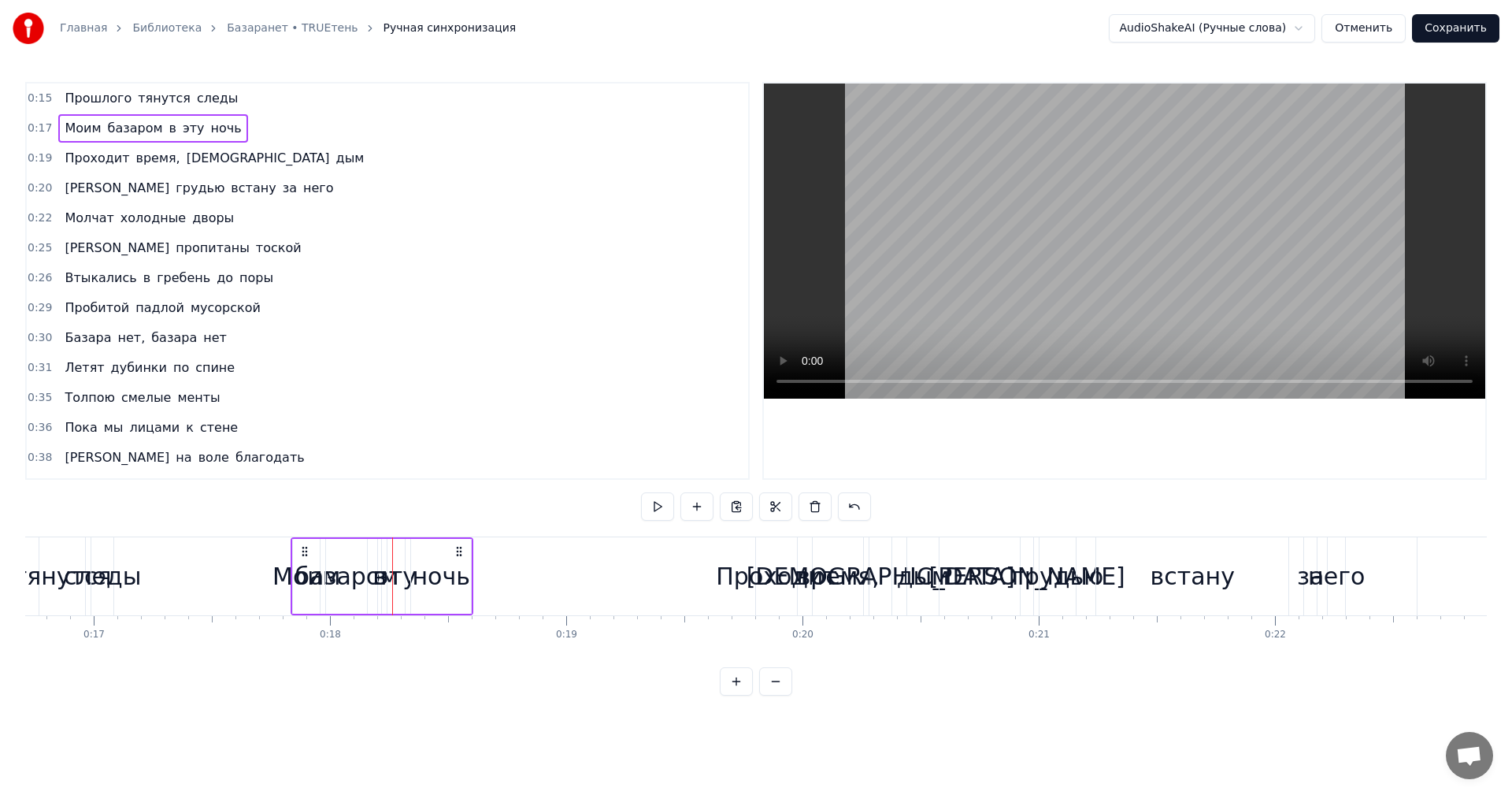
scroll to position [0, 3962]
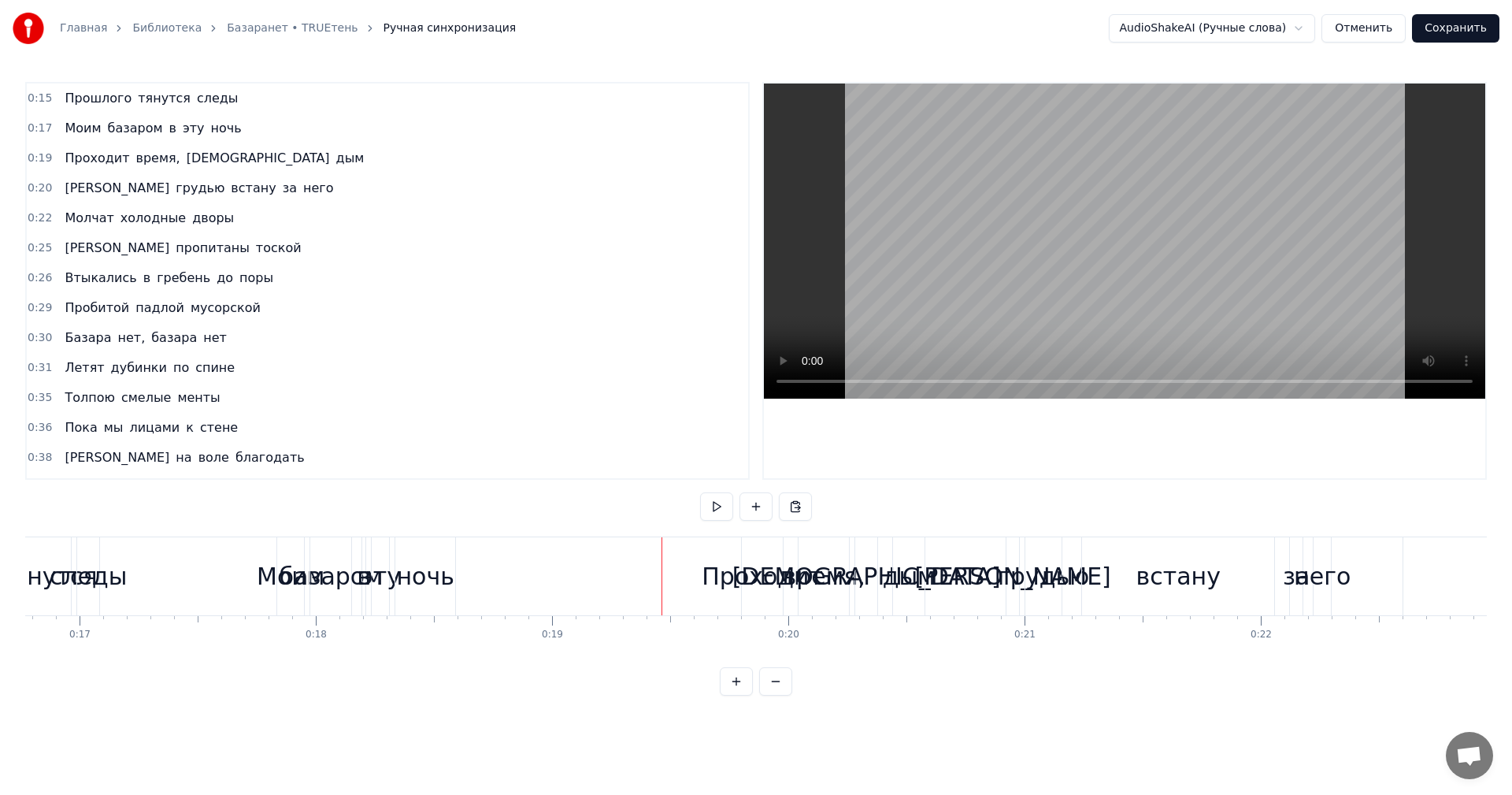
click at [721, 569] on div "Проходит" at bounding box center [762, 576] width 122 height 36
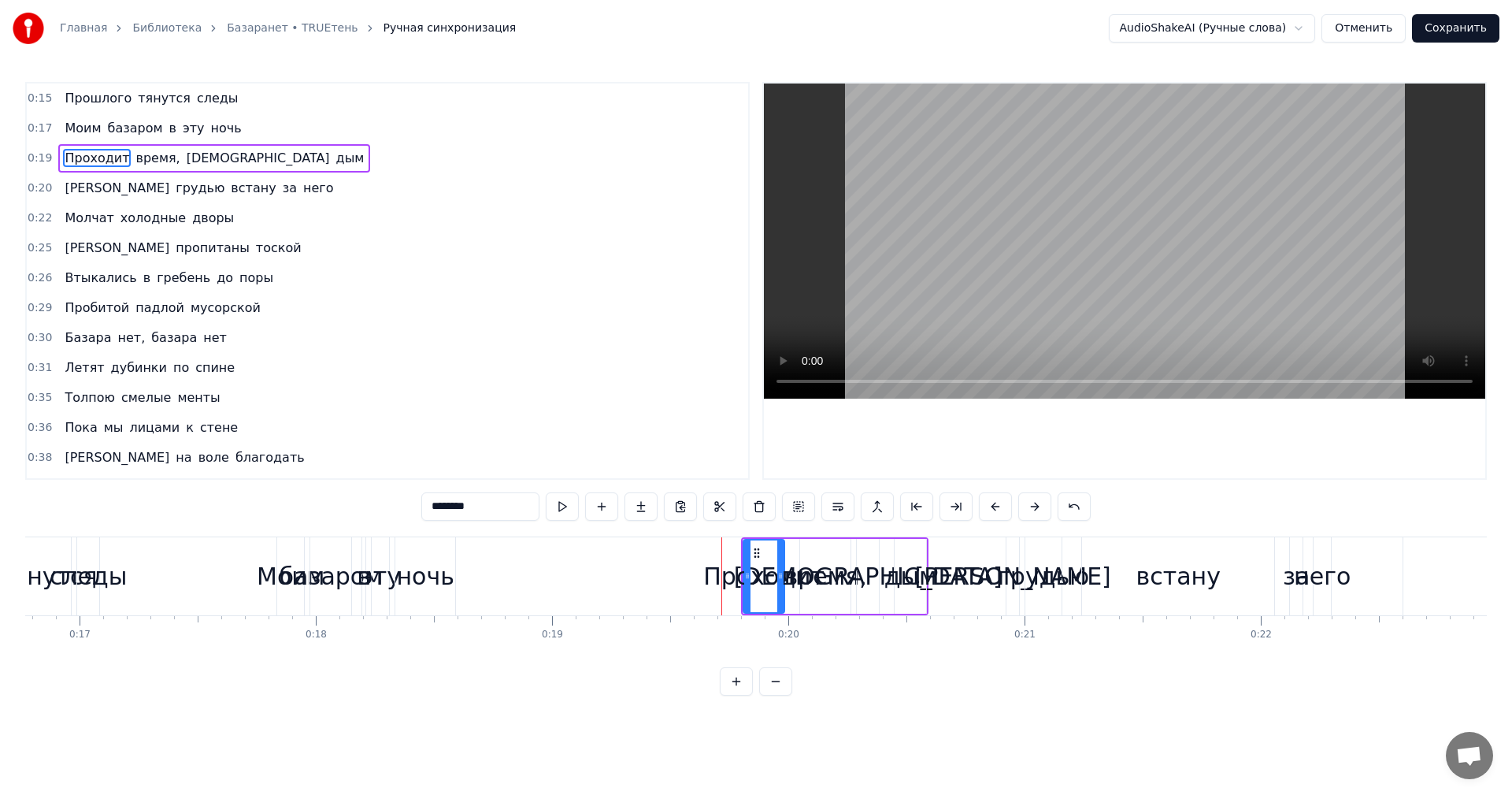
click at [721, 574] on div at bounding box center [721, 576] width 1 height 78
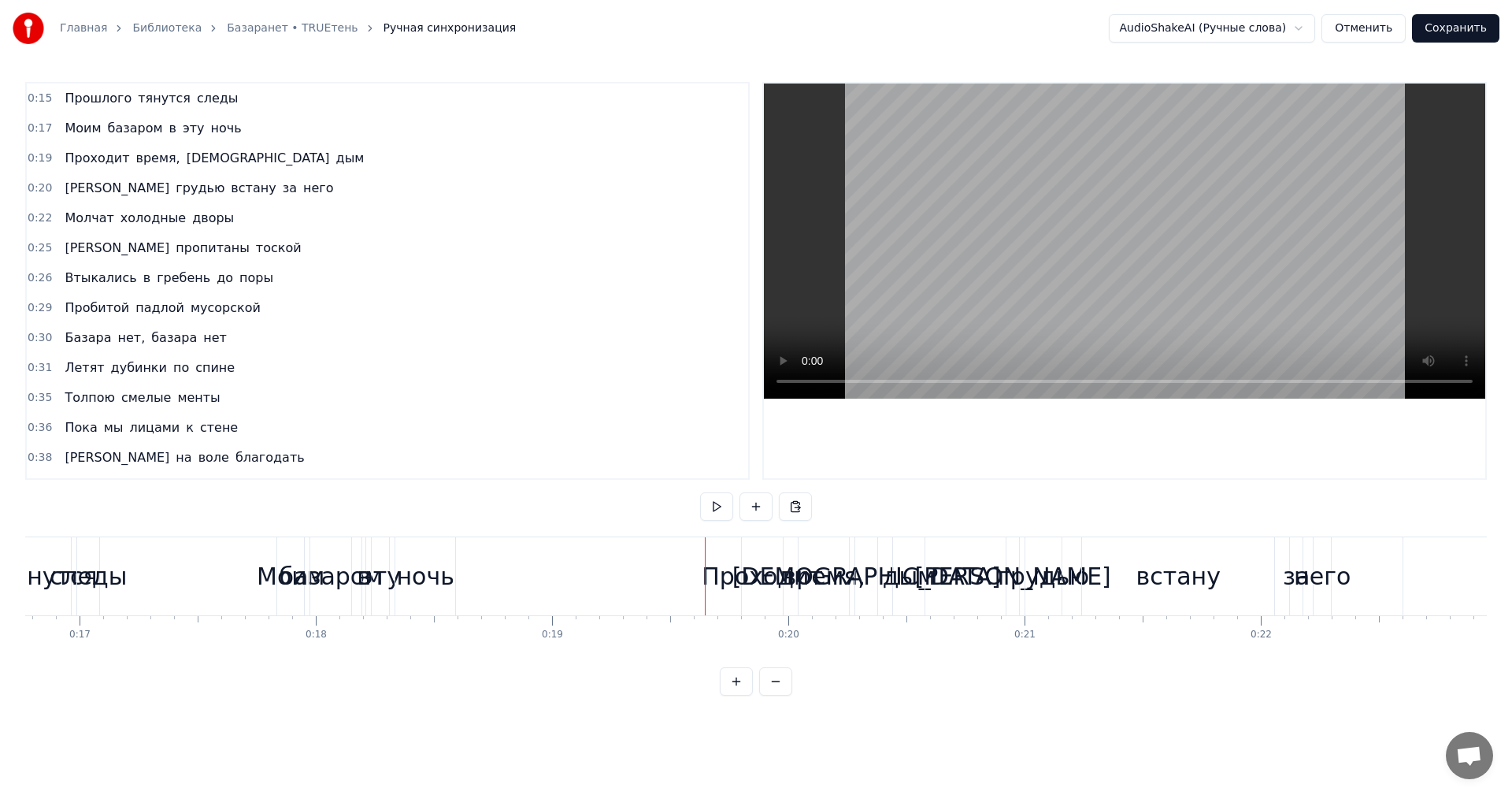
click at [705, 591] on div at bounding box center [705, 576] width 1 height 78
click at [712, 578] on div "Проходит" at bounding box center [762, 576] width 122 height 36
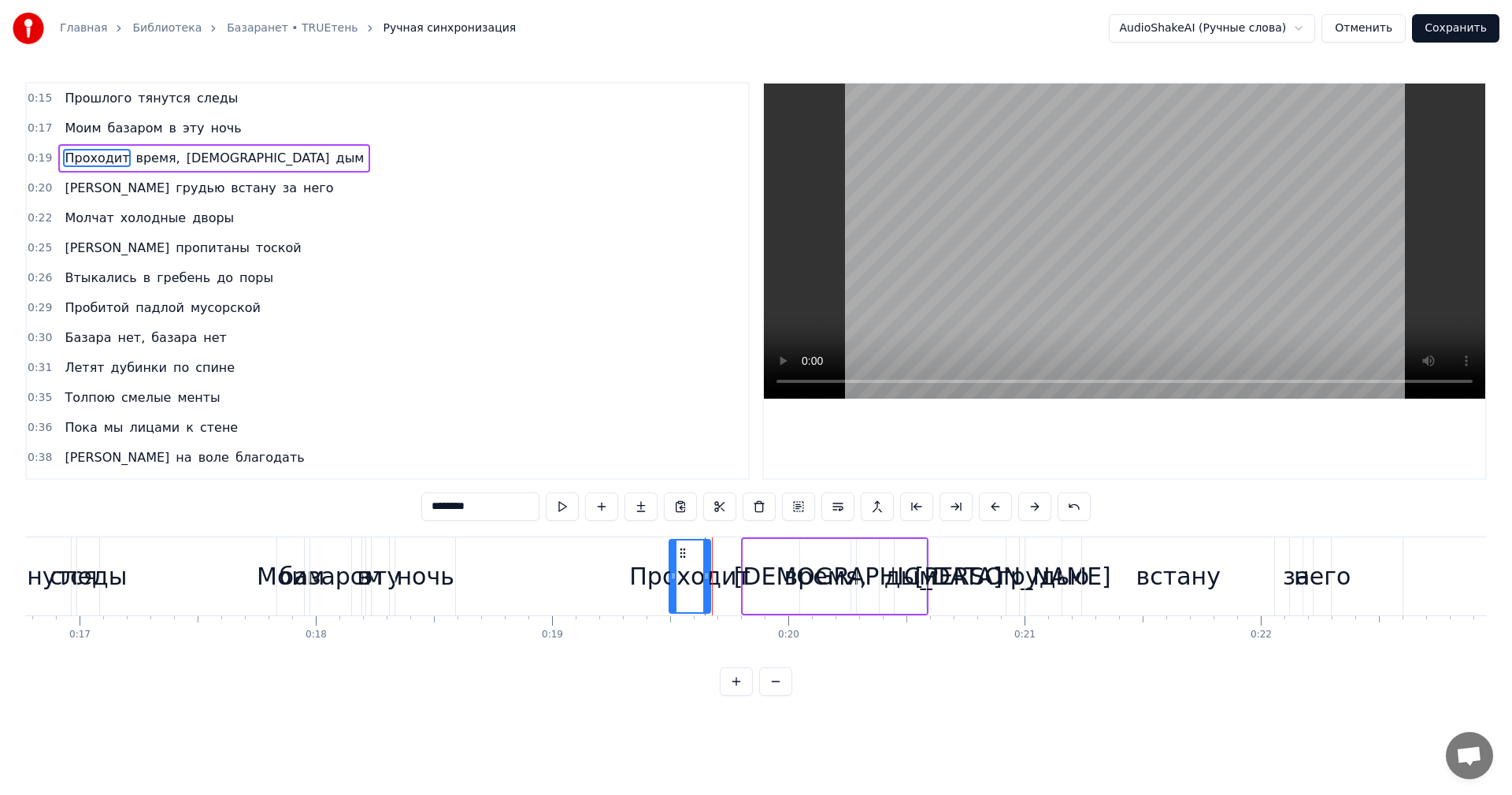
drag, startPoint x: 756, startPoint y: 551, endPoint x: 682, endPoint y: 542, distance: 74.5
click at [682, 542] on div "Проходит" at bounding box center [690, 576] width 39 height 72
drag, startPoint x: 892, startPoint y: 576, endPoint x: 781, endPoint y: 565, distance: 111.5
click at [781, 565] on div "Проходит время, тает дым" at bounding box center [797, 576] width 261 height 78
drag, startPoint x: 834, startPoint y: 592, endPoint x: 755, endPoint y: 588, distance: 79.1
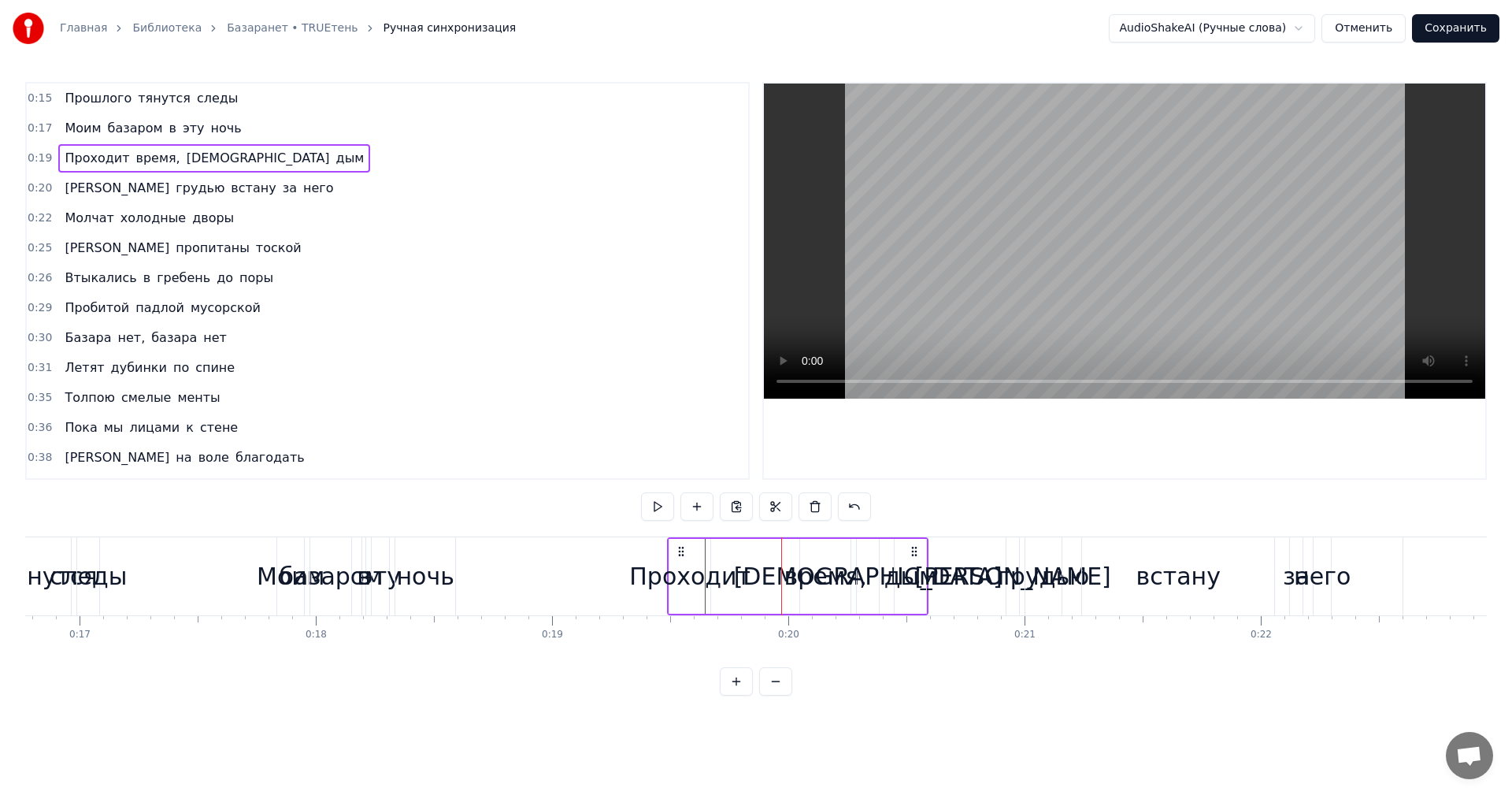
click at [755, 588] on div "Проходит время, тает дым" at bounding box center [797, 576] width 261 height 78
drag, startPoint x: 822, startPoint y: 578, endPoint x: 765, endPoint y: 572, distance: 57.3
click at [765, 572] on div "Проходит время, тает дым" at bounding box center [797, 576] width 261 height 78
click at [660, 510] on button at bounding box center [657, 507] width 33 height 28
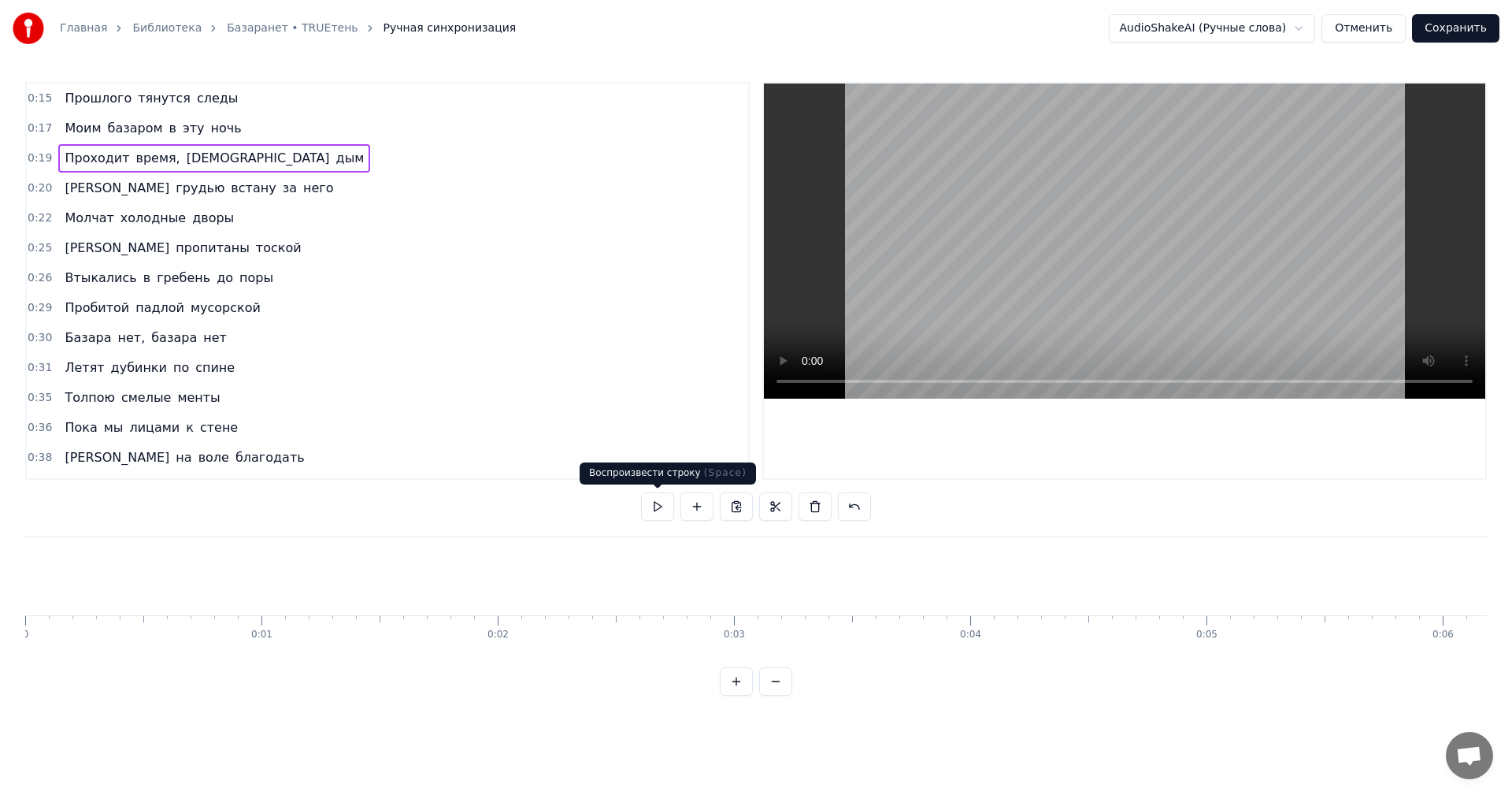
click at [659, 519] on button at bounding box center [657, 507] width 33 height 28
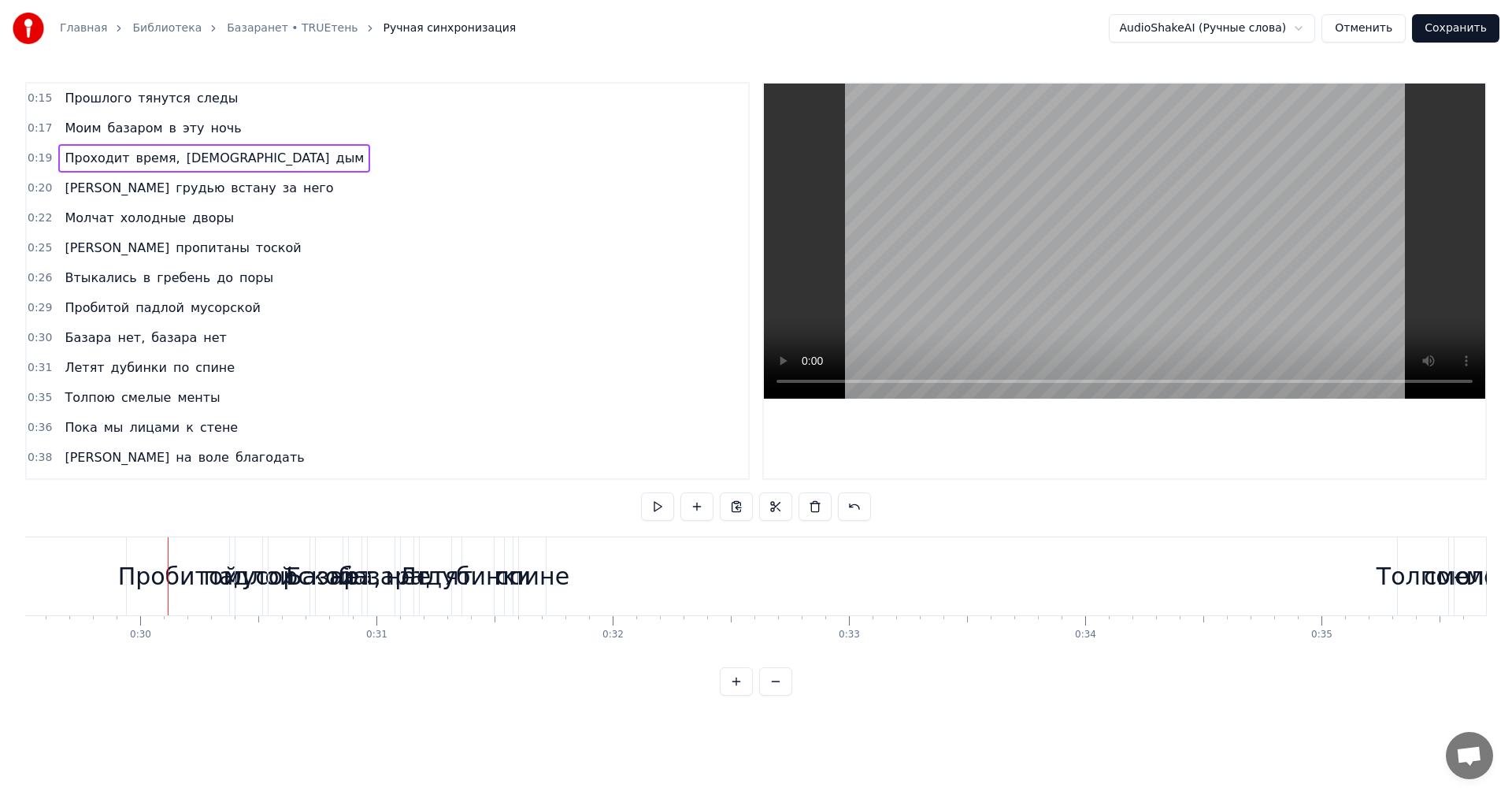
scroll to position [0, 6996]
